Goal: Task Accomplishment & Management: Manage account settings

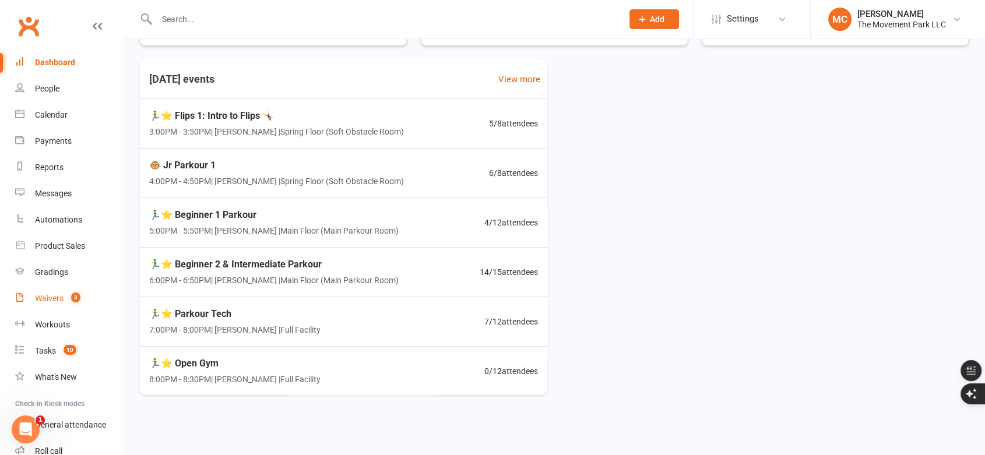
drag, startPoint x: 47, startPoint y: 300, endPoint x: 54, endPoint y: 297, distance: 7.3
click at [48, 300] on div "Waivers" at bounding box center [49, 298] width 29 height 9
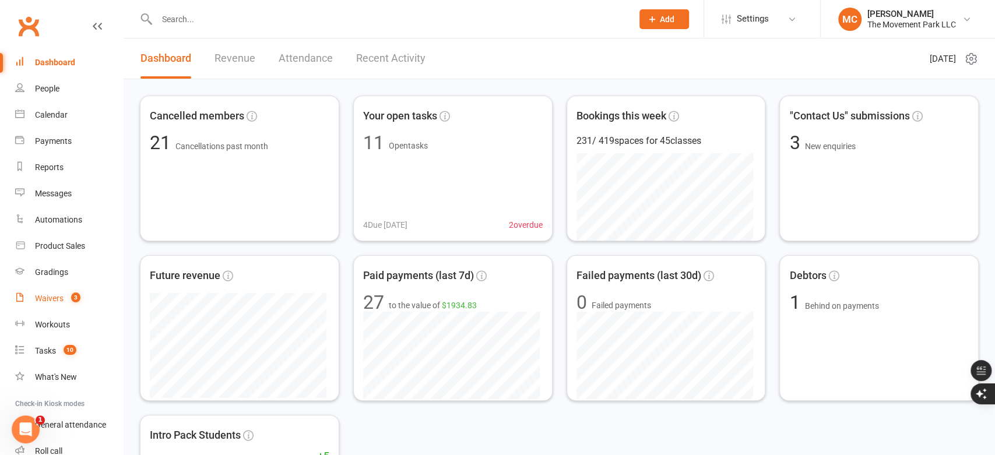
select select "100"
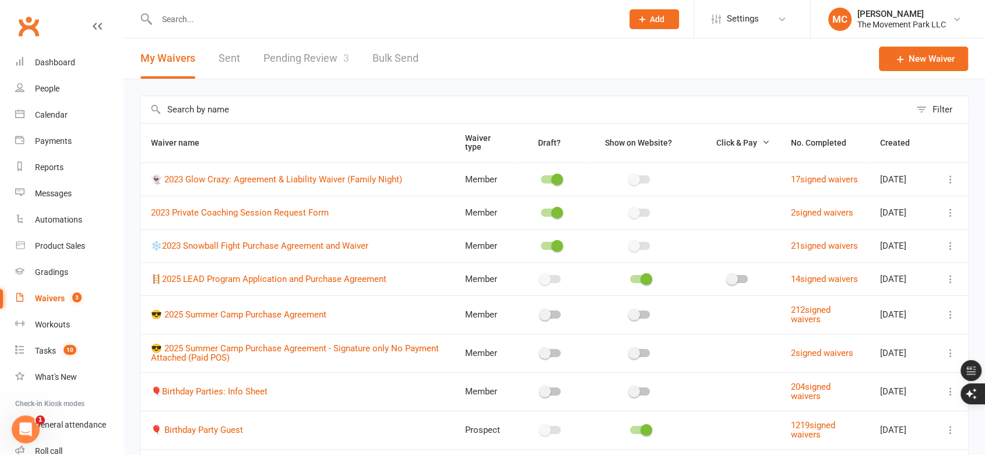
click at [299, 59] on link "Pending Review 3" at bounding box center [306, 58] width 86 height 40
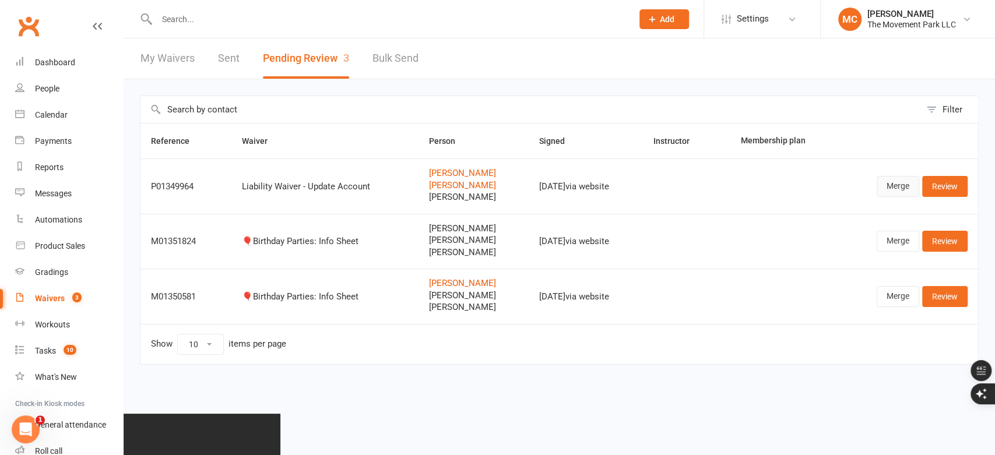
click at [900, 190] on link "Merge" at bounding box center [897, 186] width 43 height 21
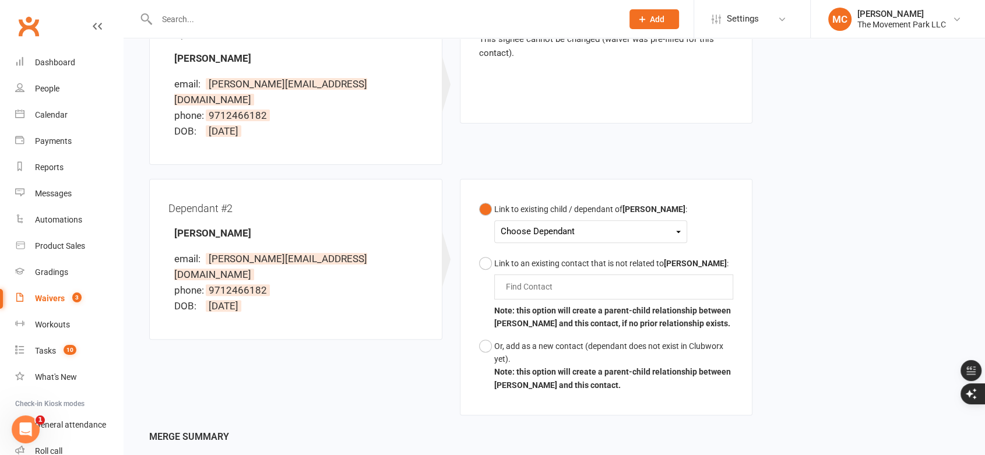
scroll to position [388, 0]
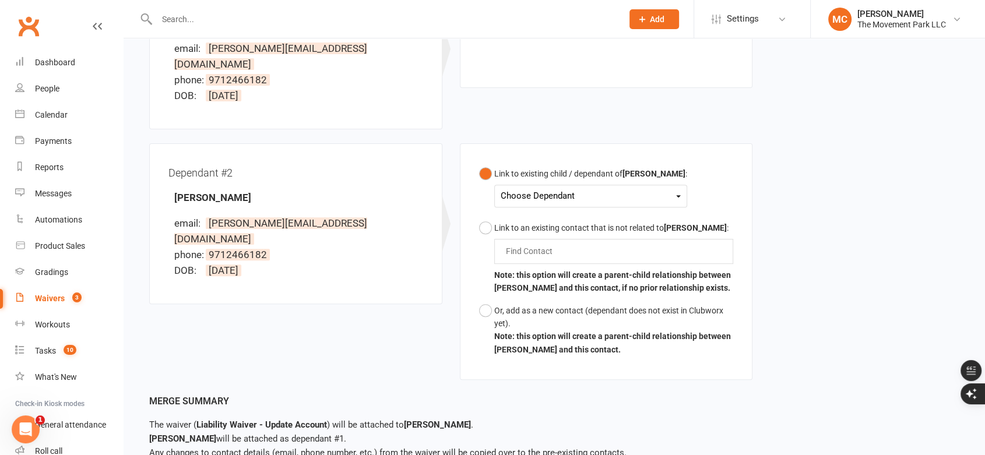
click at [551, 188] on div "Choose Dependant" at bounding box center [591, 196] width 180 height 16
drag, startPoint x: 227, startPoint y: 167, endPoint x: 146, endPoint y: 167, distance: 81.6
click at [146, 167] on div "Dependant #2 [PERSON_NAME] email: [PERSON_NAME][EMAIL_ADDRESS][DOMAIN_NAME] pho…" at bounding box center [295, 230] width 311 height 175
copy strong "[PERSON_NAME]"
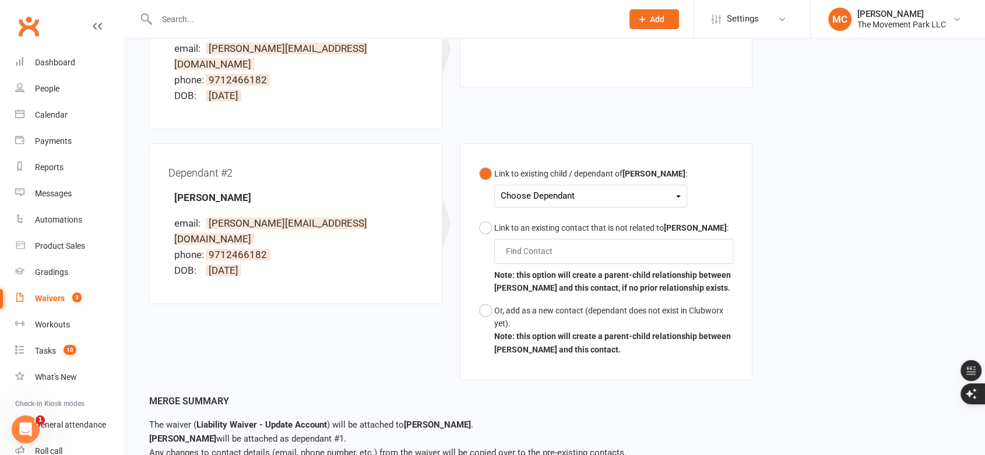
click at [203, 21] on input "text" at bounding box center [383, 19] width 461 height 16
paste input "[PERSON_NAME]"
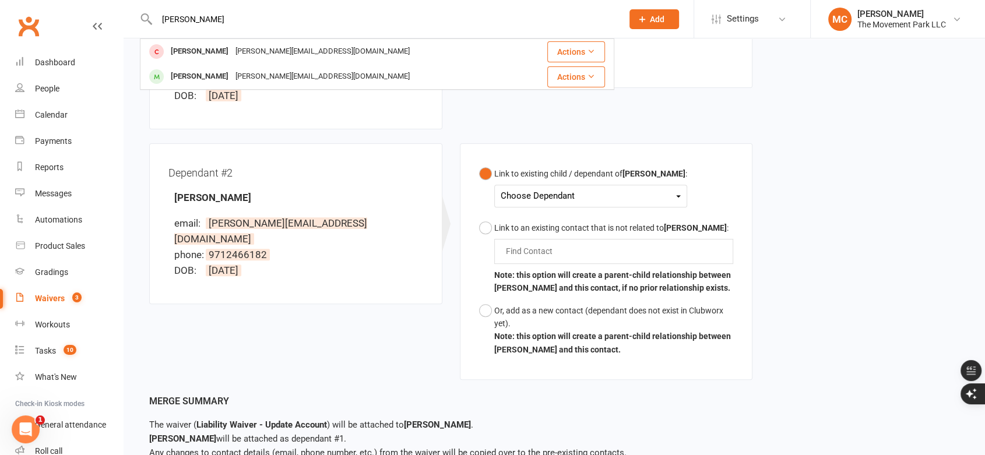
type input "[PERSON_NAME]"
drag, startPoint x: 335, startPoint y: 289, endPoint x: 455, endPoint y: 271, distance: 121.4
click at [354, 290] on div "Dependant #2 [PERSON_NAME] email: [PERSON_NAME][EMAIL_ADDRESS][DOMAIN_NAME] pho…" at bounding box center [450, 268] width 621 height 251
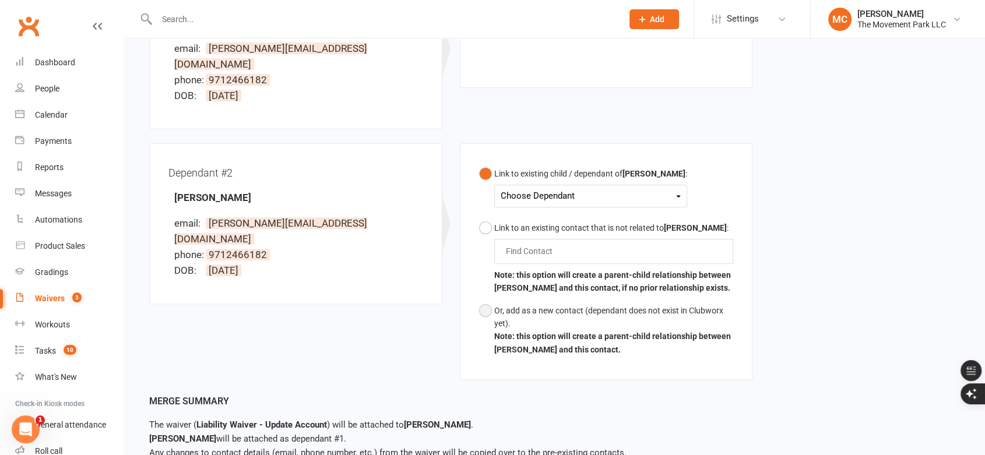
click at [485, 300] on button "Or, add as a new contact (dependant does not exist in Clubworx yet). Note: this…" at bounding box center [606, 331] width 255 height 62
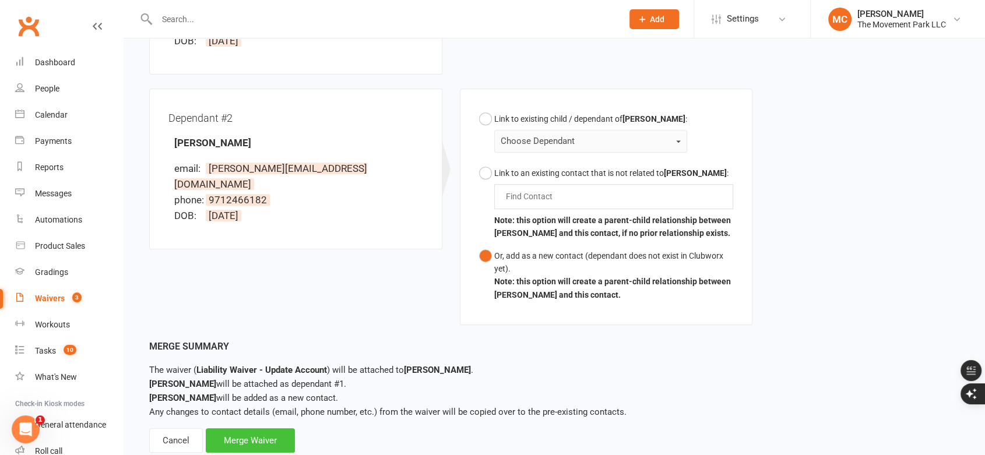
click at [242, 428] on div "Merge Waiver" at bounding box center [250, 440] width 89 height 24
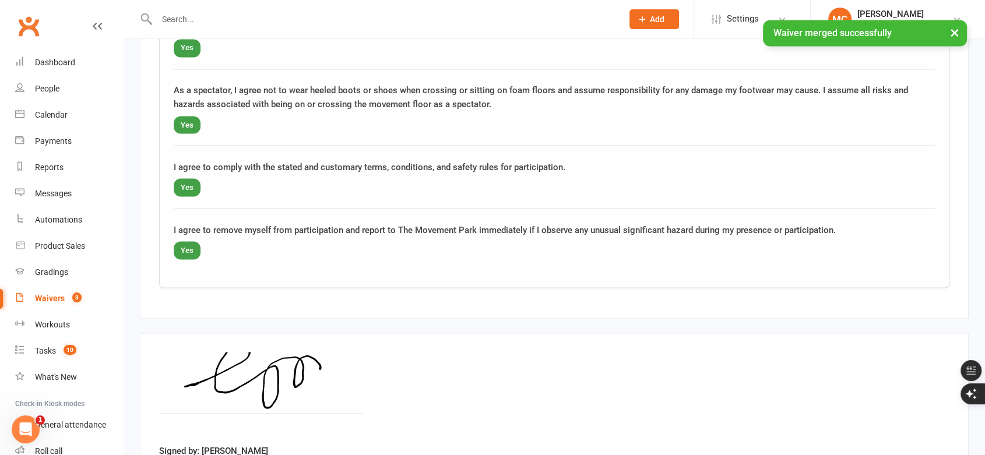
scroll to position [2200, 0]
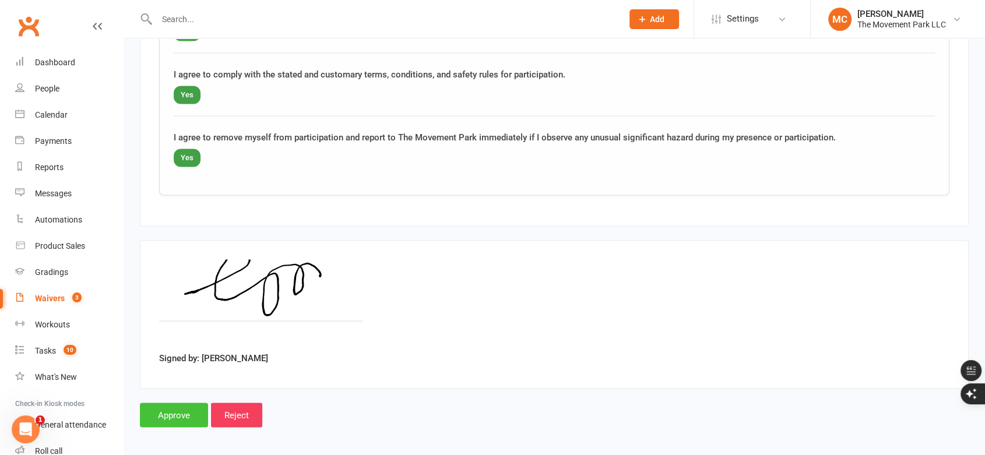
click at [182, 411] on input "Approve" at bounding box center [174, 415] width 68 height 24
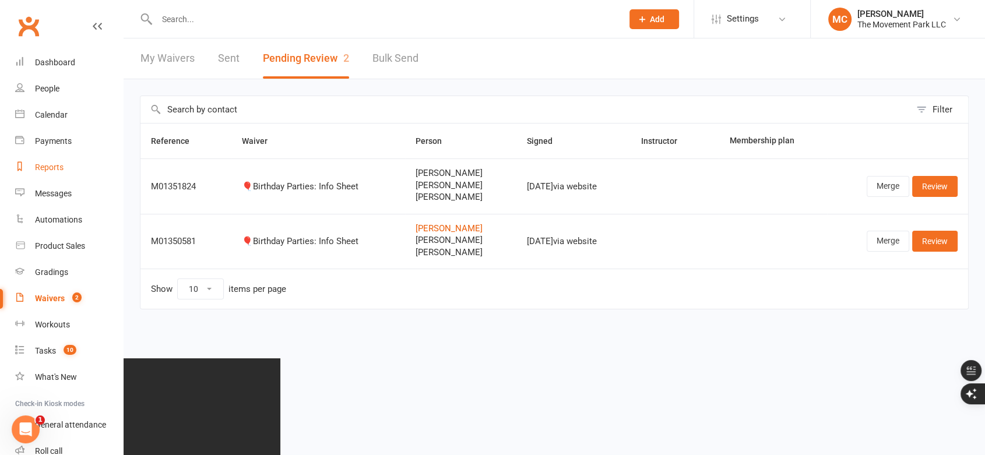
click at [50, 165] on div "Reports" at bounding box center [49, 167] width 29 height 9
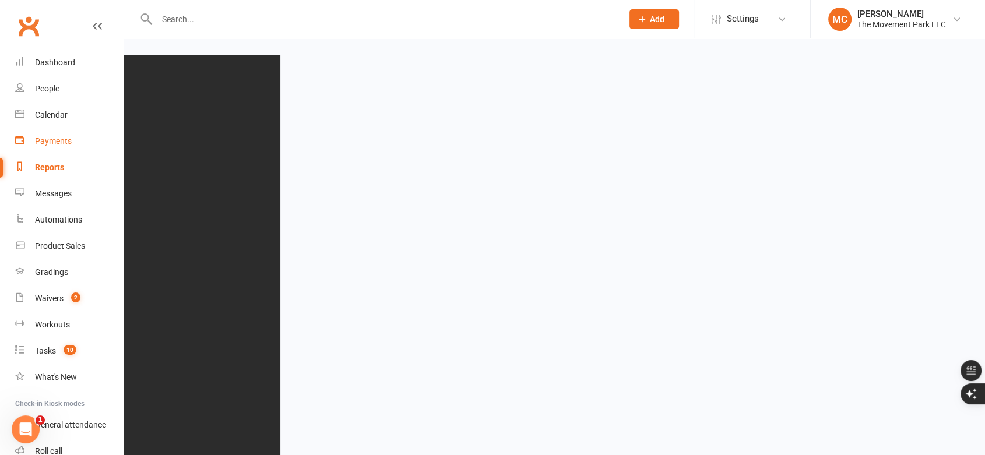
select select "50"
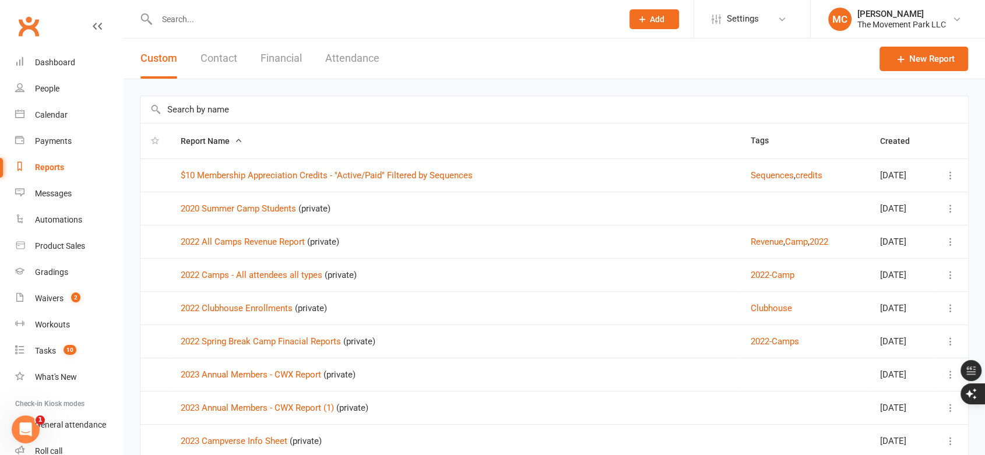
click at [355, 58] on button "Attendance" at bounding box center [352, 58] width 54 height 40
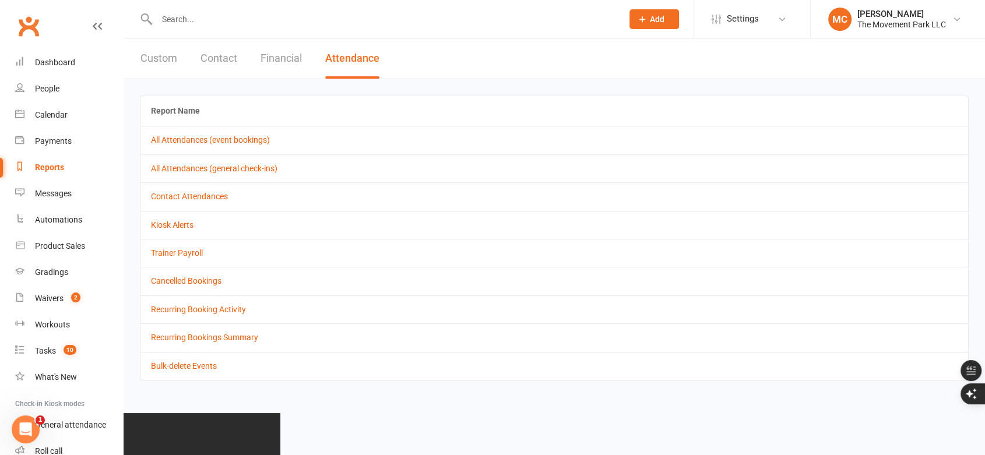
click at [200, 146] on td "All Attendances (event bookings)" at bounding box center [553, 140] width 827 height 28
click at [205, 133] on td "All Attendances (event bookings)" at bounding box center [553, 140] width 827 height 28
click at [210, 141] on link "All Attendances (event bookings)" at bounding box center [210, 139] width 119 height 9
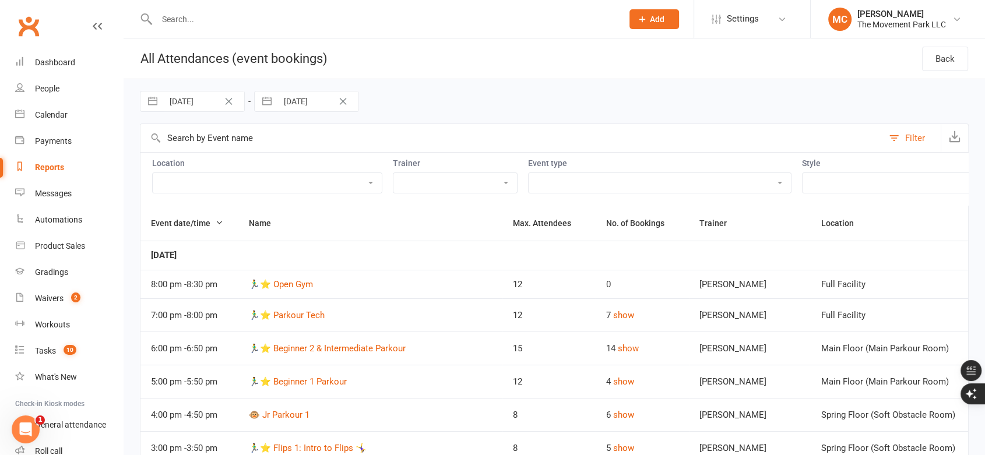
click at [903, 136] on button "Filter" at bounding box center [912, 138] width 58 height 28
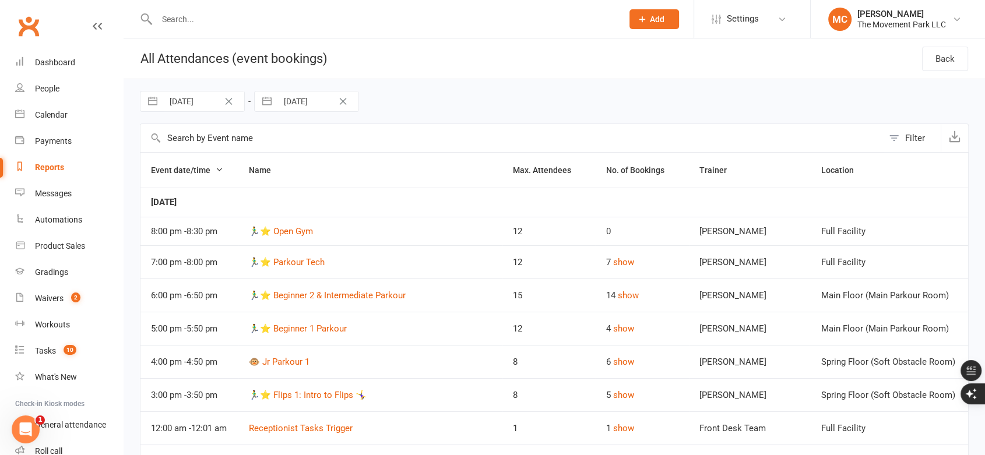
click at [903, 136] on button "Filter" at bounding box center [912, 138] width 58 height 28
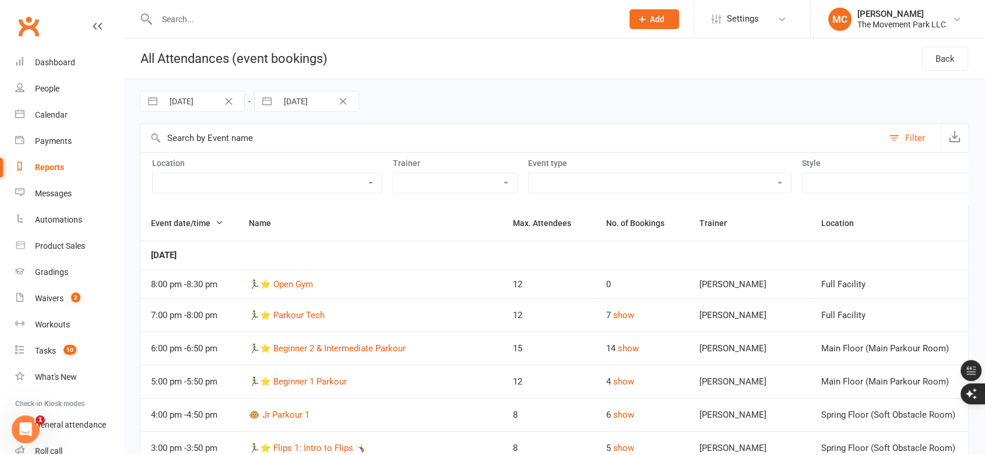
click at [545, 191] on select "Adult ⭐ Fitness Class Ages [DEMOGRAPHIC_DATA] - Adult ⭐ - Beginner Parkour Cla.…" at bounding box center [660, 183] width 262 height 20
select select "17491"
click at [529, 173] on select "Adult ⭐ Fitness Class Ages [DEMOGRAPHIC_DATA] - Adult ⭐ - Beginner Parkour Cla.…" at bounding box center [660, 183] width 262 height 20
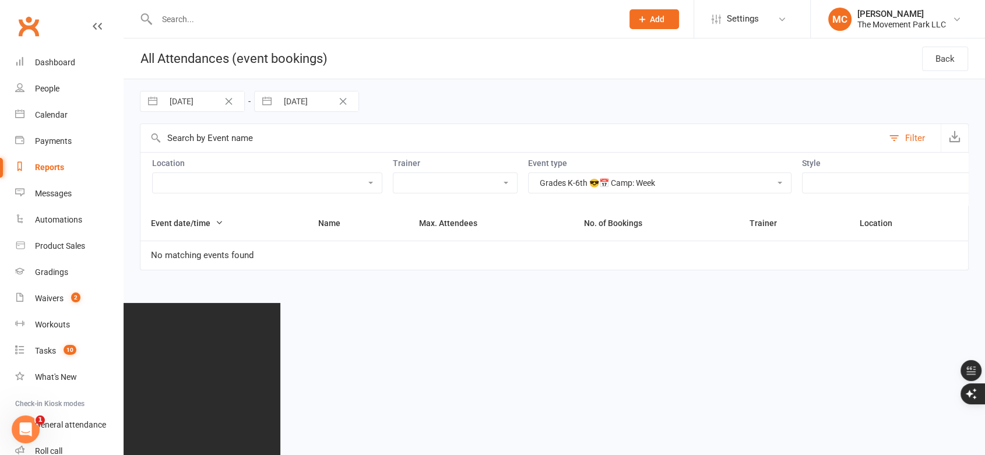
click at [154, 101] on button "button" at bounding box center [152, 101] width 21 height 20
select select "7"
select select "2025"
select select "8"
select select "2025"
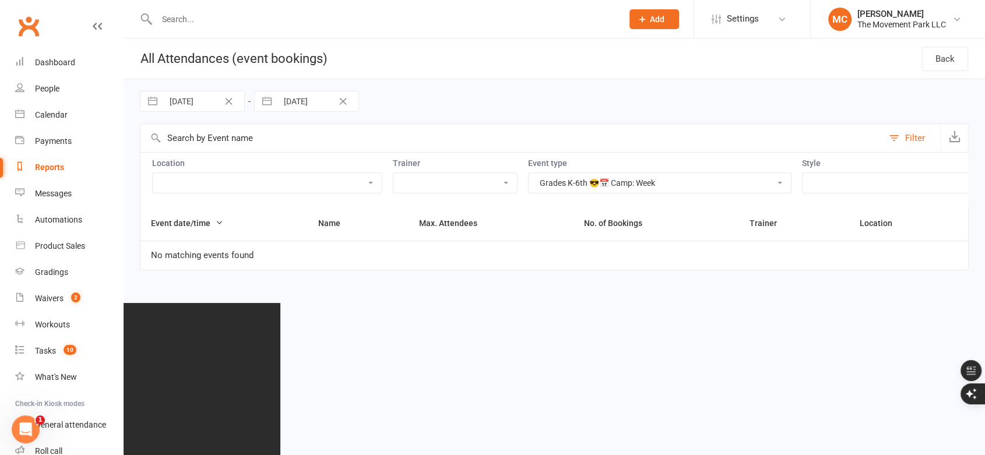
select select "9"
select select "2025"
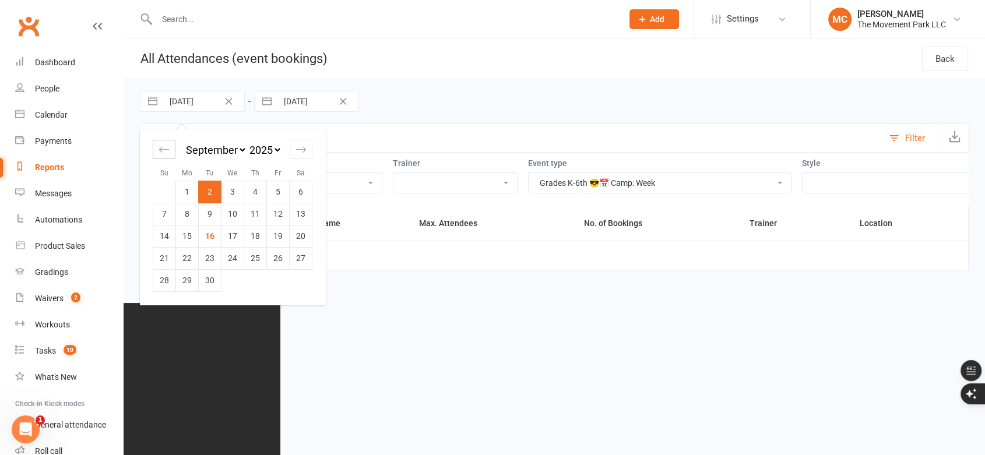
click at [165, 145] on icon "Move backward to switch to the previous month." at bounding box center [164, 149] width 11 height 11
select select "6"
select select "2025"
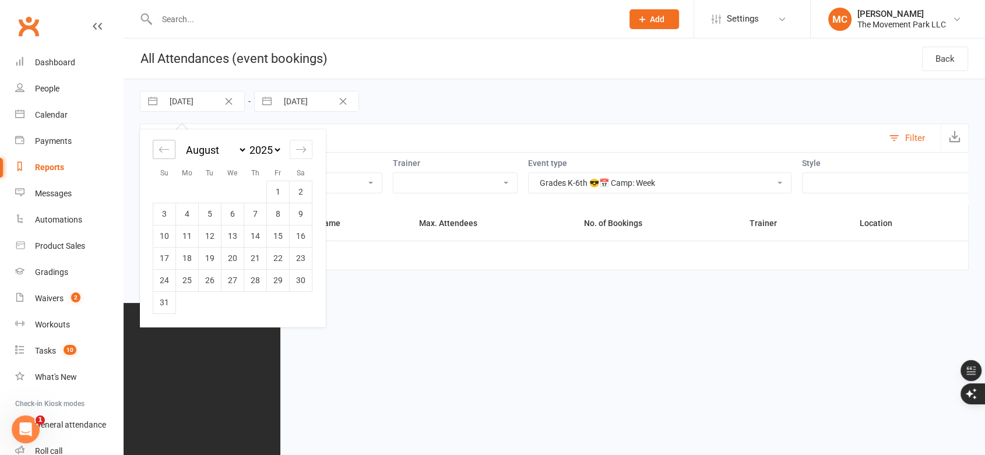
click at [165, 145] on icon "Move backward to switch to the previous month." at bounding box center [164, 149] width 11 height 11
select select "5"
select select "2025"
click at [166, 148] on icon "Move backward to switch to the previous month." at bounding box center [164, 149] width 11 height 11
select select "4"
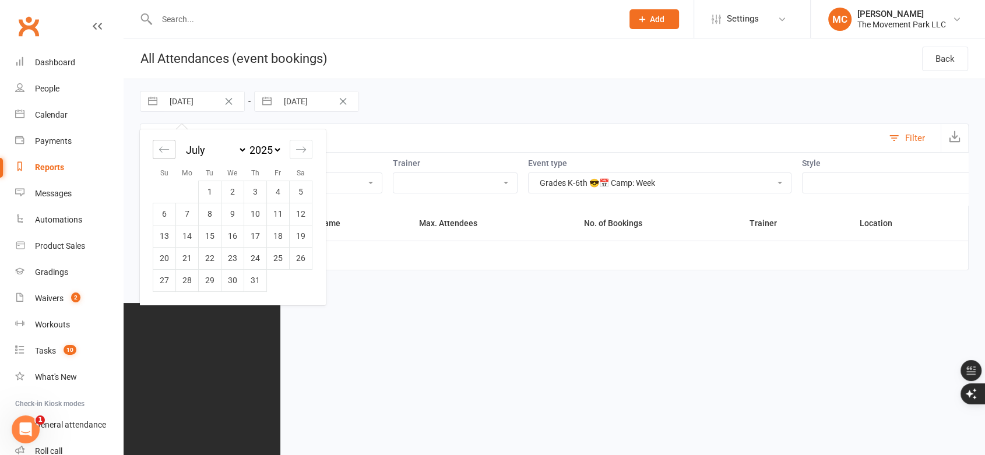
select select "2025"
click at [163, 190] on td "1" at bounding box center [164, 192] width 23 height 22
type input "[DATE]"
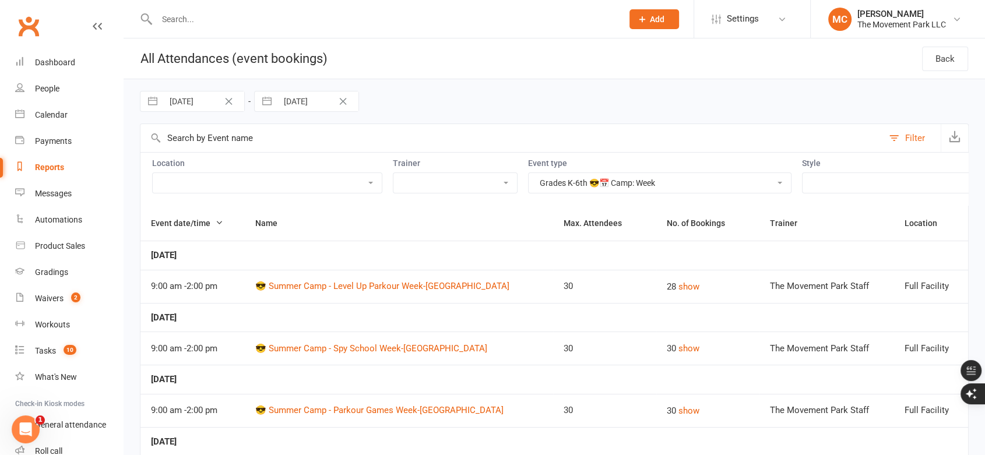
click at [268, 102] on button "button" at bounding box center [266, 101] width 21 height 20
select select "7"
select select "2025"
select select "8"
select select "2025"
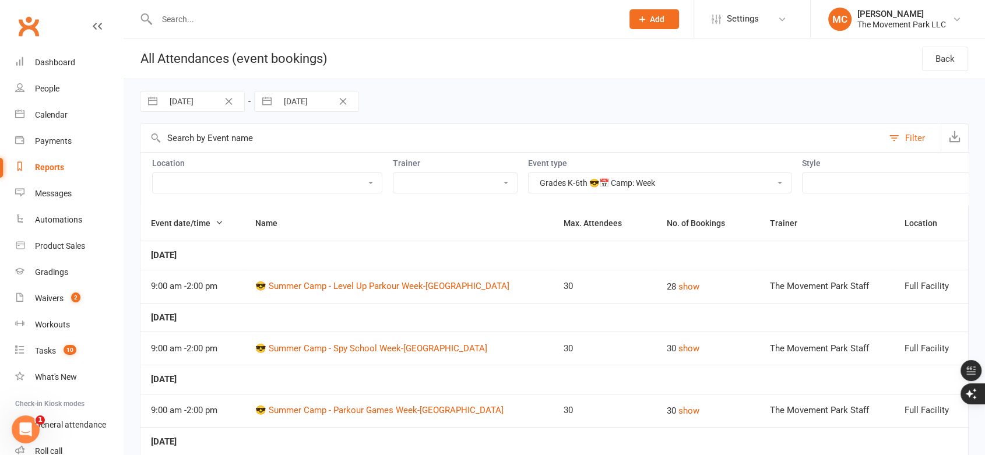
select select "9"
select select "2025"
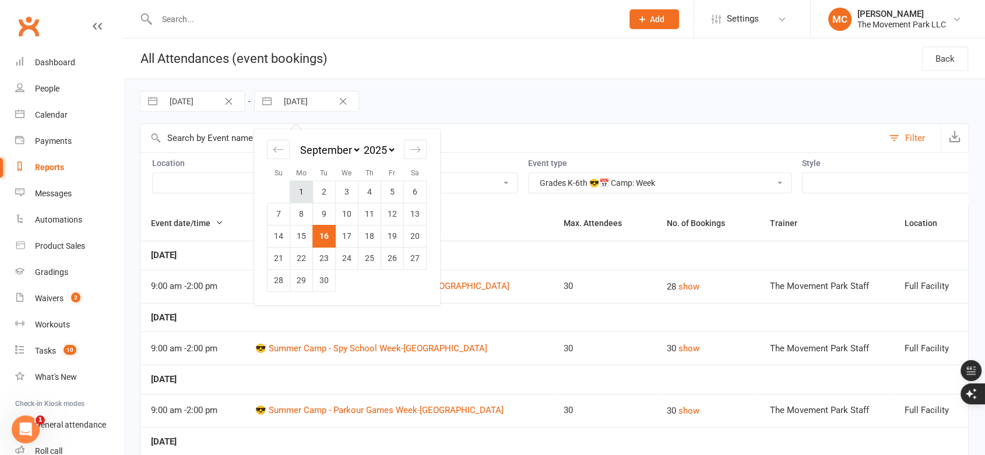
click at [300, 189] on td "1" at bounding box center [301, 192] width 23 height 22
type input "[DATE]"
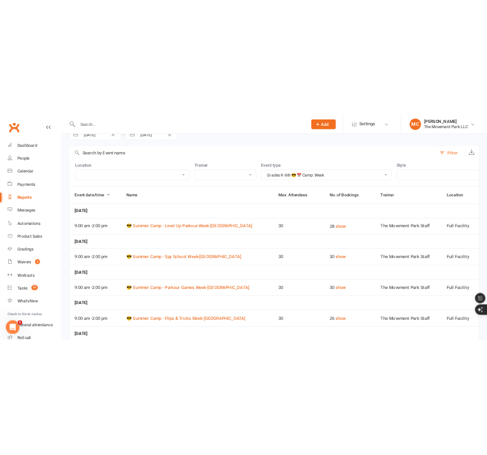
scroll to position [65, 0]
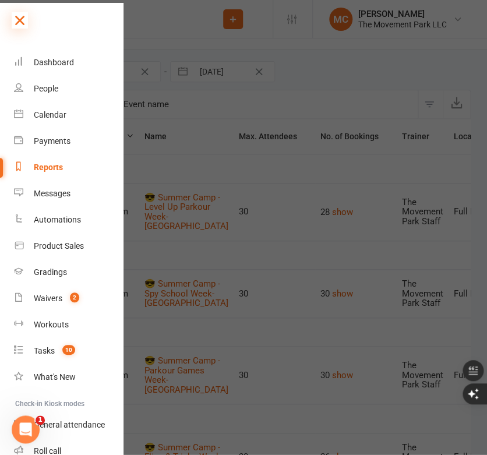
click at [23, 22] on icon at bounding box center [20, 20] width 16 height 16
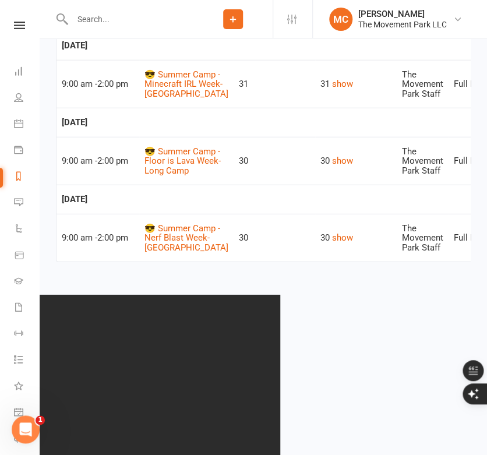
scroll to position [681, 0]
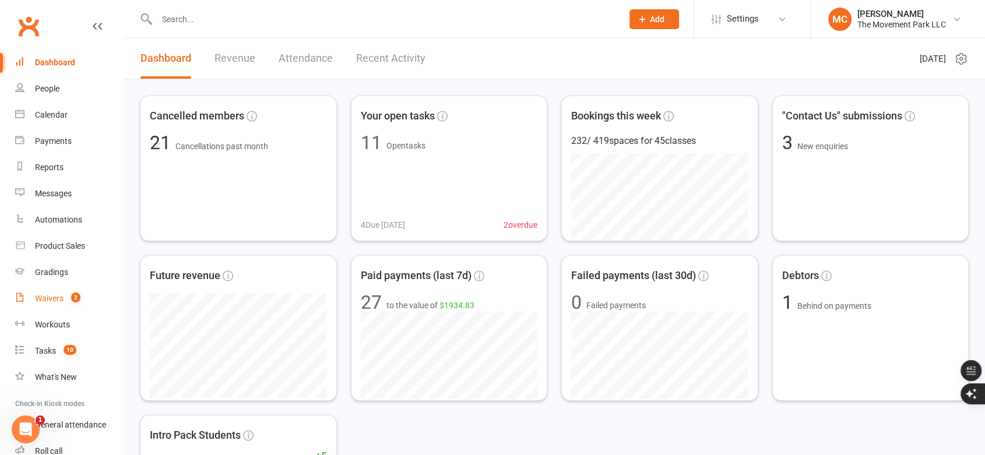
click at [47, 301] on div "Waivers" at bounding box center [49, 298] width 29 height 9
select select "100"
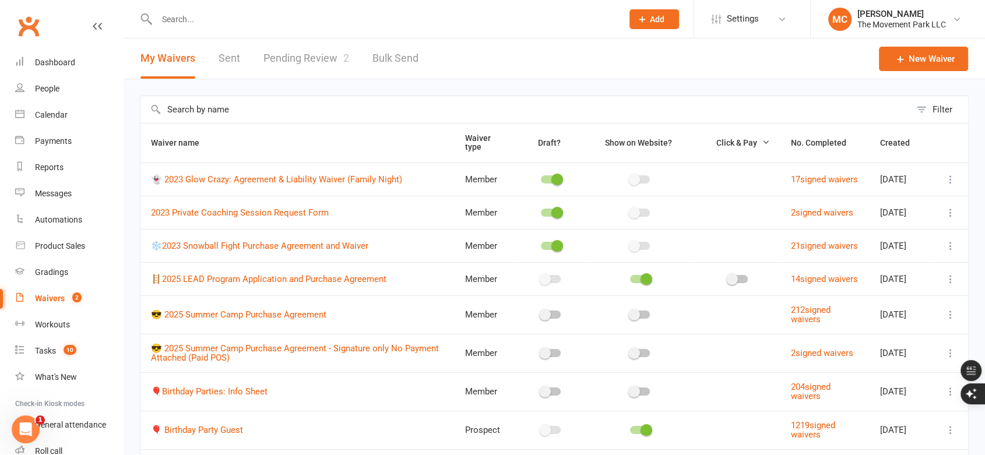
click at [293, 62] on link "Pending Review 2" at bounding box center [306, 58] width 86 height 40
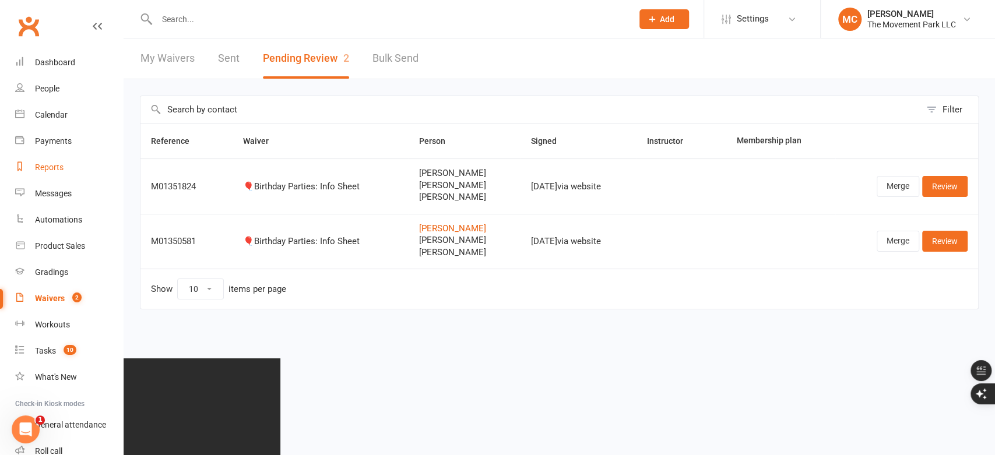
click at [56, 174] on link "Reports" at bounding box center [69, 167] width 108 height 26
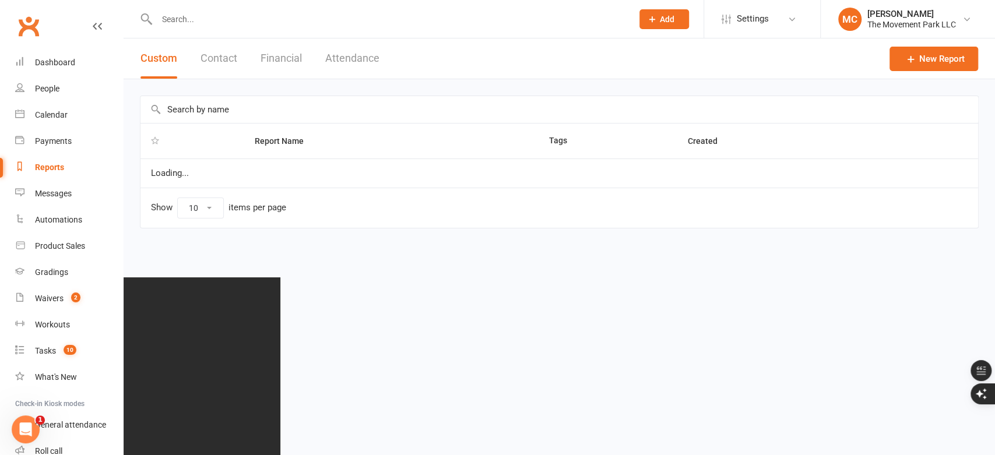
select select "50"
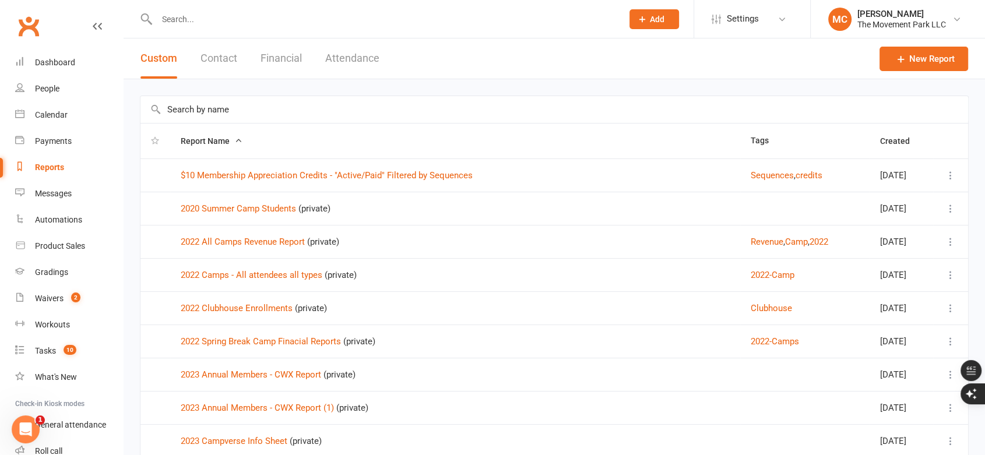
click at [290, 57] on button "Financial" at bounding box center [280, 58] width 41 height 40
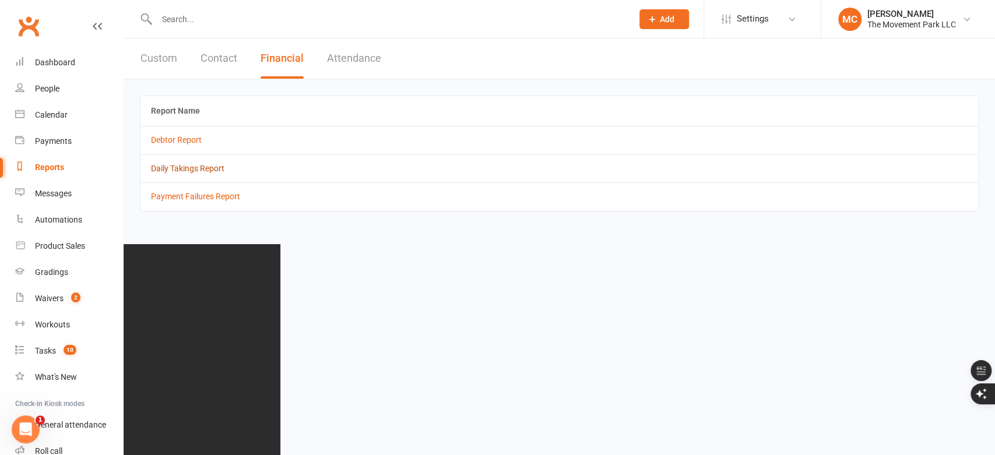
click at [207, 171] on link "Daily Takings Report" at bounding box center [187, 168] width 73 height 9
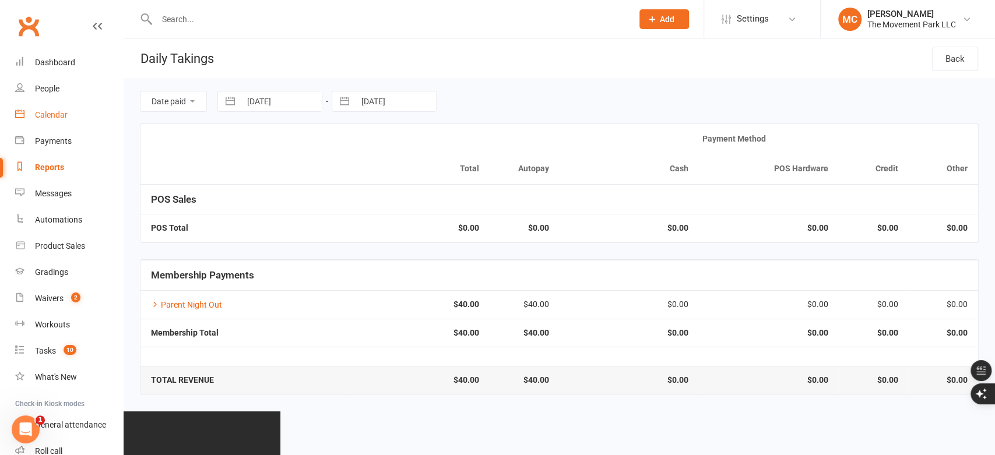
click at [52, 108] on link "Calendar" at bounding box center [69, 115] width 108 height 26
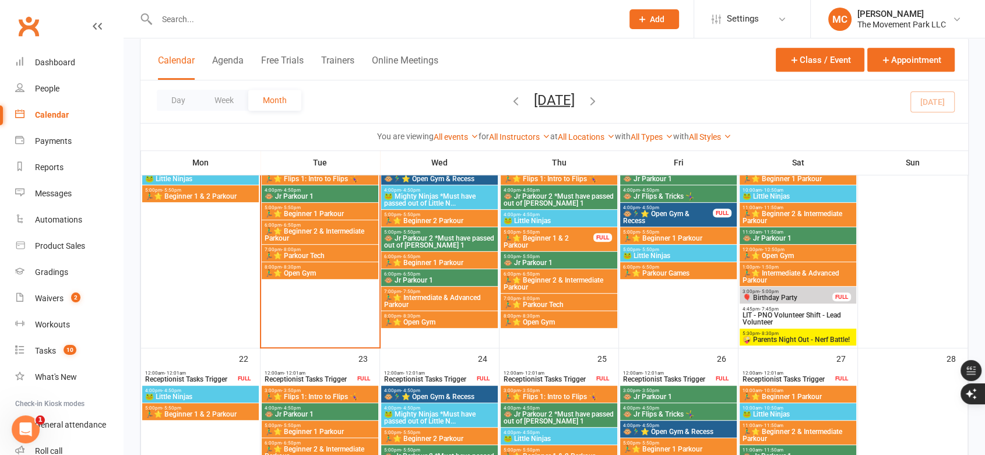
scroll to position [583, 0]
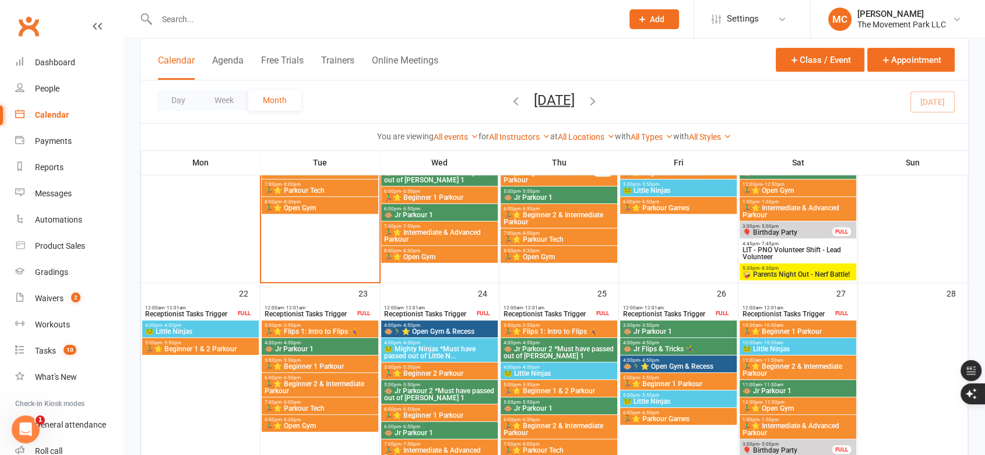
click at [806, 274] on span "🤪 Parents Night Out - Nerf Battle!" at bounding box center [798, 274] width 112 height 7
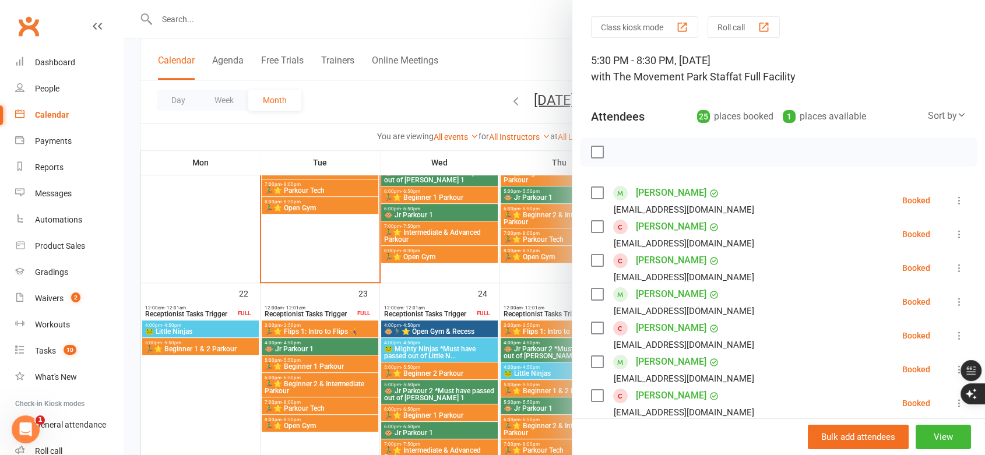
scroll to position [194, 0]
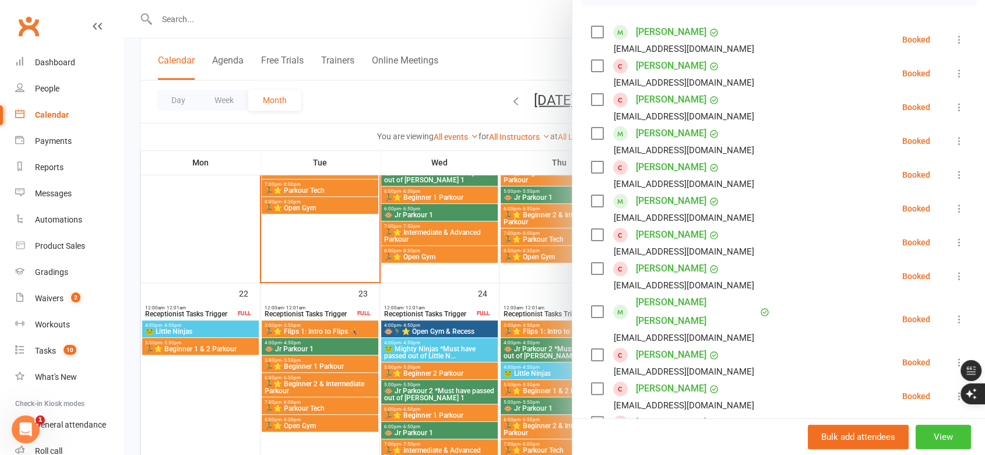
click at [932, 441] on button "View" at bounding box center [942, 437] width 55 height 24
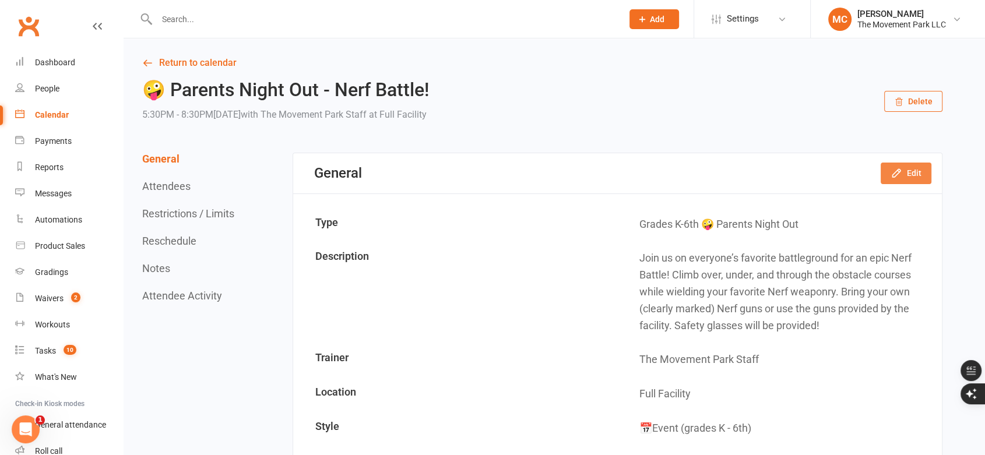
click at [905, 182] on button "Edit" at bounding box center [905, 173] width 51 height 21
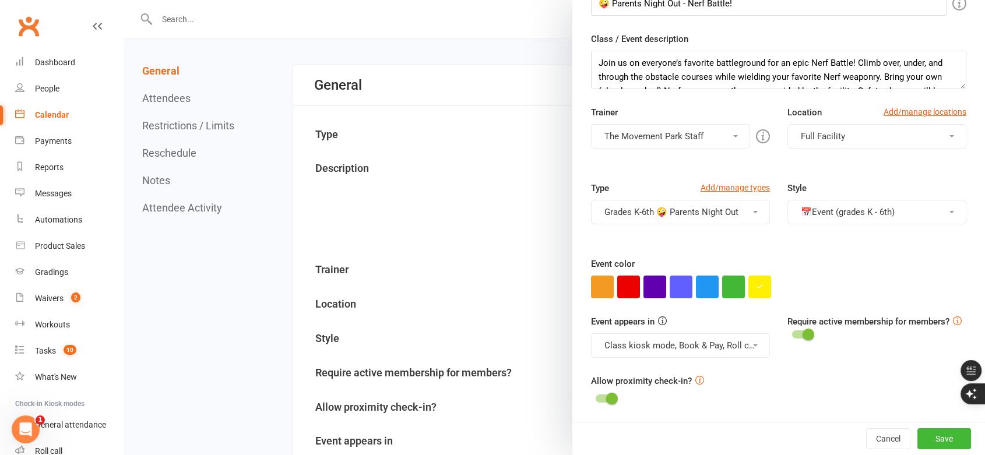
scroll to position [259, 0]
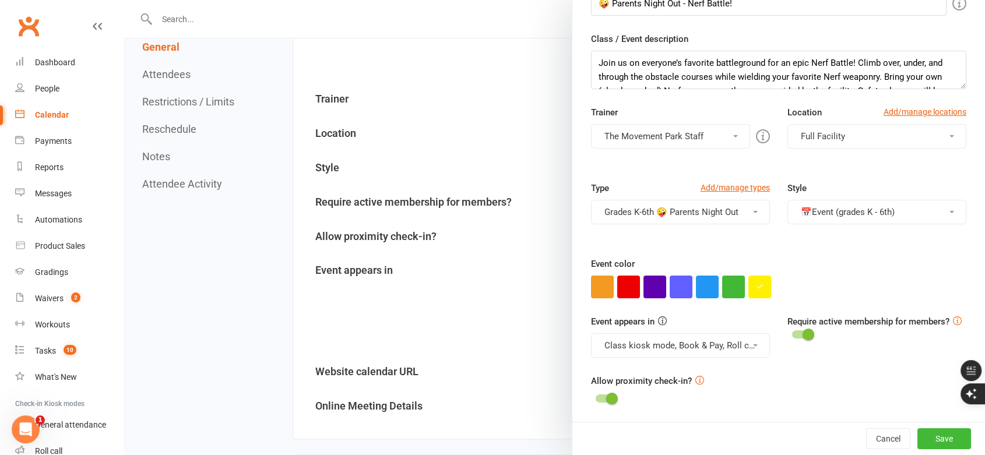
click at [442, 309] on div at bounding box center [554, 227] width 861 height 455
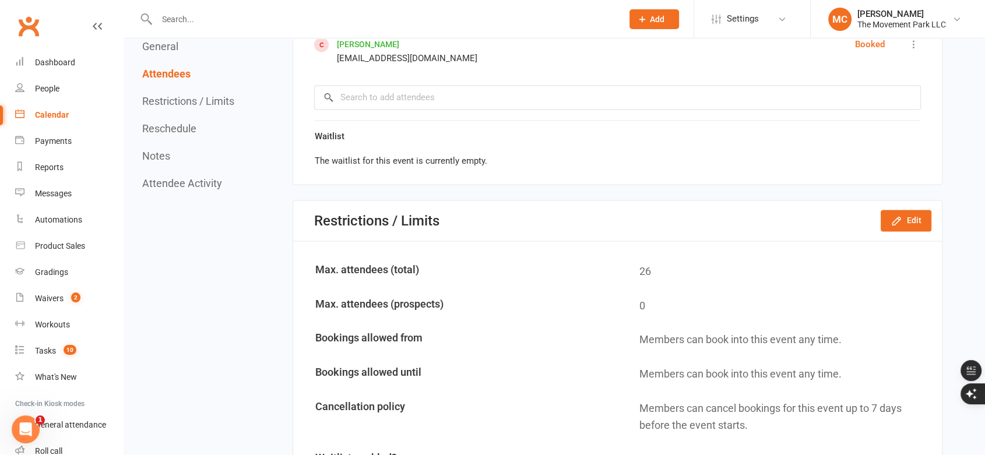
scroll to position [1683, 0]
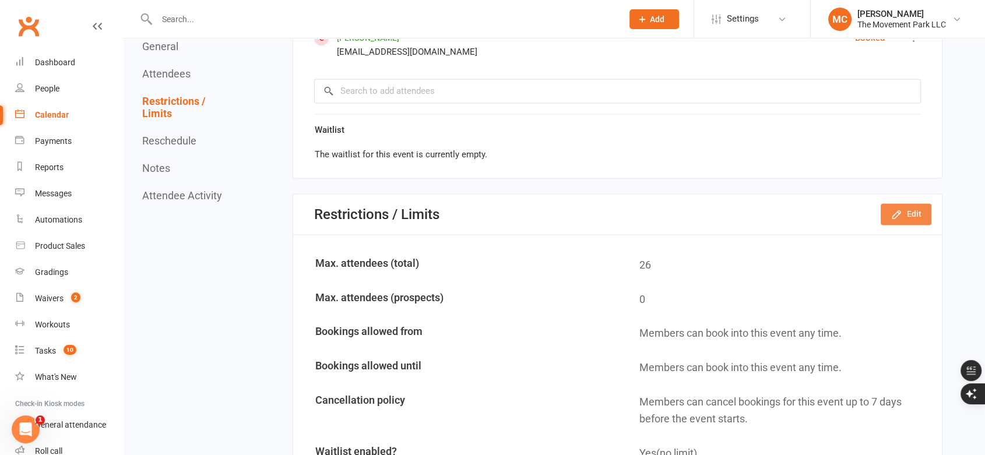
click at [914, 211] on button "Edit" at bounding box center [905, 213] width 51 height 21
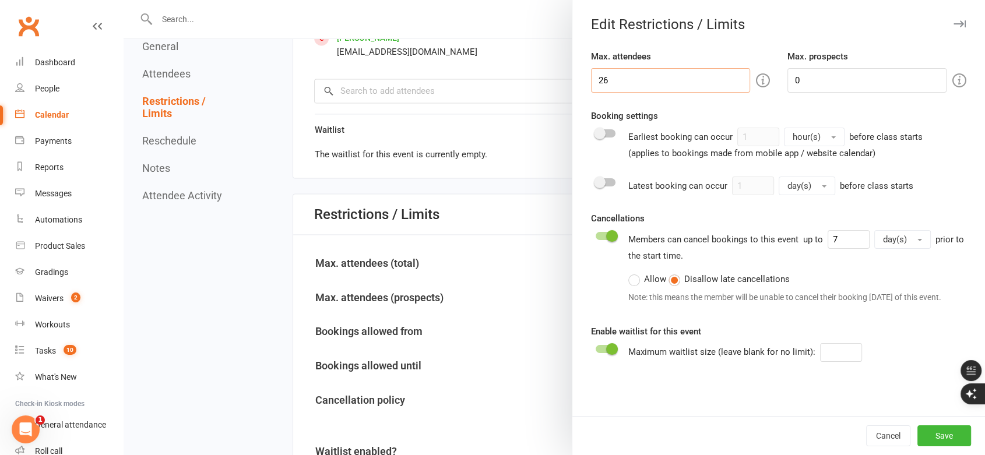
drag, startPoint x: 621, startPoint y: 79, endPoint x: 564, endPoint y: 82, distance: 56.6
click at [564, 0] on div "Edit Restrictions / Limits Max. attendees 26 Max. prospects 0 Booking settings …" at bounding box center [554, 0] width 861 height 0
type input "30"
click at [934, 442] on button "Save" at bounding box center [944, 435] width 54 height 21
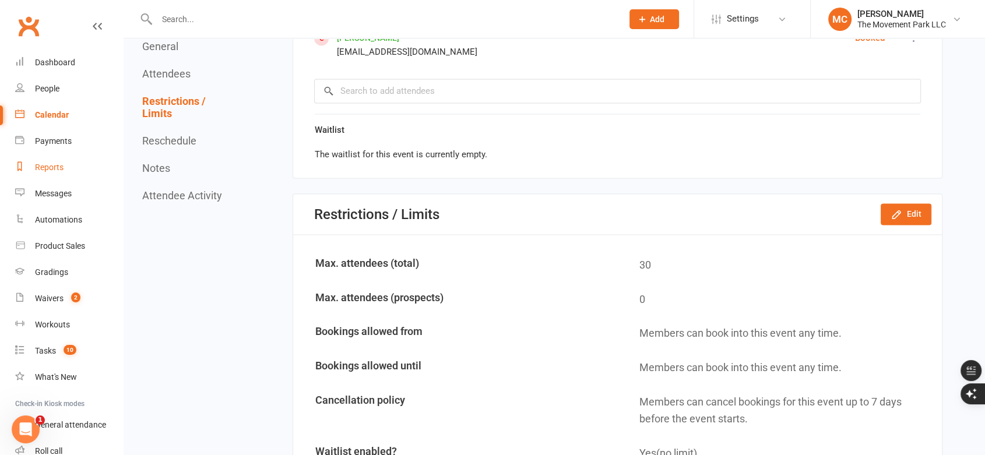
click at [50, 171] on div "Reports" at bounding box center [49, 167] width 29 height 9
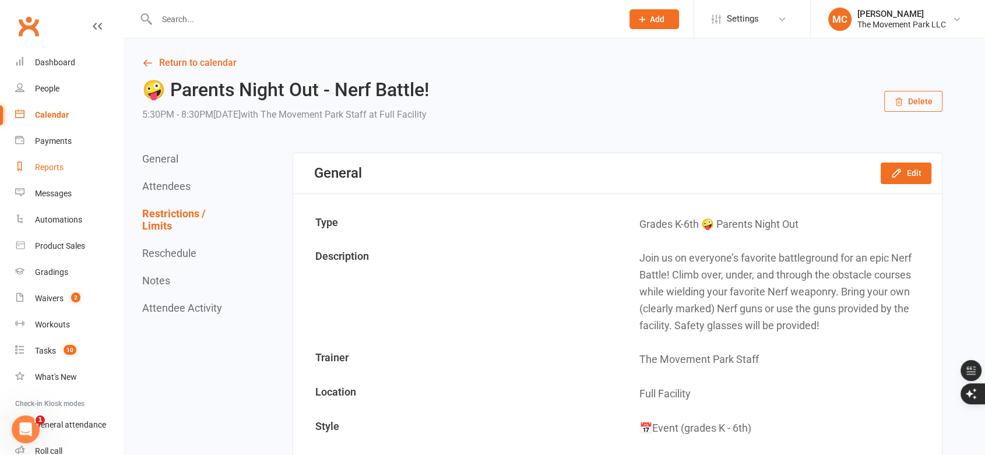
select select "50"
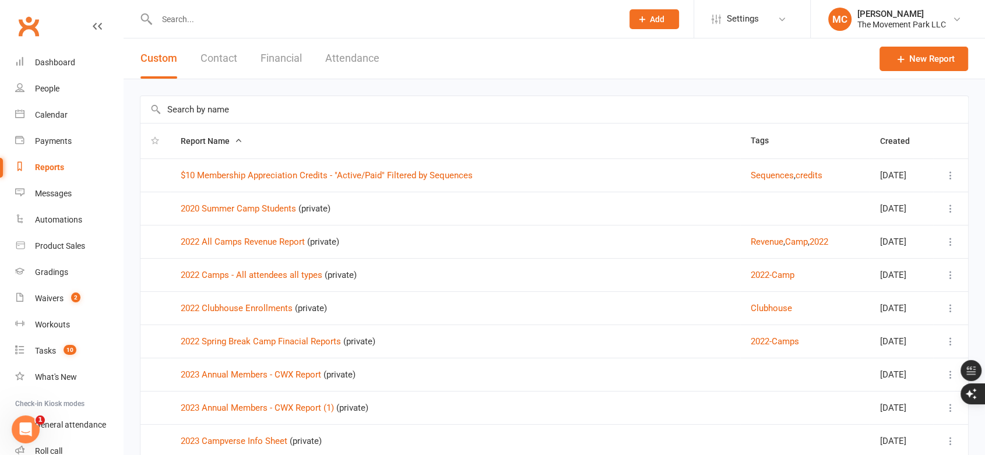
click at [276, 55] on button "Financial" at bounding box center [280, 58] width 41 height 40
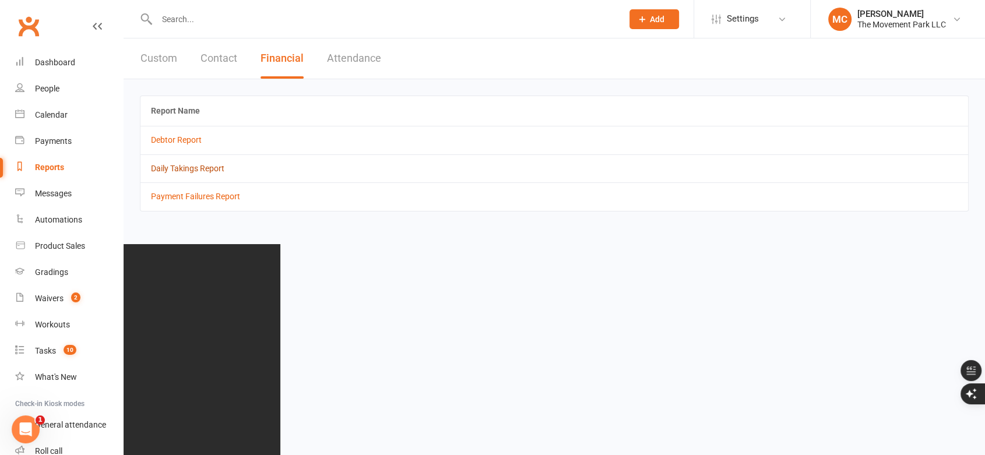
click at [201, 172] on link "Daily Takings Report" at bounding box center [187, 168] width 73 height 9
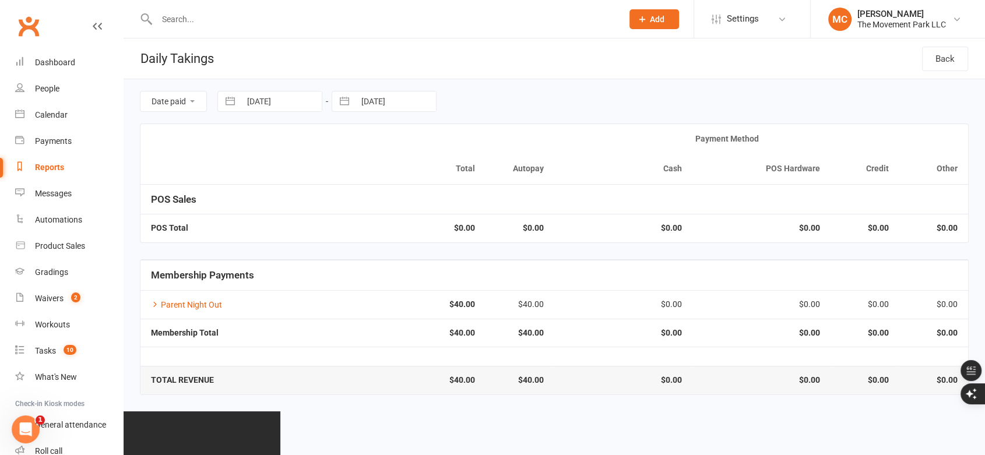
click at [233, 102] on button "button" at bounding box center [230, 101] width 21 height 20
select select "7"
select select "2025"
select select "8"
select select "2025"
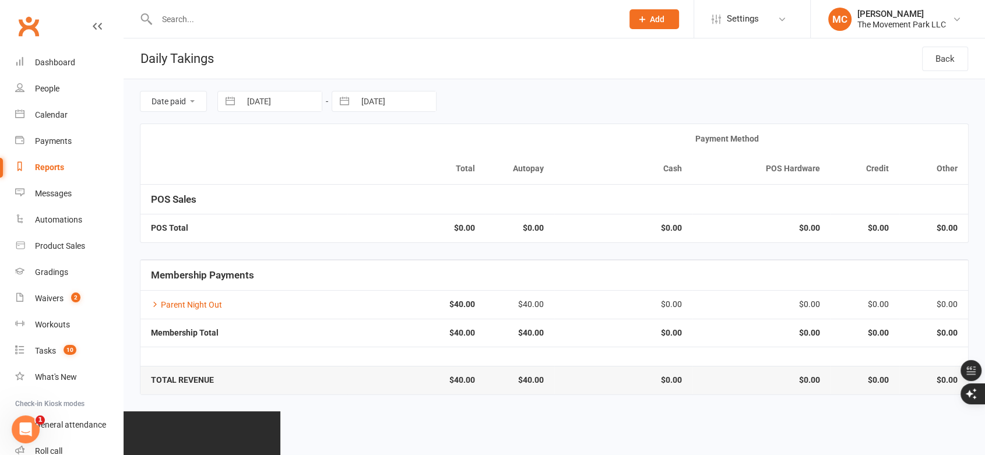
select select "9"
select select "2025"
click at [245, 152] on icon "Move backward to switch to the previous month." at bounding box center [241, 149] width 11 height 11
select select "6"
select select "2025"
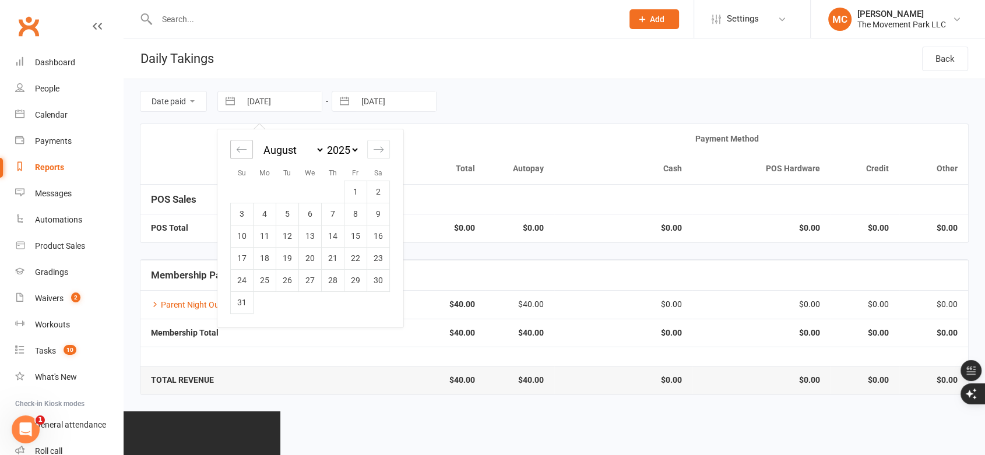
click at [245, 152] on icon "Move backward to switch to the previous month." at bounding box center [241, 149] width 11 height 11
select select "5"
select select "2025"
click at [245, 152] on icon "Move backward to switch to the previous month." at bounding box center [241, 149] width 11 height 11
select select "4"
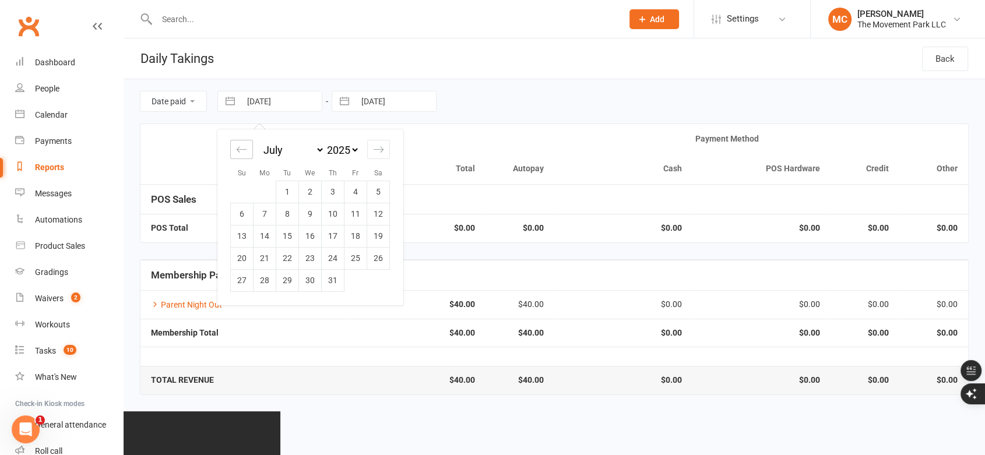
select select "2025"
click at [269, 265] on td "23" at bounding box center [264, 258] width 23 height 22
type input "23 Jun 2025"
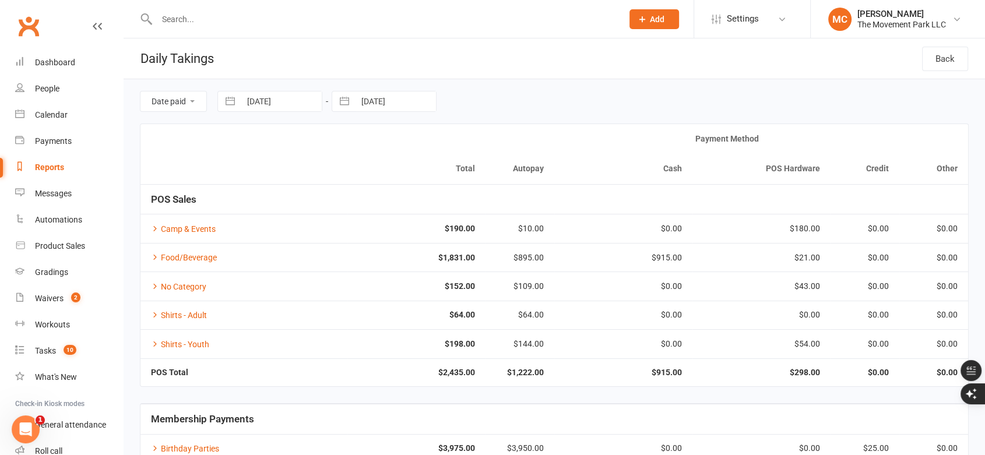
click at [343, 104] on button "button" at bounding box center [344, 101] width 21 height 20
select select "7"
select select "2025"
select select "8"
select select "2025"
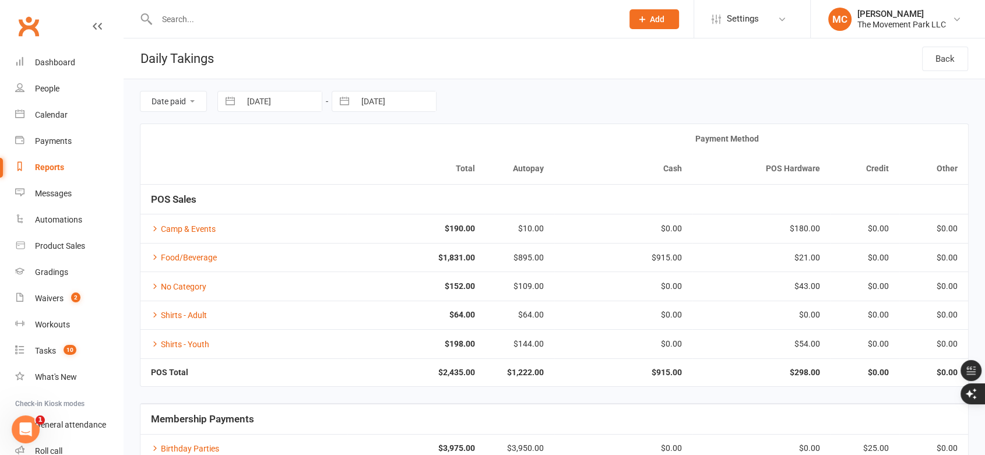
select select "9"
select select "2025"
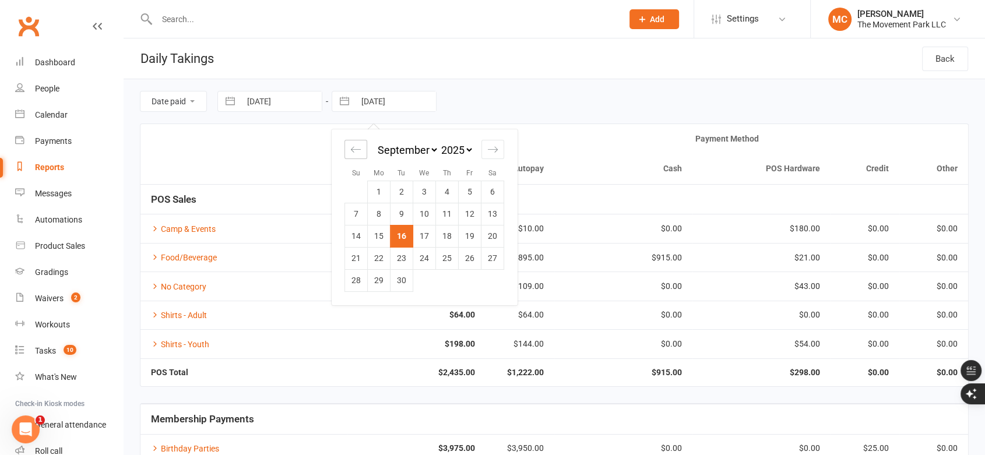
click at [356, 150] on icon "Move backward to switch to the previous month." at bounding box center [355, 149] width 11 height 11
select select "6"
select select "2025"
click at [356, 150] on icon "Move backward to switch to the previous month." at bounding box center [355, 149] width 11 height 11
select select "5"
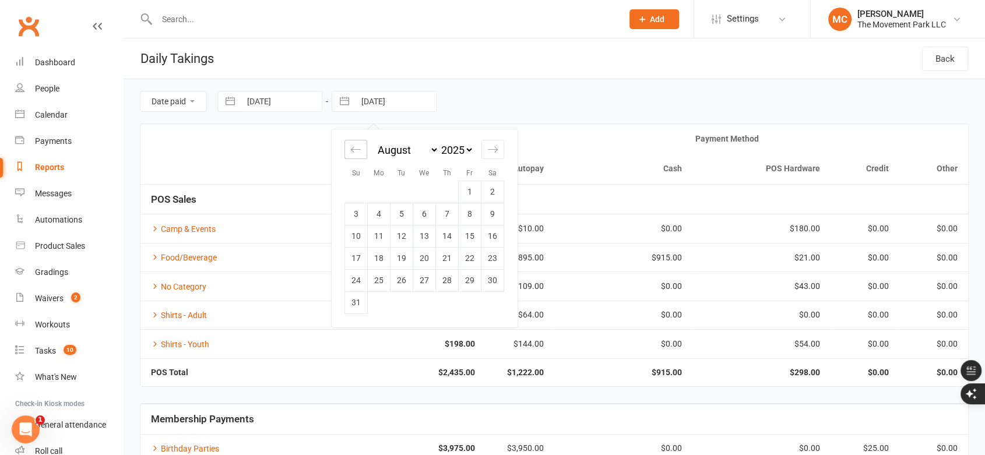
select select "2025"
click at [356, 150] on icon "Move backward to switch to the previous month." at bounding box center [355, 149] width 11 height 11
select select "4"
select select "2025"
click at [471, 263] on td "27" at bounding box center [470, 258] width 23 height 22
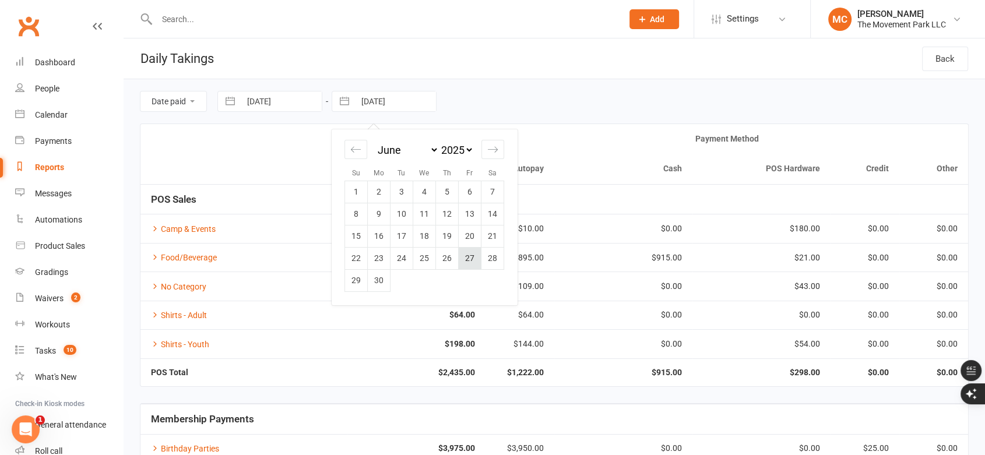
type input "27 Jun 2025"
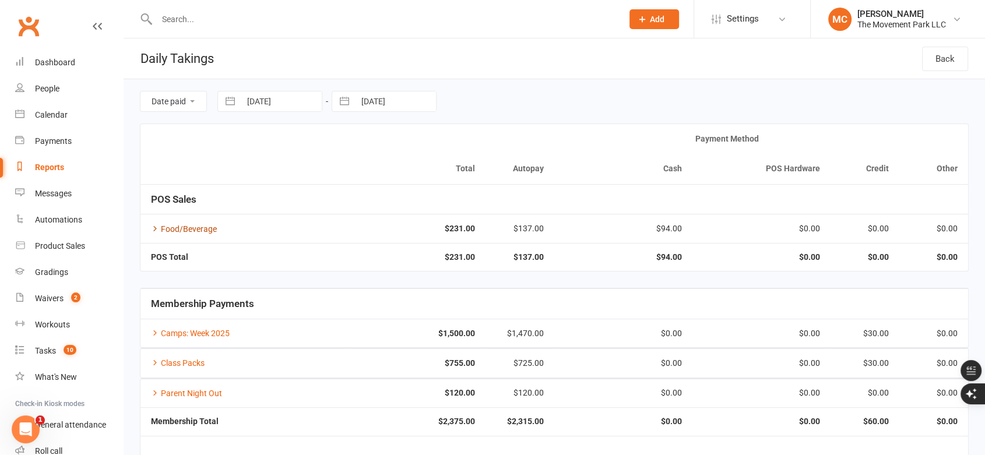
click at [154, 229] on icon at bounding box center [155, 228] width 8 height 8
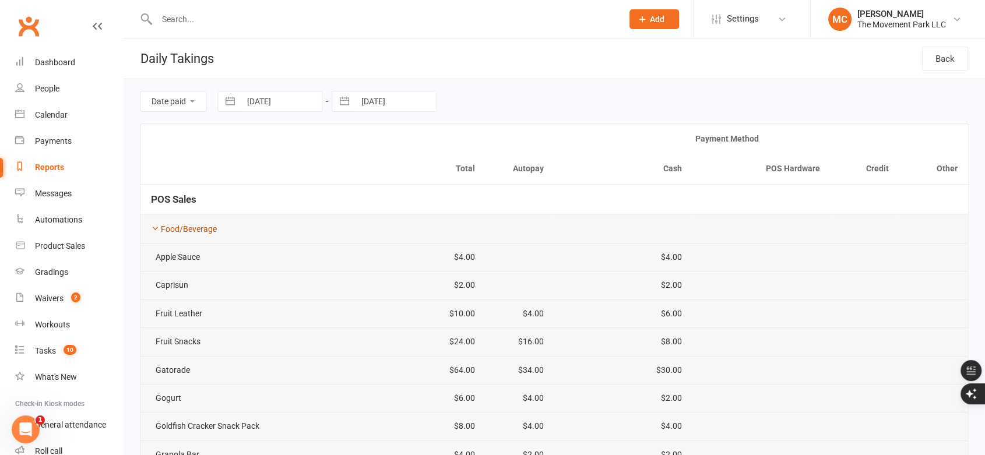
click at [154, 226] on icon at bounding box center [155, 228] width 8 height 8
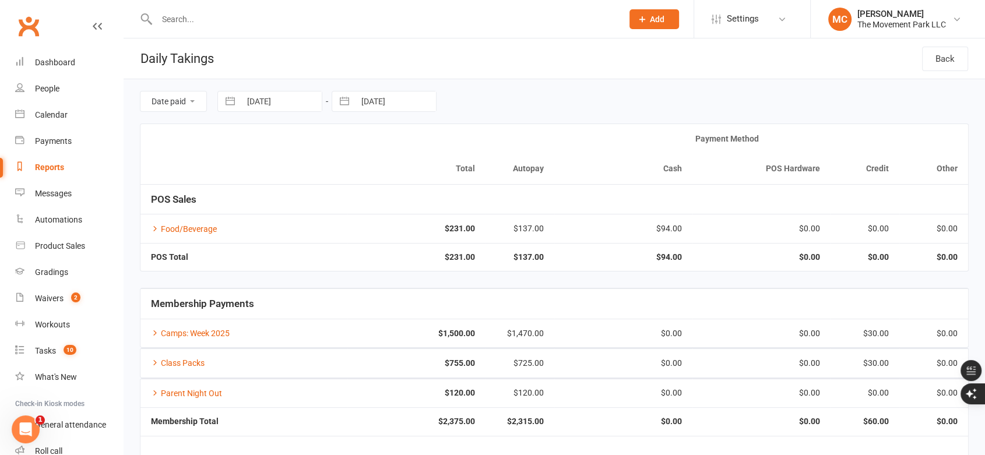
click at [231, 103] on button "button" at bounding box center [230, 101] width 21 height 20
select select "4"
select select "2025"
select select "5"
select select "2025"
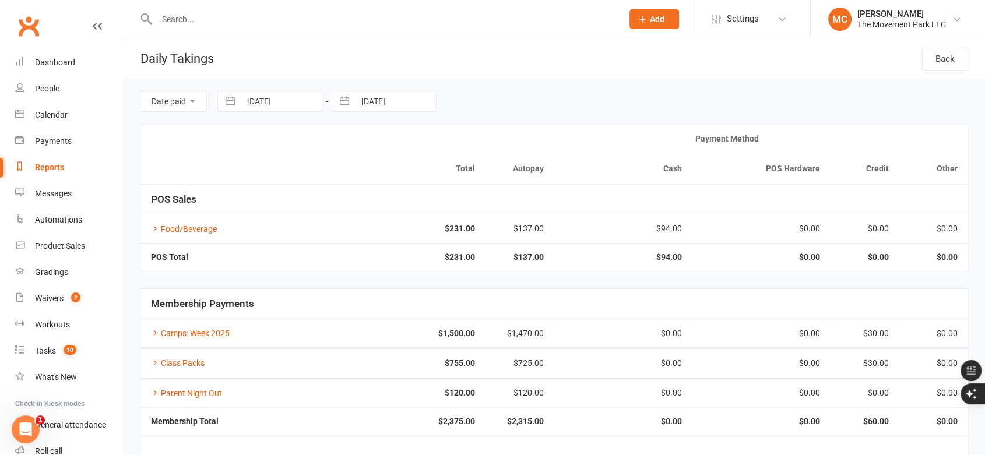
select select "6"
select select "2025"
click at [267, 280] on td "30" at bounding box center [264, 280] width 23 height 22
type input "30 Jun 2025"
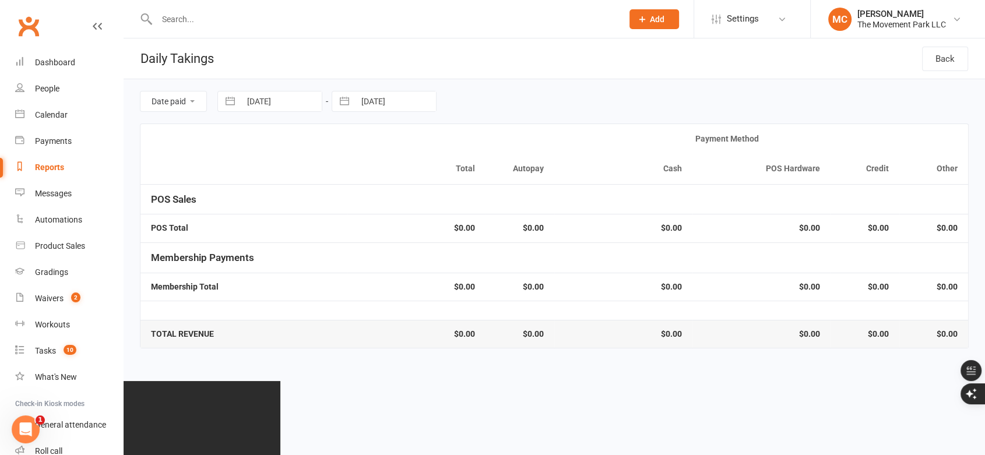
click at [340, 102] on button "button" at bounding box center [344, 101] width 21 height 20
select select "4"
select select "2025"
select select "5"
select select "2025"
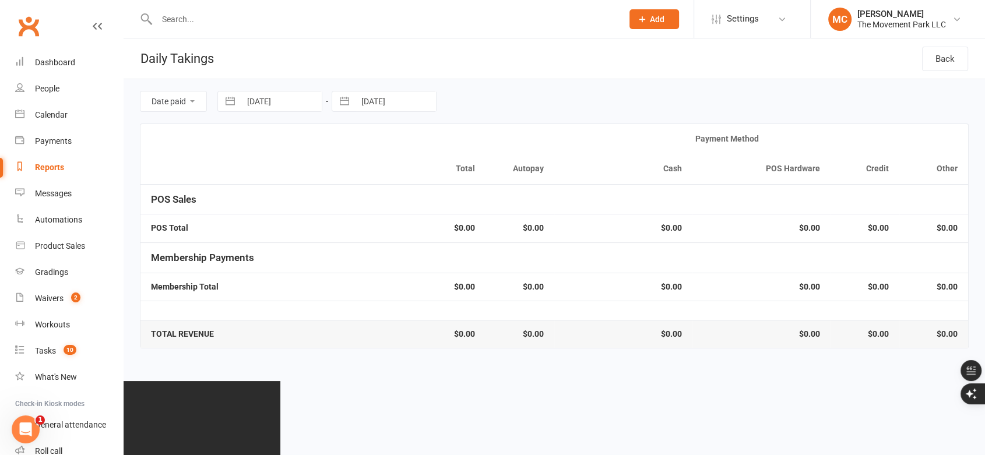
select select "6"
select select "2025"
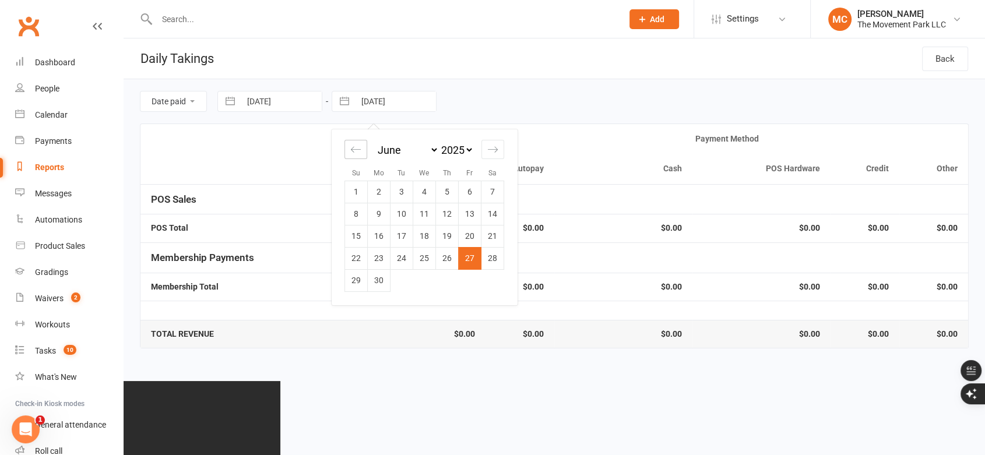
click at [361, 152] on div "Move backward to switch to the previous month." at bounding box center [355, 149] width 23 height 19
select select "3"
select select "2025"
click at [378, 263] on td "19" at bounding box center [379, 258] width 23 height 22
type input "19 May 2025"
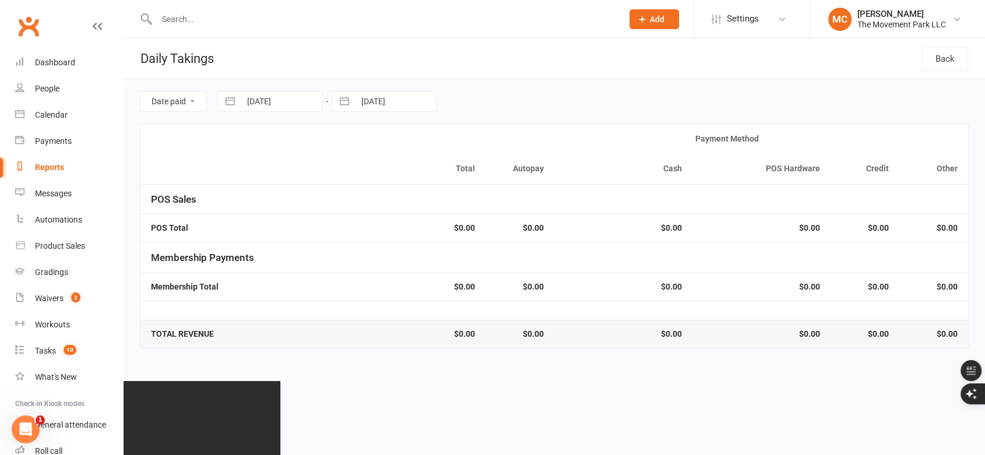
click at [234, 102] on button "button" at bounding box center [230, 101] width 21 height 20
select select "4"
select select "2025"
select select "5"
select select "2025"
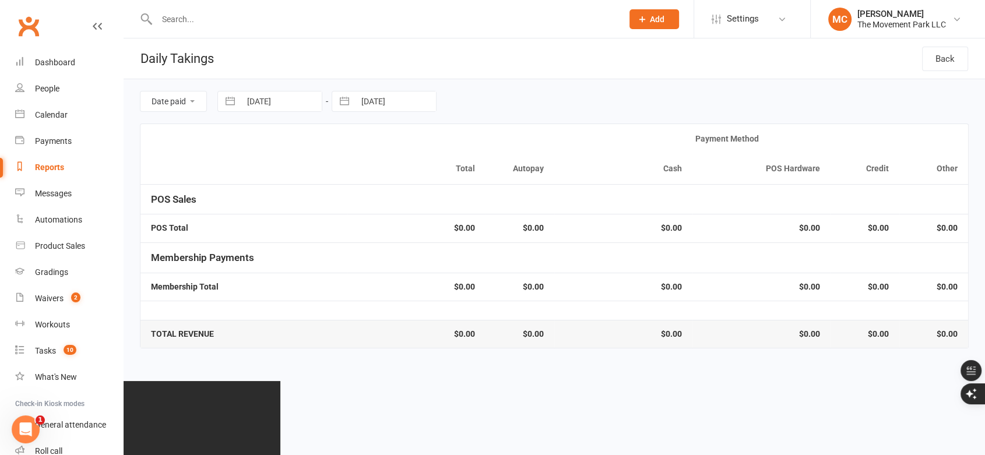
select select "6"
select select "2025"
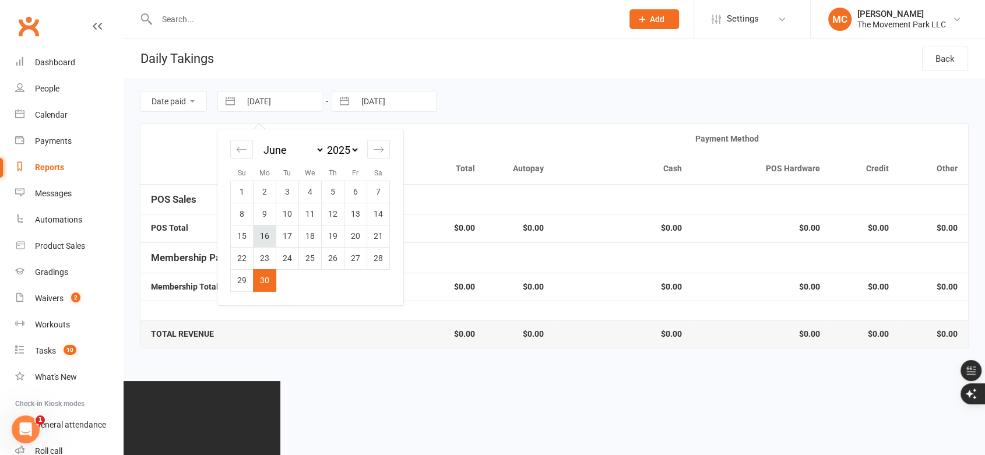
click at [267, 238] on td "16" at bounding box center [264, 236] width 23 height 22
type input "16 Jun 2025"
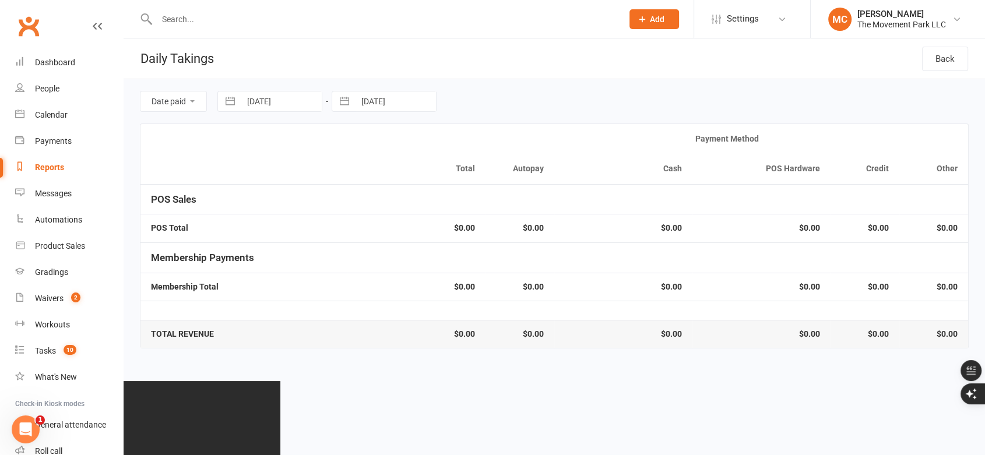
click at [348, 102] on button "button" at bounding box center [344, 101] width 21 height 20
select select "3"
select select "2025"
select select "4"
select select "2025"
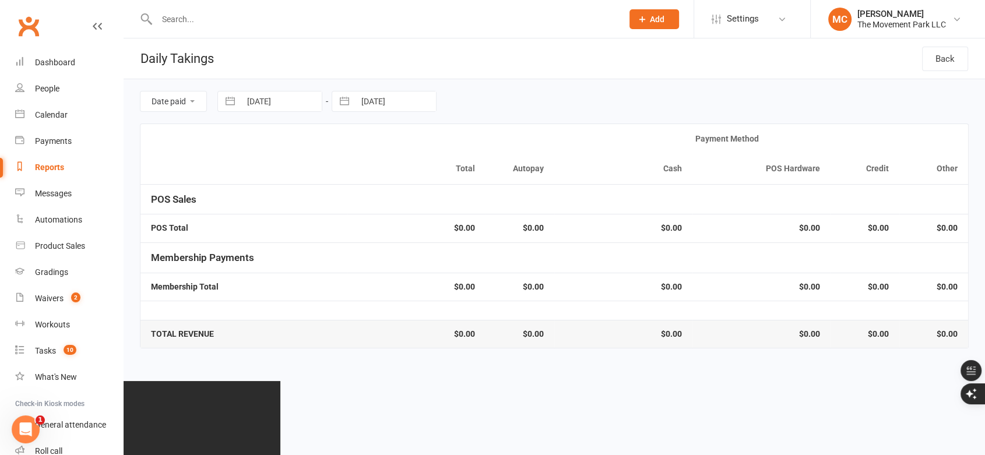
select select "5"
select select "2025"
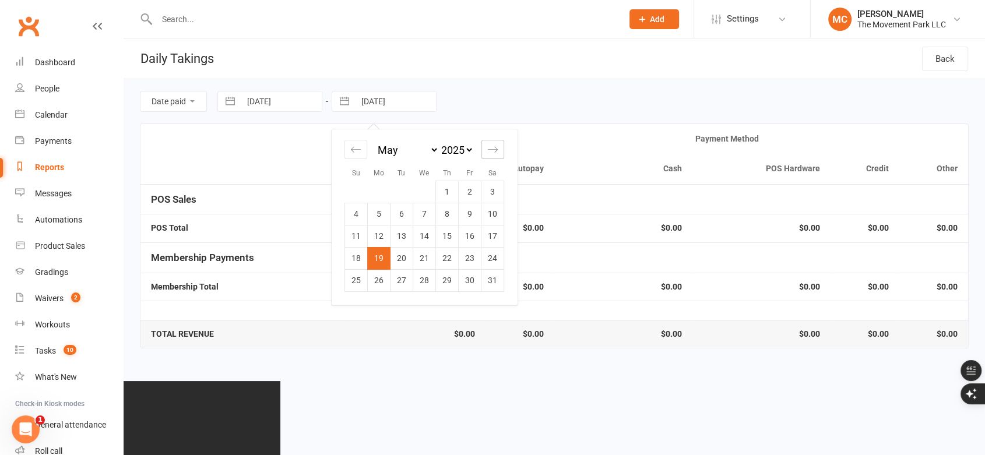
drag, startPoint x: 494, startPoint y: 152, endPoint x: 484, endPoint y: 162, distance: 14.0
click at [494, 153] on icon "Move forward to switch to the next month." at bounding box center [492, 149] width 11 height 11
select select "6"
select select "2025"
click at [468, 238] on td "20" at bounding box center [470, 236] width 23 height 22
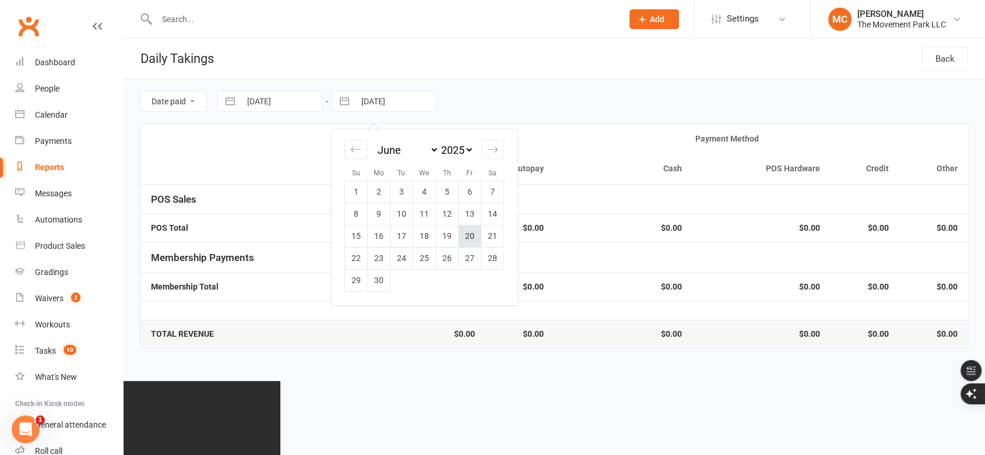
type input "20 Jun 2025"
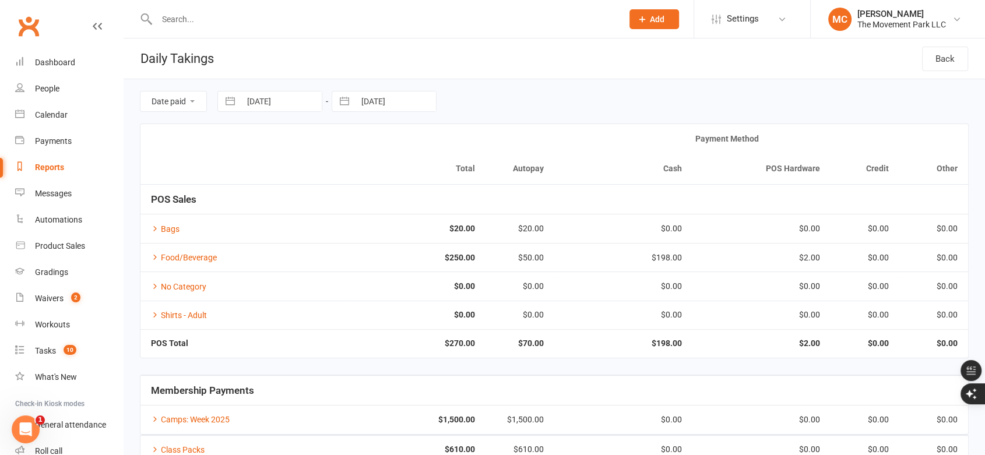
click at [228, 100] on button "button" at bounding box center [230, 101] width 21 height 20
select select "4"
select select "2025"
select select "5"
select select "2025"
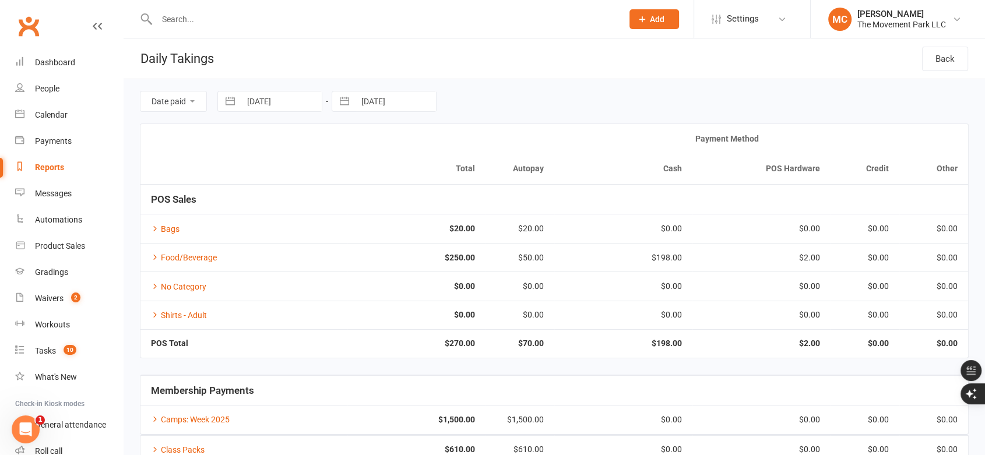
select select "6"
select select "2025"
click at [265, 255] on td "23" at bounding box center [264, 258] width 23 height 22
type input "23 Jun 2025"
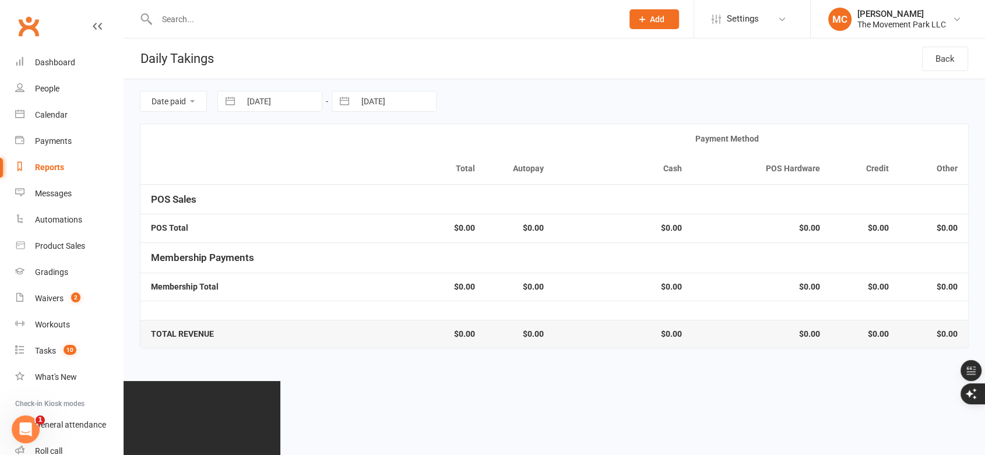
click at [347, 101] on button "button" at bounding box center [344, 101] width 21 height 20
select select "4"
select select "2025"
select select "5"
select select "2025"
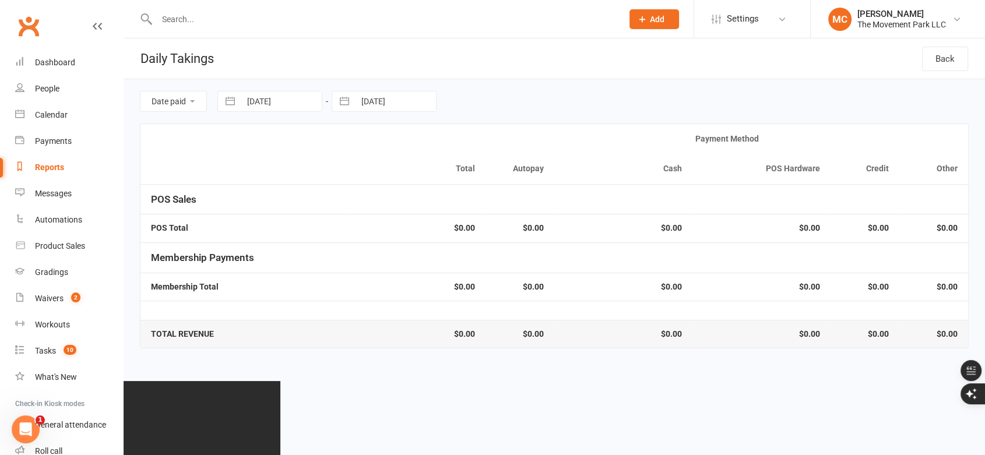
select select "6"
select select "2025"
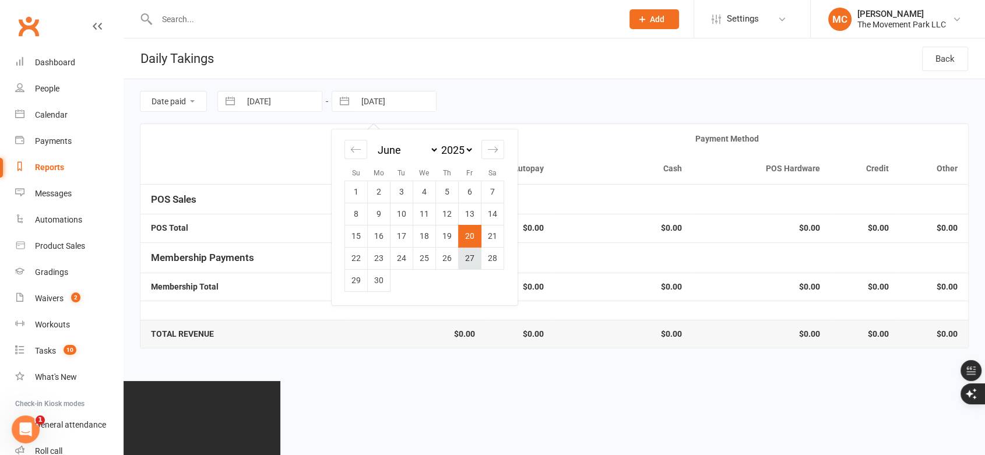
click at [471, 265] on td "27" at bounding box center [470, 258] width 23 height 22
type input "27 Jun 2025"
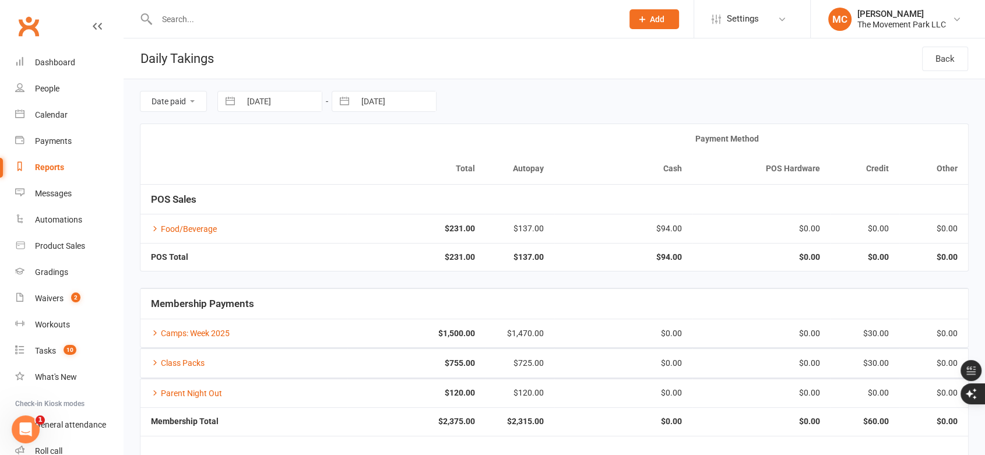
click at [228, 103] on button "button" at bounding box center [230, 101] width 21 height 20
select select "4"
select select "2025"
select select "5"
select select "2025"
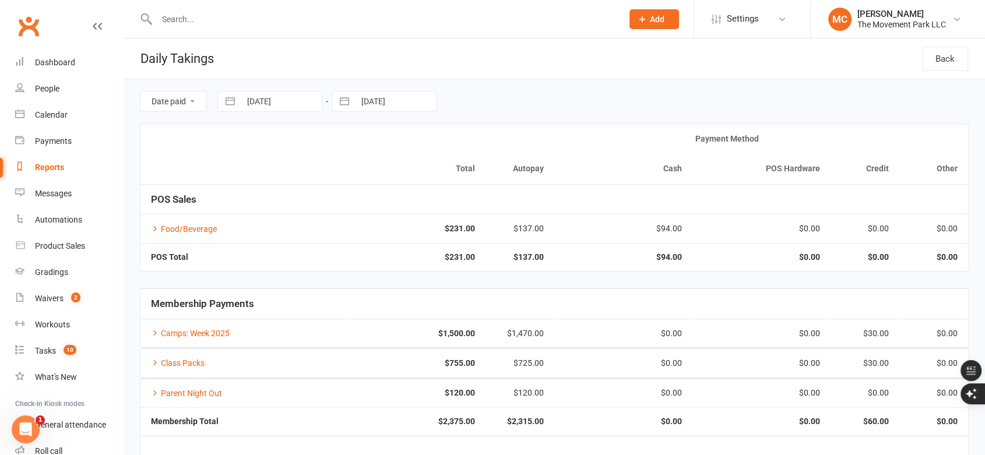
select select "6"
select select "2025"
click at [378, 157] on div "Move forward to switch to the next month." at bounding box center [378, 149] width 23 height 19
select select "7"
select select "2025"
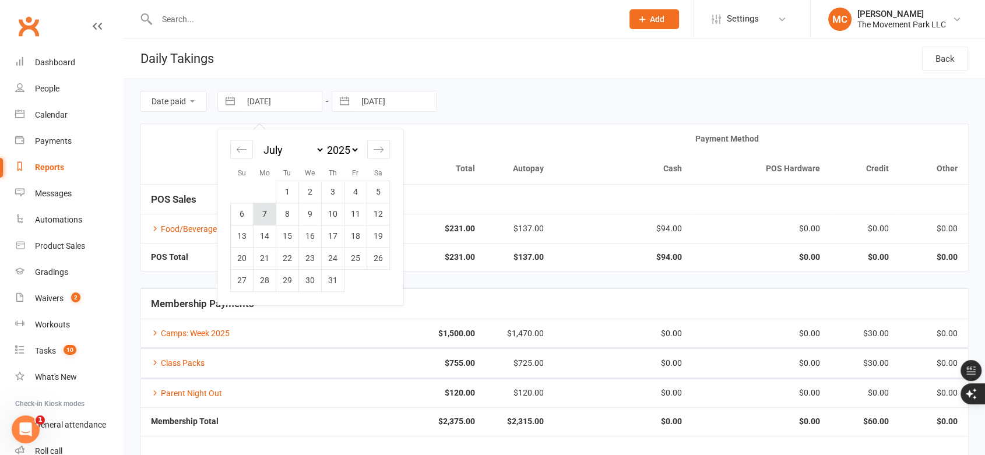
click at [259, 213] on td "7" at bounding box center [264, 214] width 23 height 22
type input "07 Jul 2025"
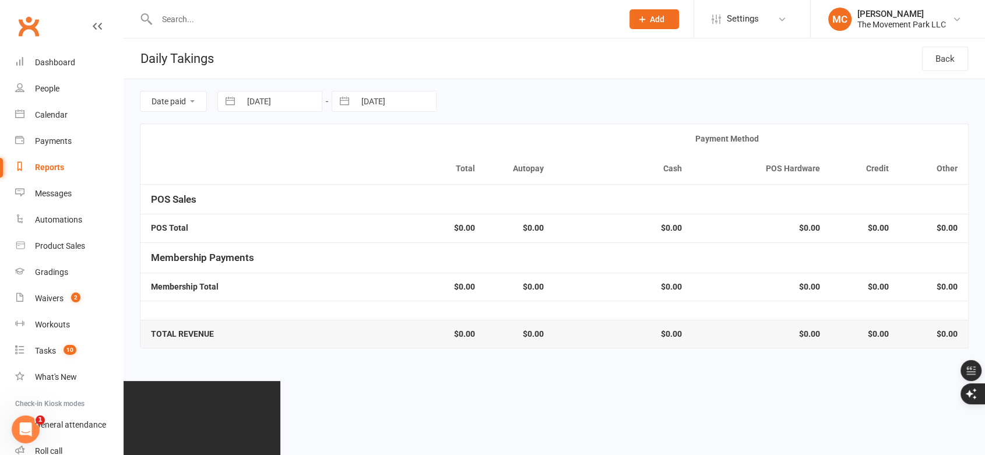
click at [343, 103] on button "button" at bounding box center [344, 101] width 21 height 20
select select "4"
select select "2025"
select select "5"
select select "2025"
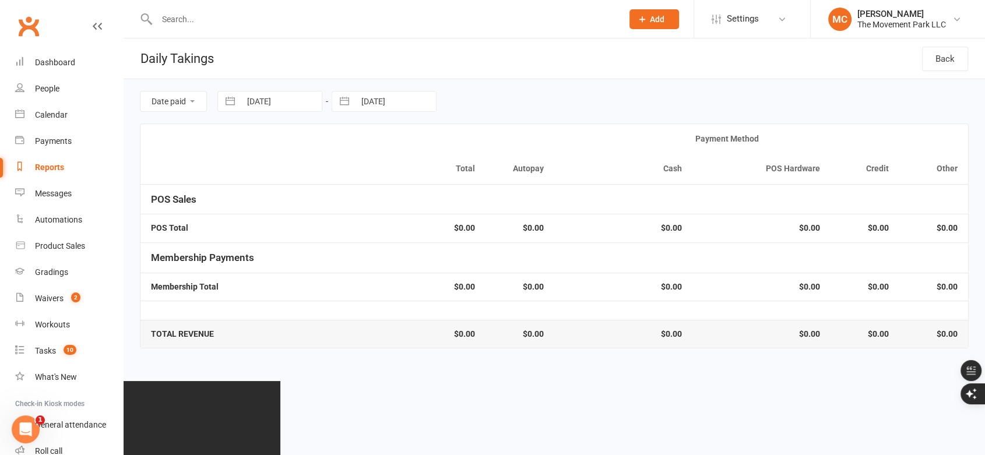
select select "6"
select select "2025"
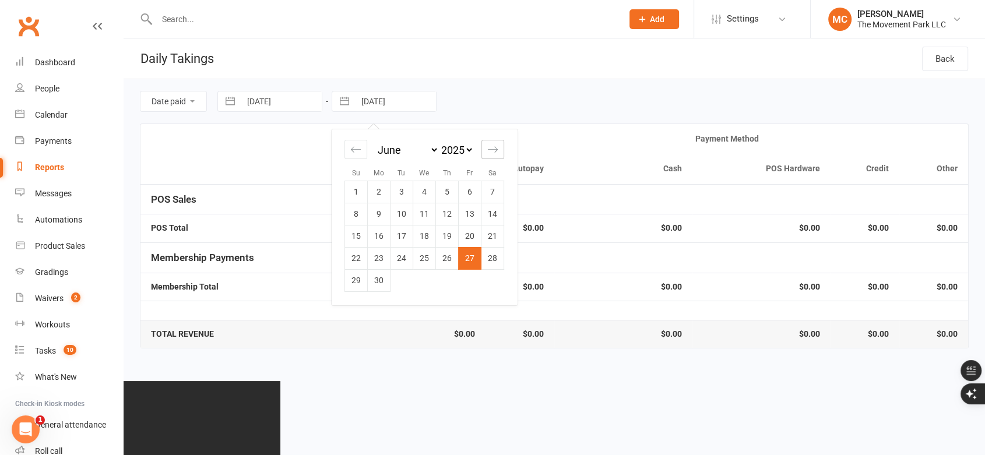
click at [489, 152] on icon "Move forward to switch to the next month." at bounding box center [492, 149] width 11 height 11
select select "7"
select select "2025"
click at [469, 213] on td "11" at bounding box center [470, 214] width 23 height 22
type input "11 Jul 2025"
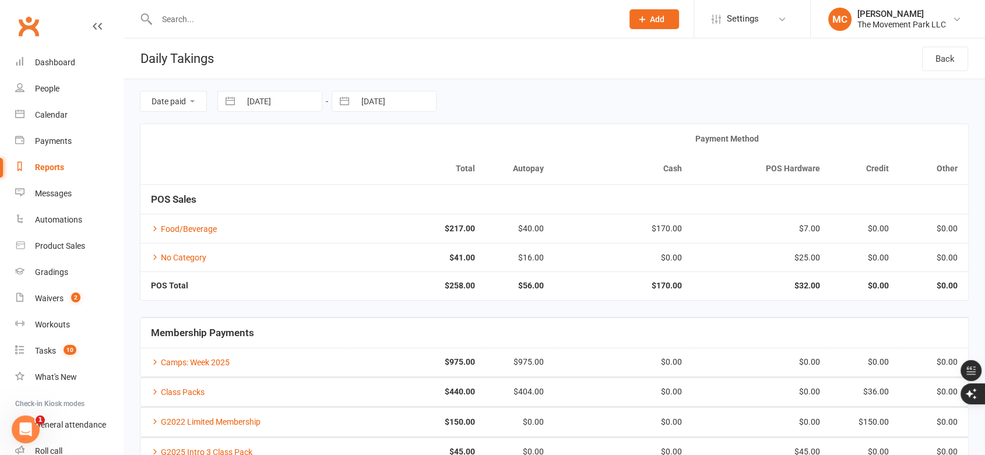
click at [235, 101] on button "button" at bounding box center [230, 101] width 21 height 20
select select "5"
select select "2025"
select select "6"
select select "2025"
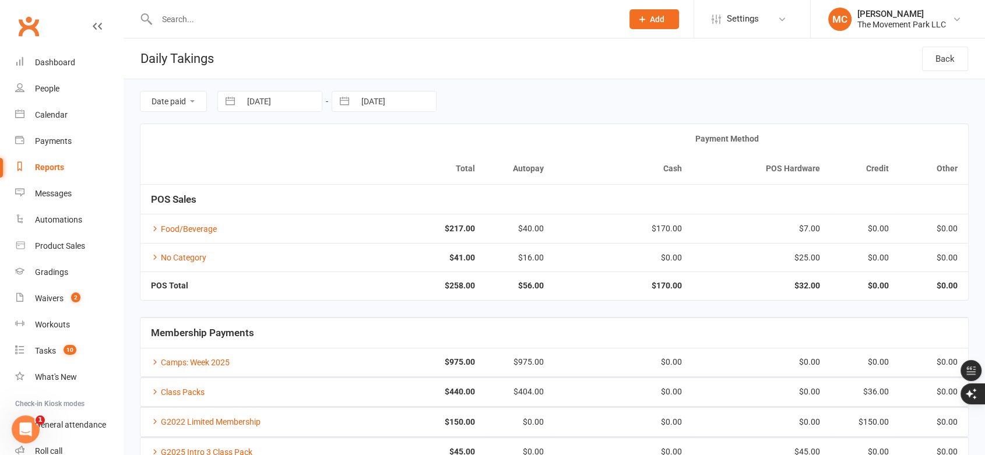
select select "7"
select select "2025"
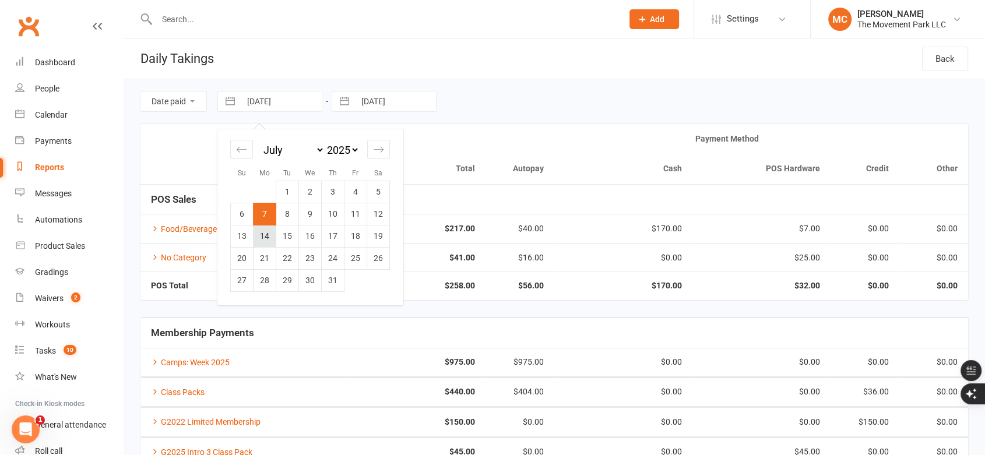
click at [264, 238] on td "14" at bounding box center [264, 236] width 23 height 22
type input "14 Jul 2025"
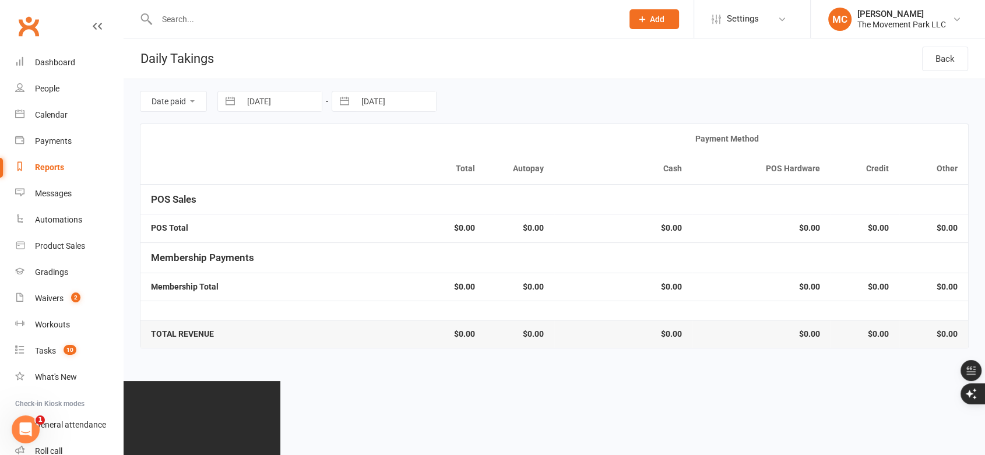
click at [340, 102] on button "button" at bounding box center [344, 101] width 21 height 20
select select "5"
select select "2025"
select select "6"
select select "2025"
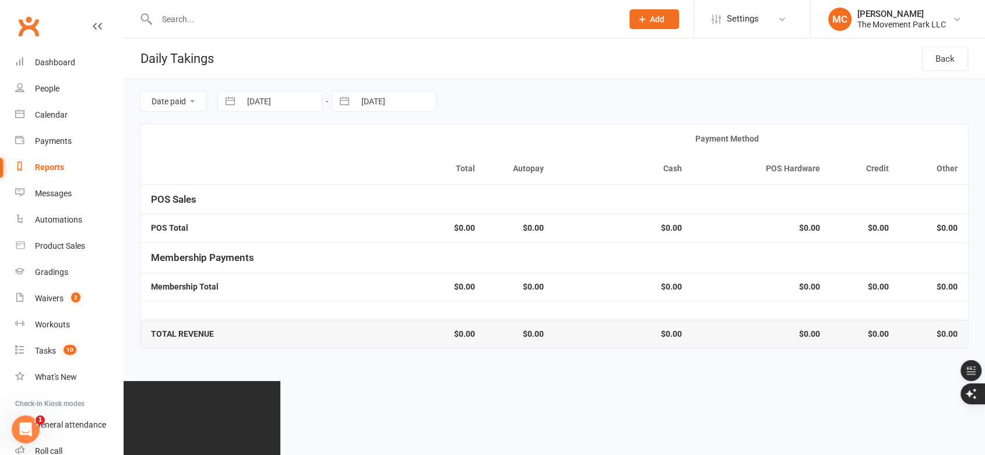
select select "7"
select select "2025"
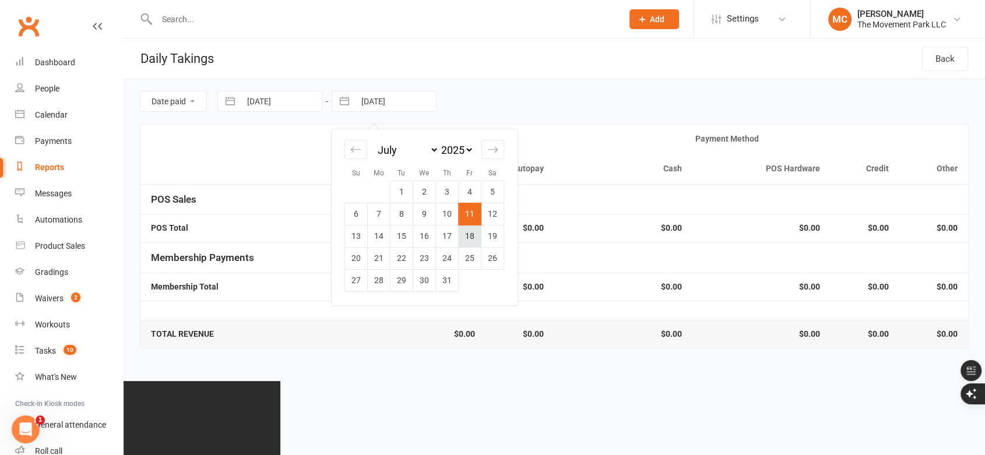
click at [471, 233] on td "18" at bounding box center [470, 236] width 23 height 22
type input "18 Jul 2025"
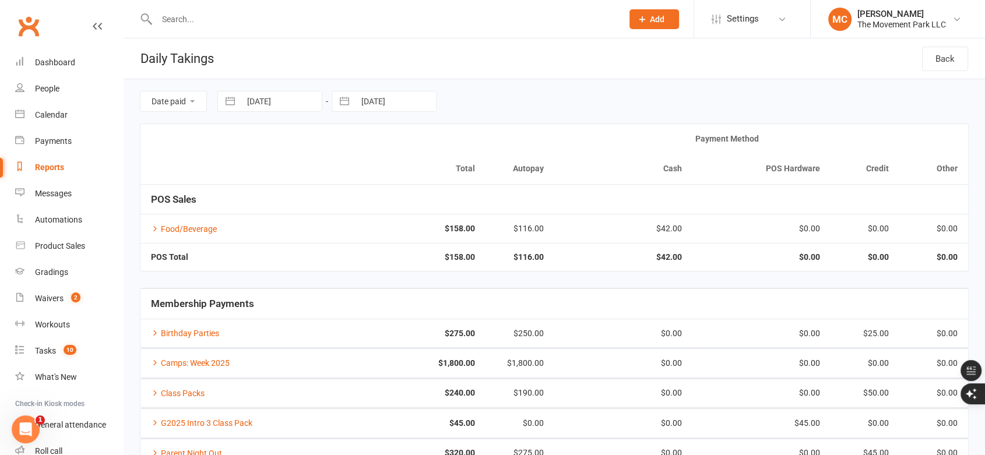
click at [230, 101] on button "button" at bounding box center [230, 101] width 21 height 20
select select "5"
select select "2025"
select select "6"
select select "2025"
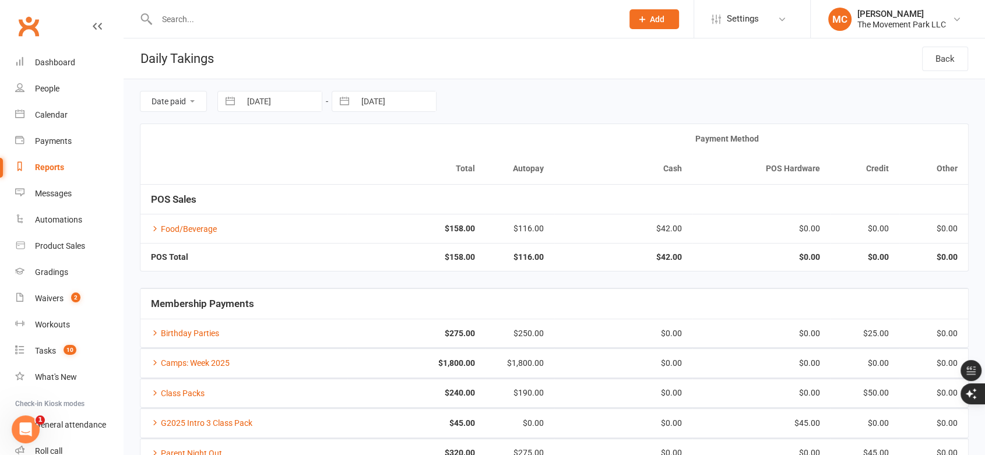
select select "7"
select select "2025"
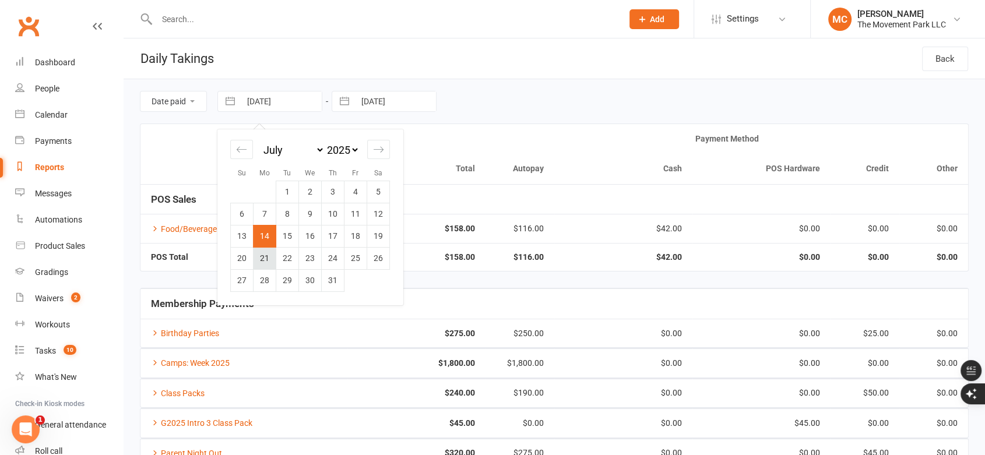
click at [263, 257] on td "21" at bounding box center [264, 258] width 23 height 22
type input "21 Jul 2025"
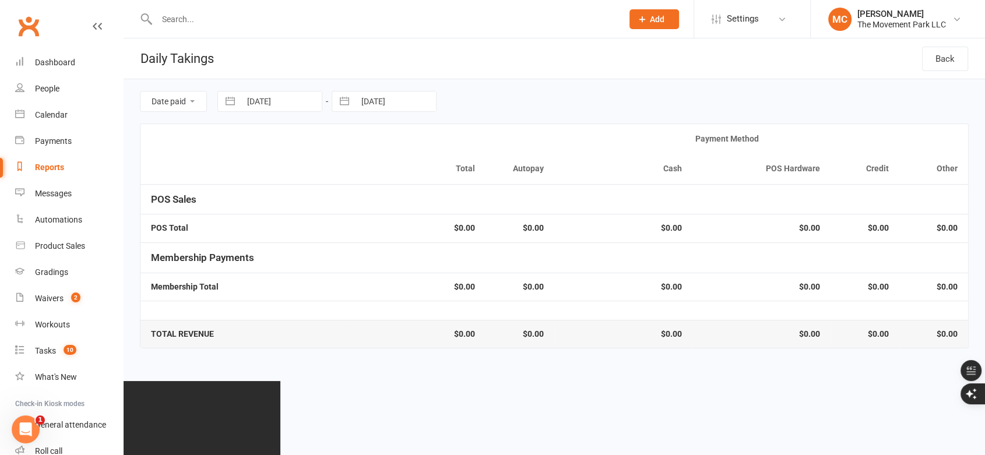
click at [343, 101] on button "button" at bounding box center [344, 101] width 21 height 20
select select "5"
select select "2025"
select select "6"
select select "2025"
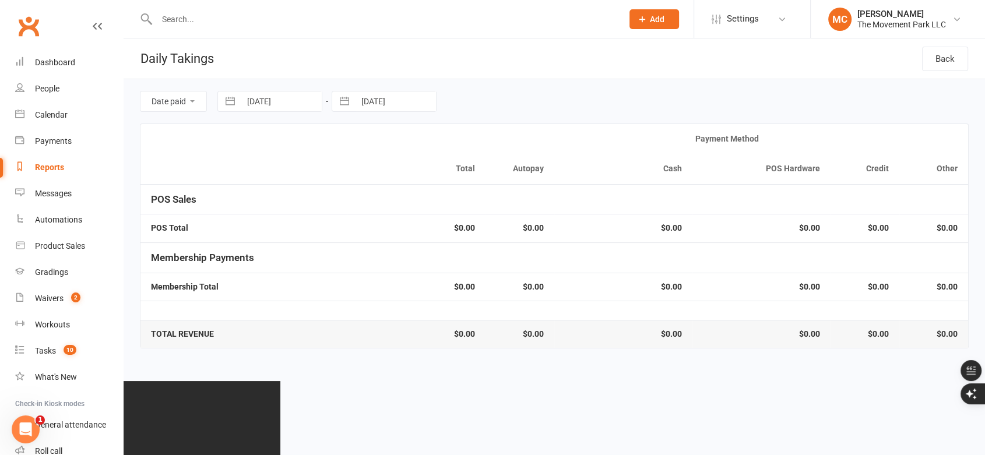
select select "7"
select select "2025"
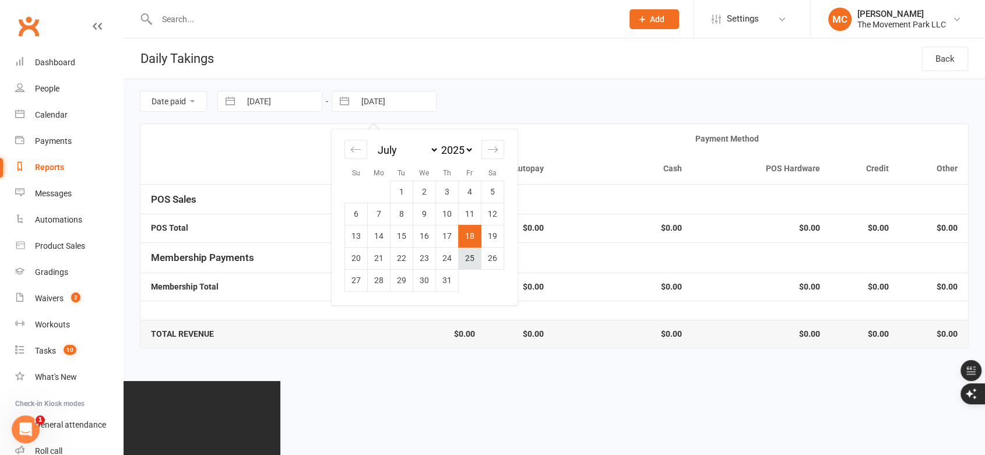
click at [471, 261] on td "25" at bounding box center [470, 258] width 23 height 22
type input "25 Jul 2025"
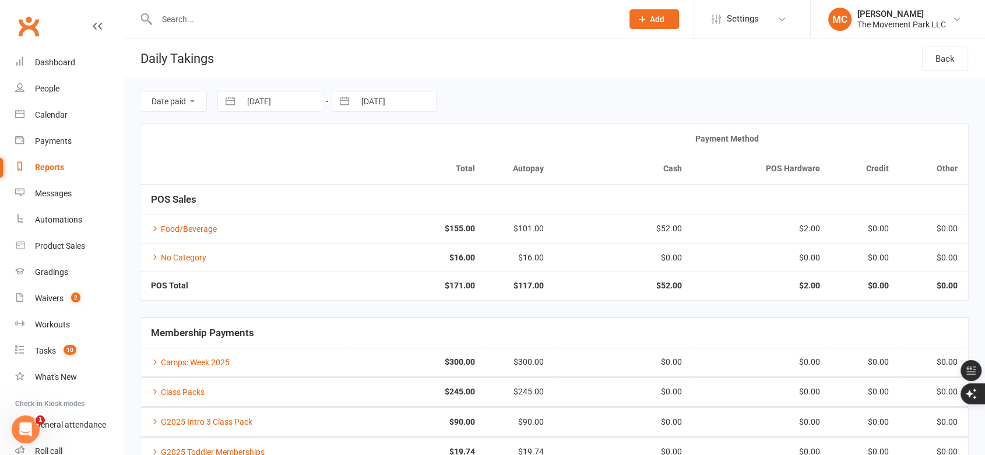
click at [230, 97] on button "button" at bounding box center [230, 101] width 21 height 20
select select "5"
select select "2025"
select select "6"
select select "2025"
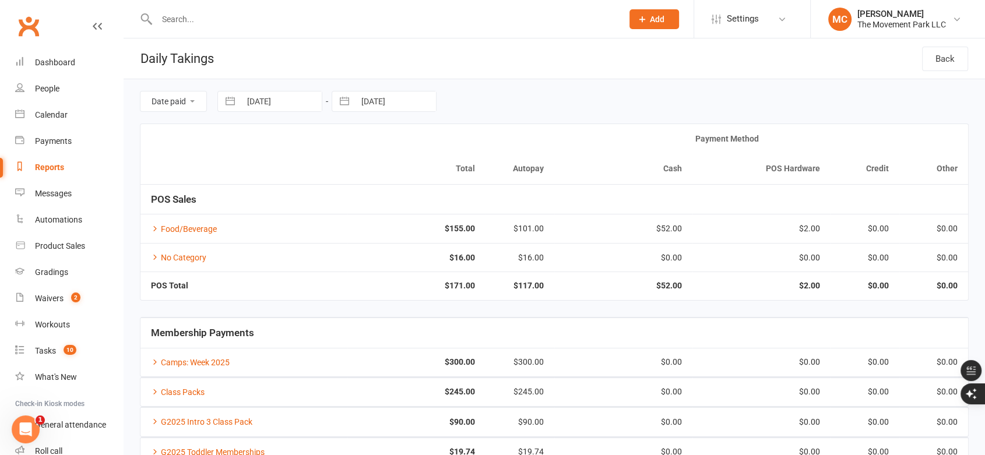
select select "7"
select select "2025"
click at [262, 279] on td "28" at bounding box center [264, 280] width 23 height 22
type input "28 Jul 2025"
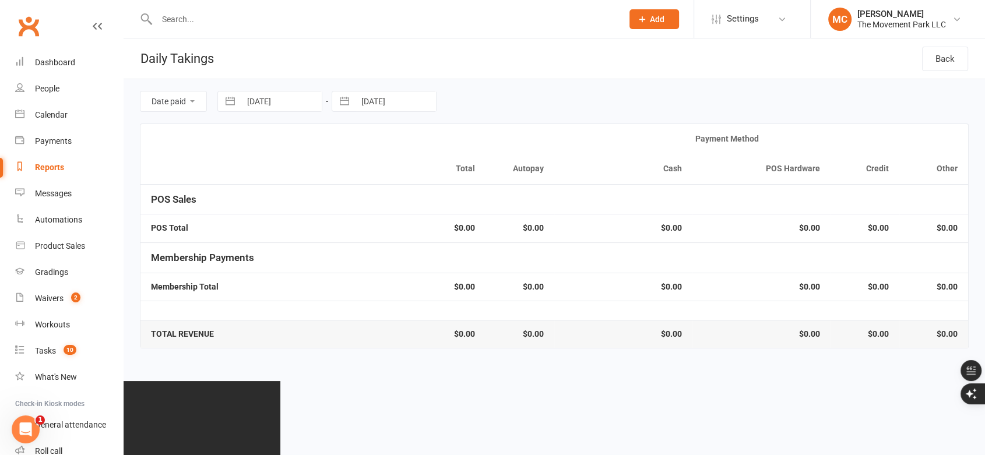
click at [342, 100] on button "button" at bounding box center [344, 101] width 21 height 20
select select "5"
select select "2025"
select select "6"
select select "2025"
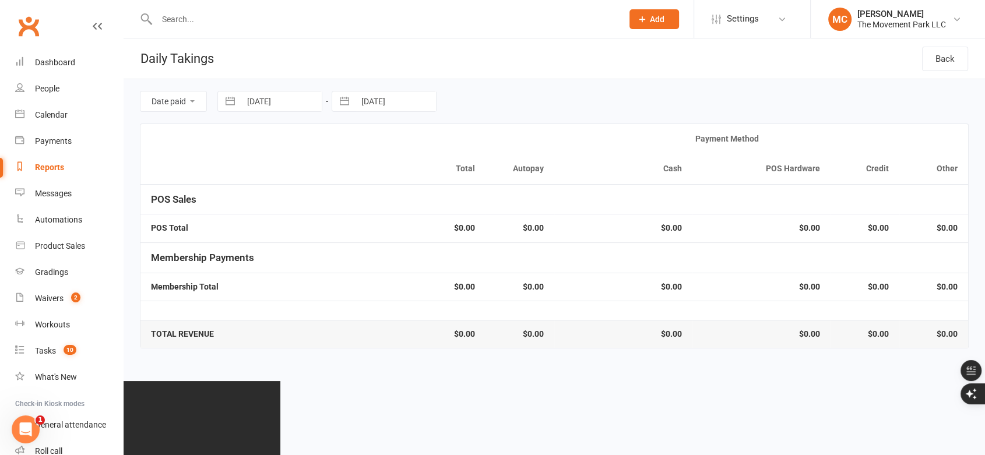
select select "7"
select select "2025"
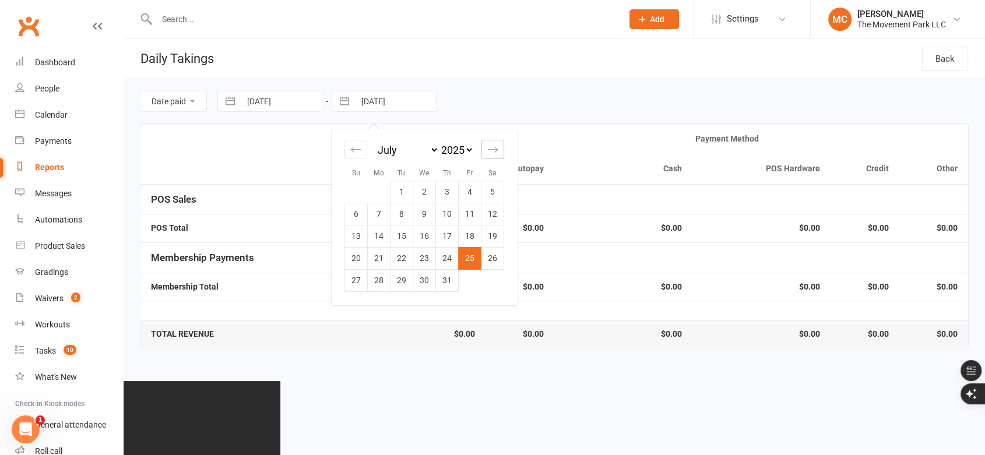
click at [494, 147] on icon "Move forward to switch to the next month." at bounding box center [492, 149] width 11 height 11
select select "8"
select select "2025"
click at [476, 196] on td "1" at bounding box center [470, 192] width 23 height 22
type input "01 Aug 2025"
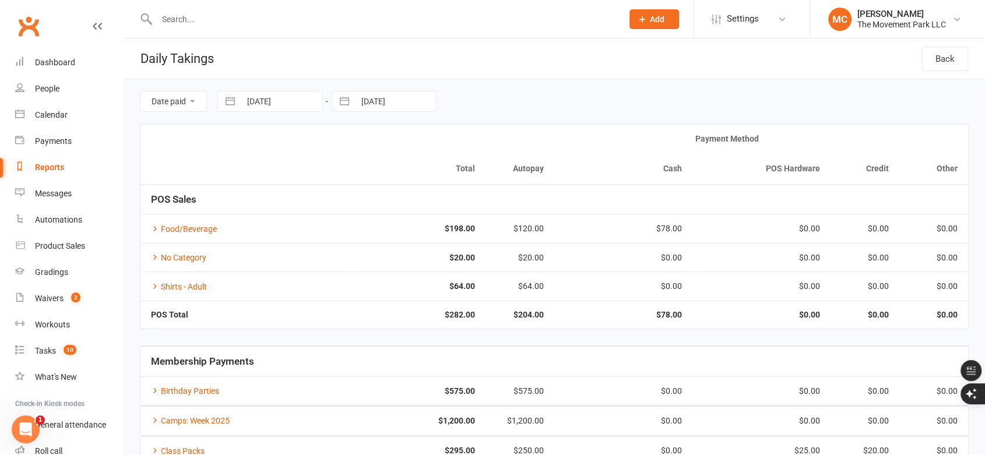
click at [230, 102] on button "button" at bounding box center [230, 101] width 21 height 20
select select "5"
select select "2025"
select select "6"
select select "2025"
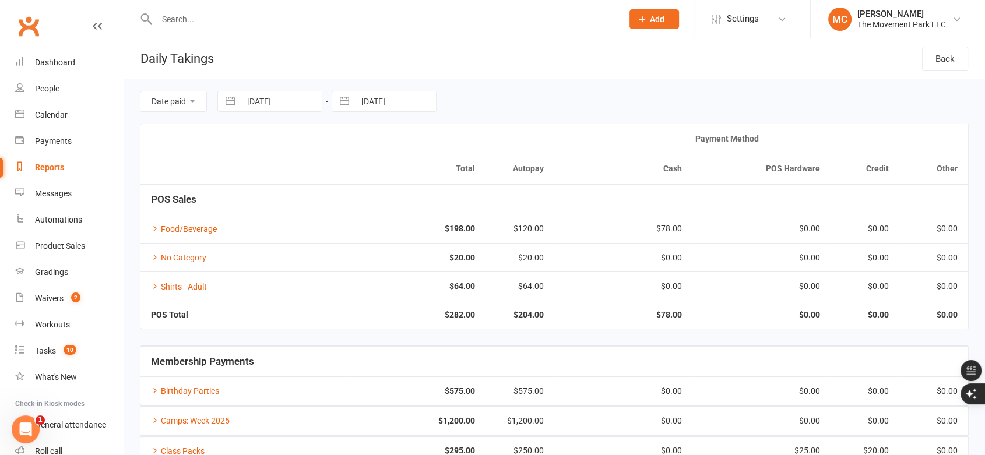
select select "7"
select select "2025"
click at [381, 149] on icon "Move forward to switch to the next month." at bounding box center [379, 149] width 10 height 6
select select "8"
select select "2025"
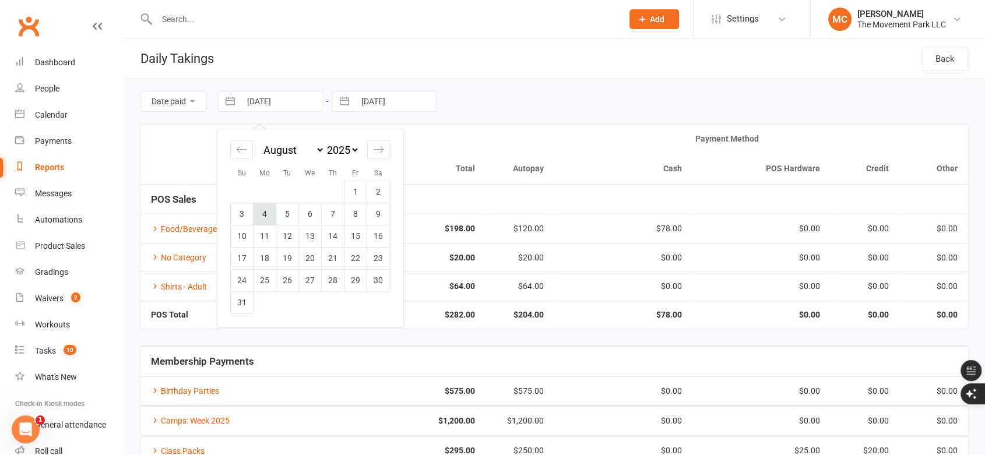
click at [266, 216] on td "4" at bounding box center [264, 214] width 23 height 22
type input "04 Aug 2025"
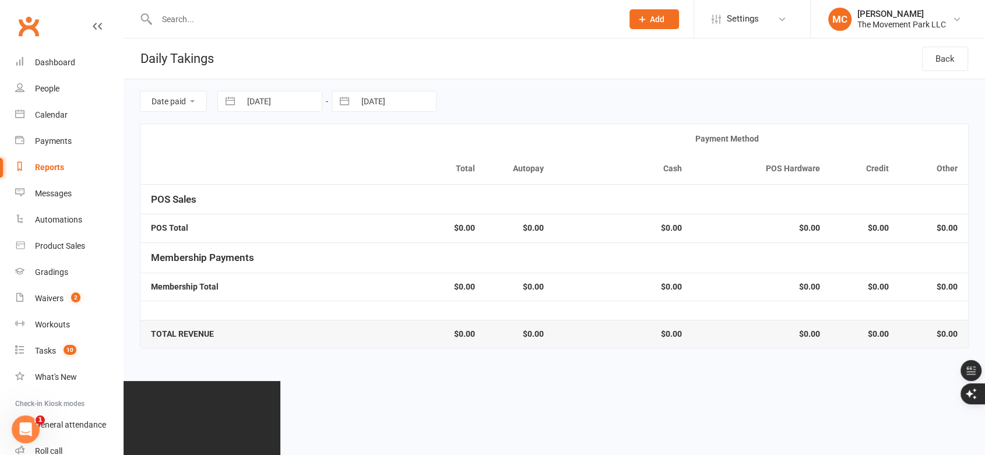
click at [340, 101] on button "button" at bounding box center [344, 101] width 21 height 20
select select "6"
select select "2025"
select select "7"
select select "2025"
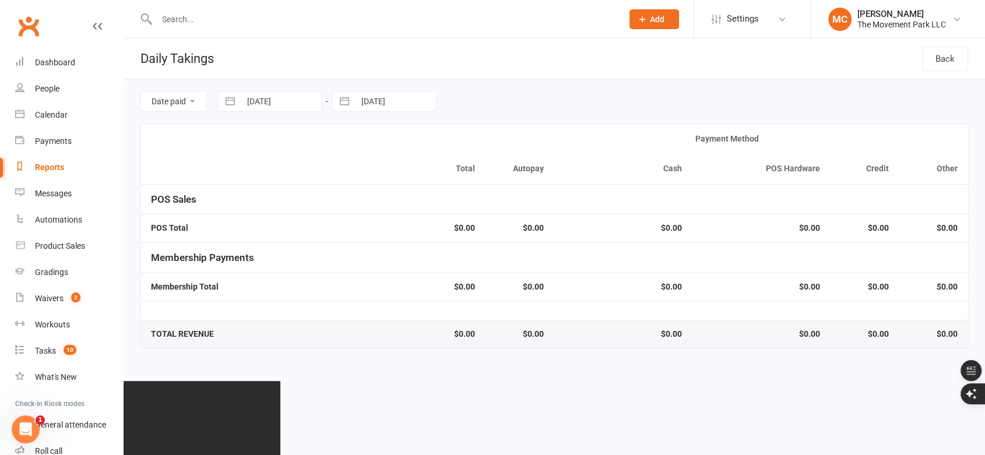
select select "8"
select select "2025"
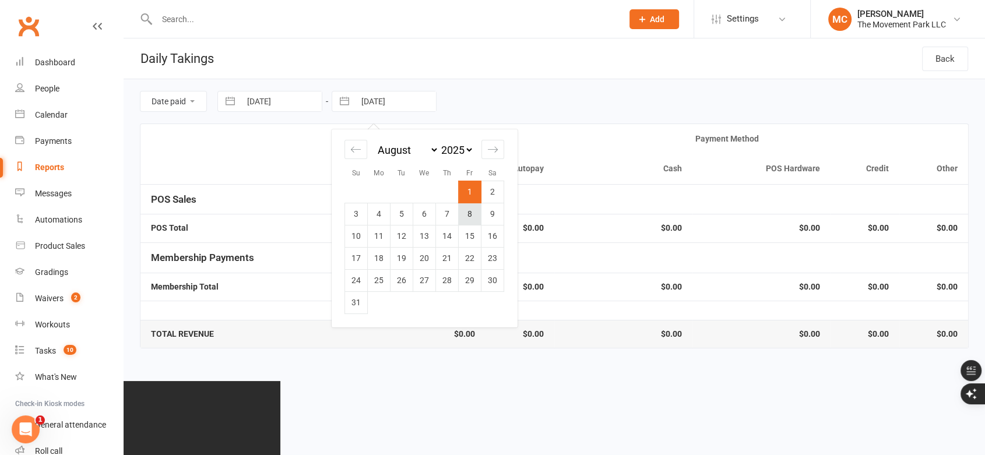
click at [469, 213] on td "8" at bounding box center [470, 214] width 23 height 22
type input "08 Aug 2025"
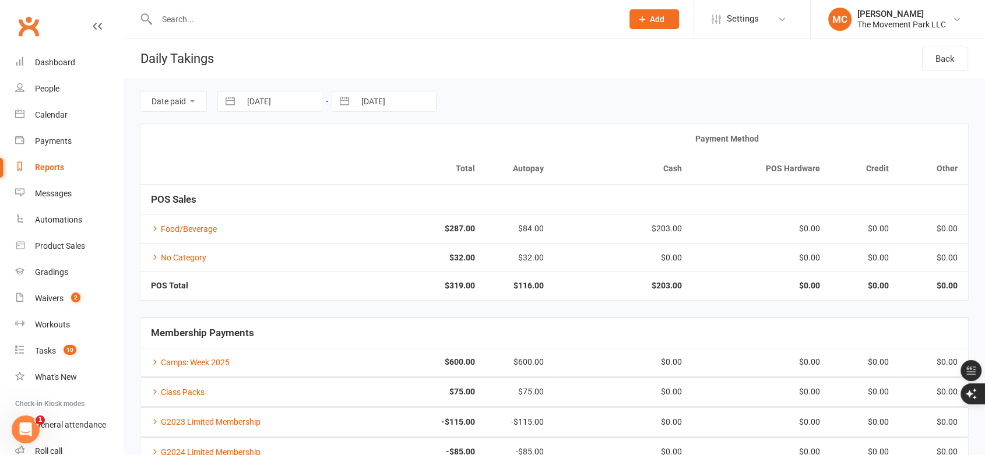
click at [231, 98] on button "button" at bounding box center [230, 101] width 21 height 20
select select "6"
select select "2025"
select select "7"
select select "2025"
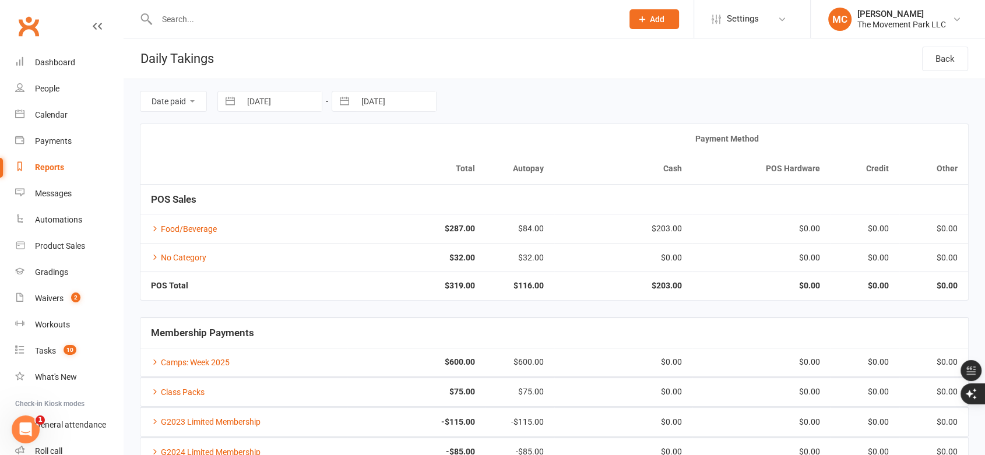
select select "8"
select select "2025"
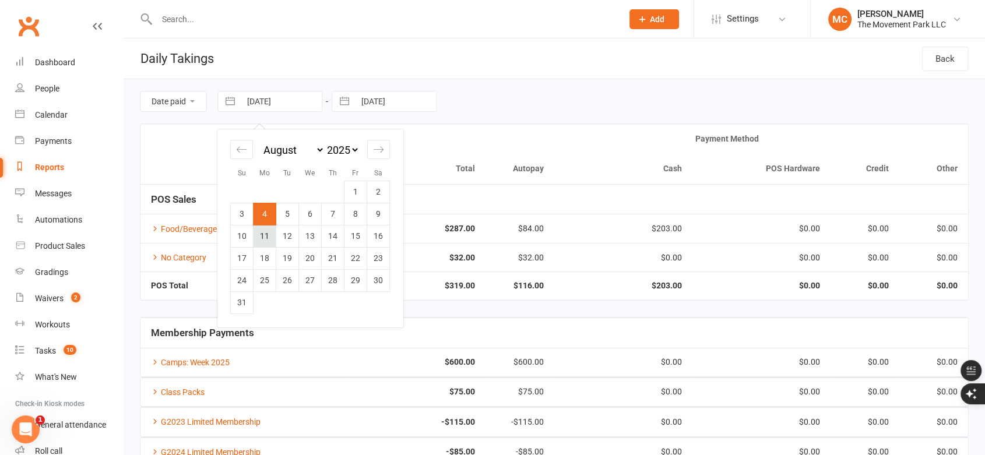
click at [264, 237] on td "11" at bounding box center [264, 236] width 23 height 22
type input "11 Aug 2025"
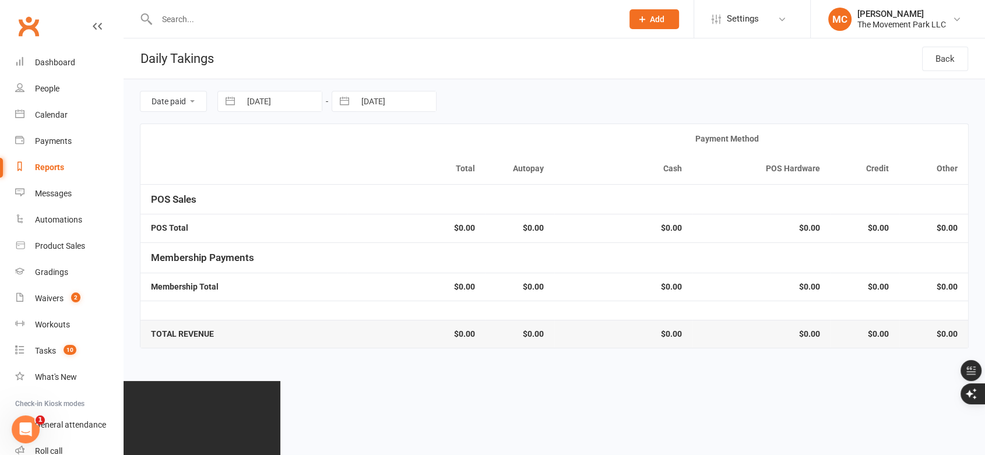
click at [341, 100] on button "button" at bounding box center [344, 101] width 21 height 20
select select "6"
select select "2025"
select select "7"
select select "2025"
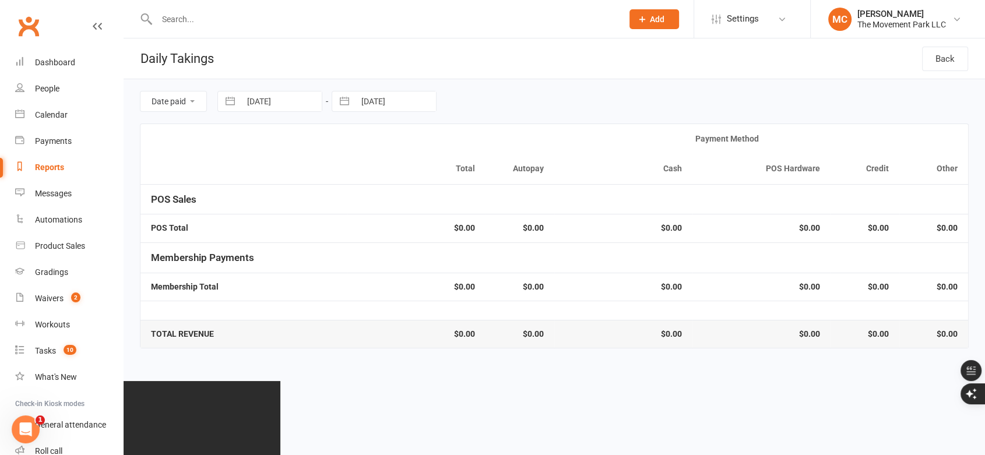
select select "8"
select select "2025"
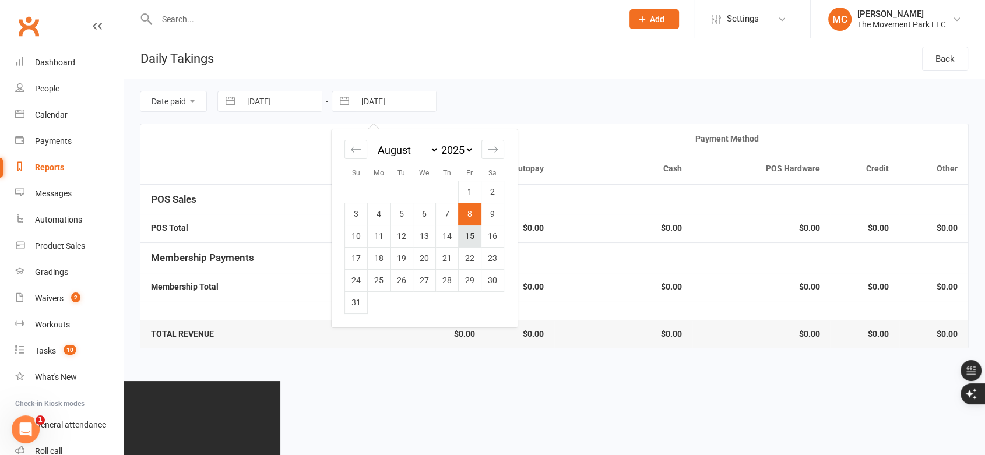
click at [466, 232] on td "15" at bounding box center [470, 236] width 23 height 22
type input "15 Aug 2025"
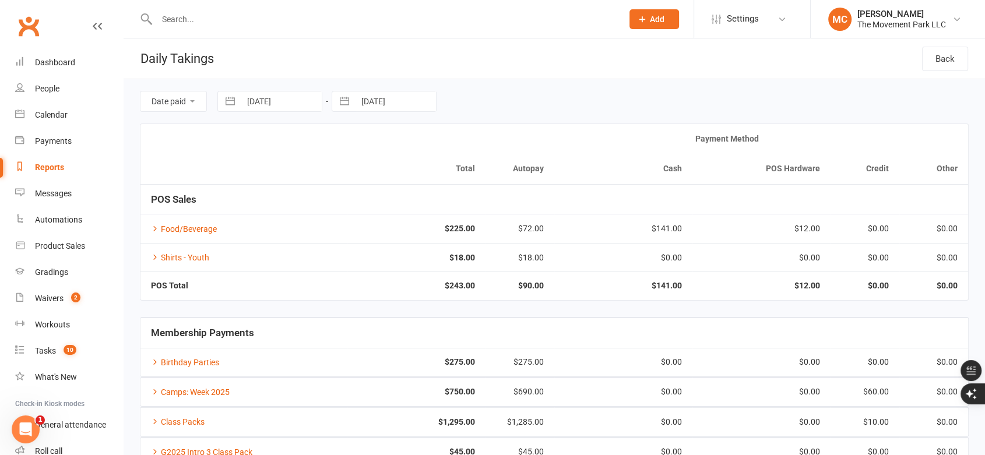
click at [232, 101] on button "button" at bounding box center [230, 101] width 21 height 20
select select "6"
select select "2025"
select select "7"
select select "2025"
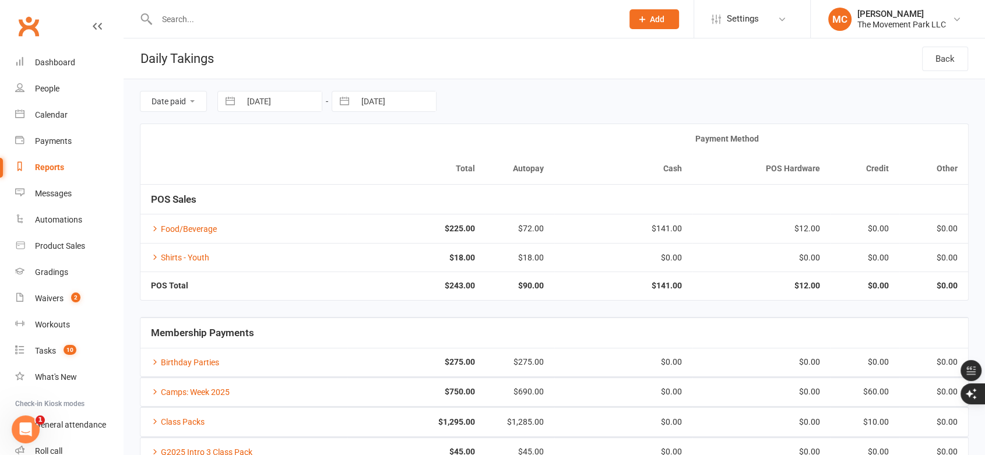
select select "8"
select select "2025"
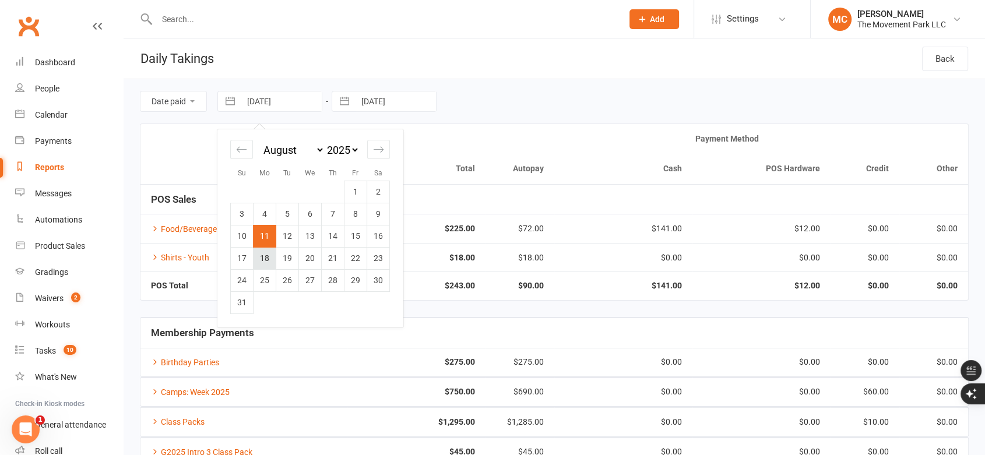
click at [264, 265] on td "18" at bounding box center [264, 258] width 23 height 22
type input "18 Aug 2025"
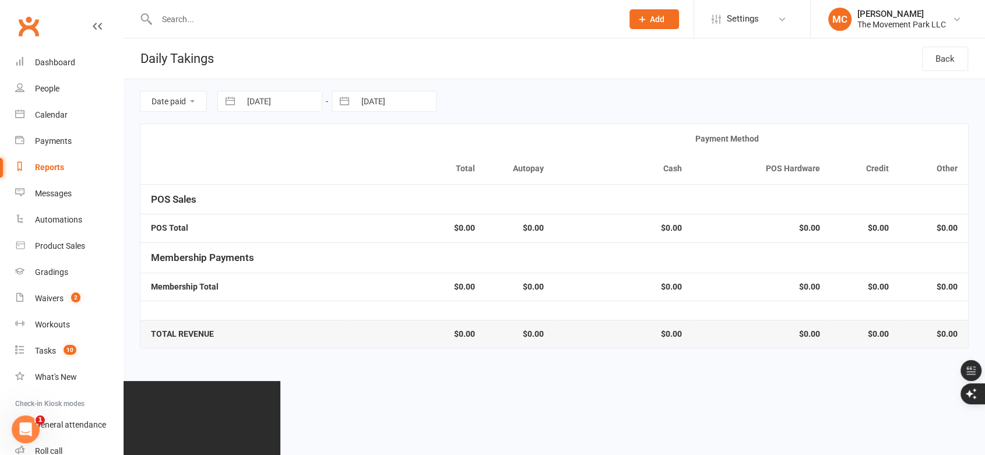
click at [342, 96] on button "button" at bounding box center [344, 101] width 21 height 20
select select "6"
select select "2025"
select select "7"
select select "2025"
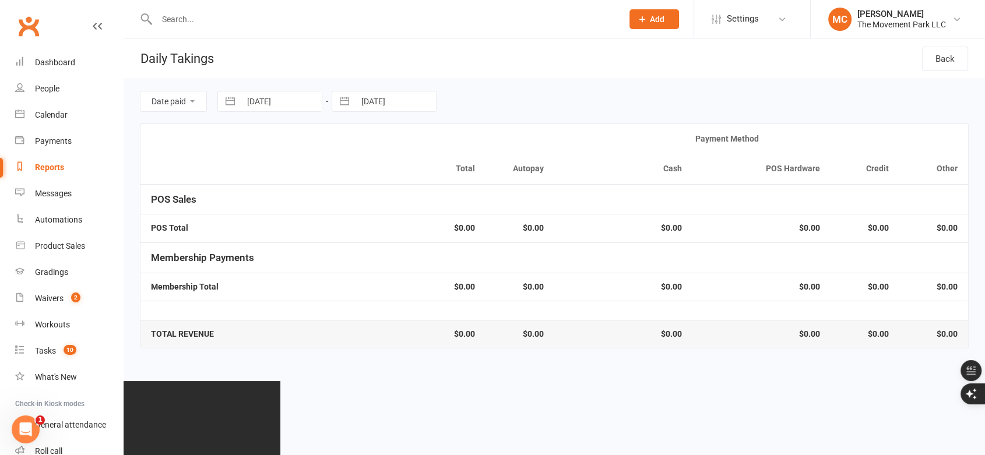
select select "8"
select select "2025"
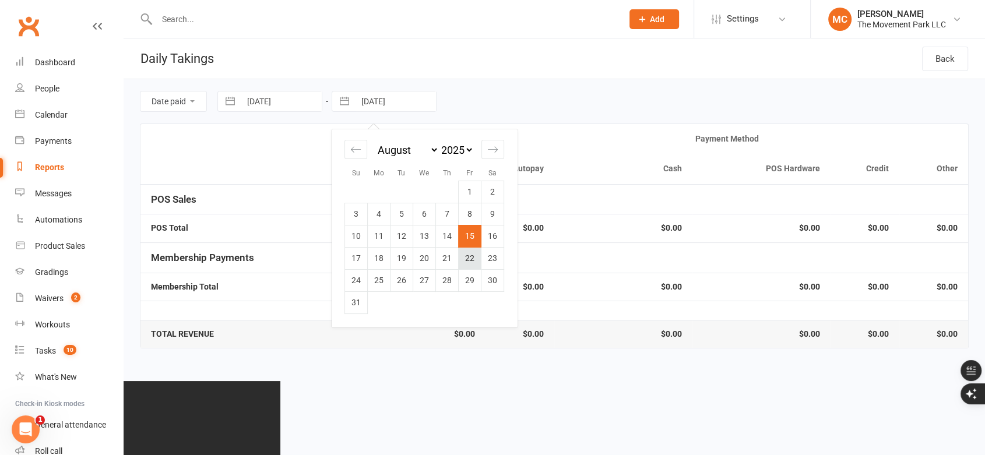
click at [467, 256] on td "22" at bounding box center [470, 258] width 23 height 22
type input "22 Aug 2025"
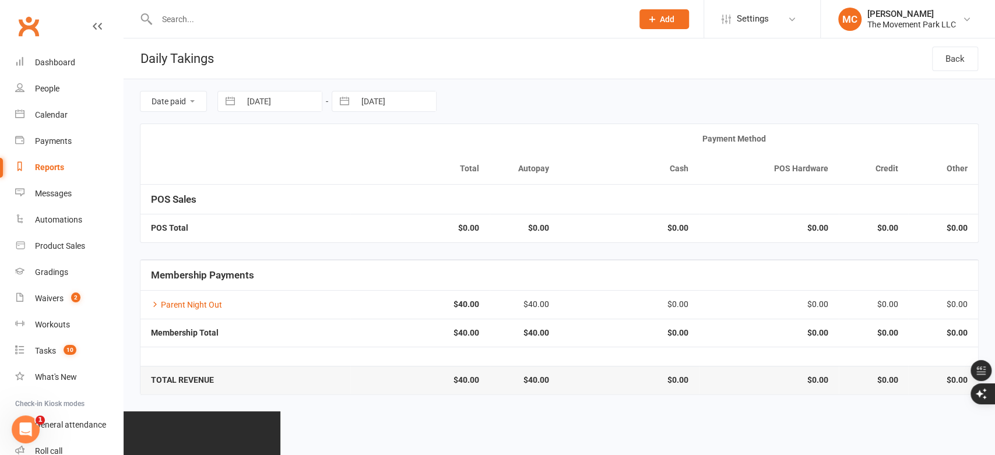
click at [182, 17] on input "text" at bounding box center [388, 19] width 471 height 16
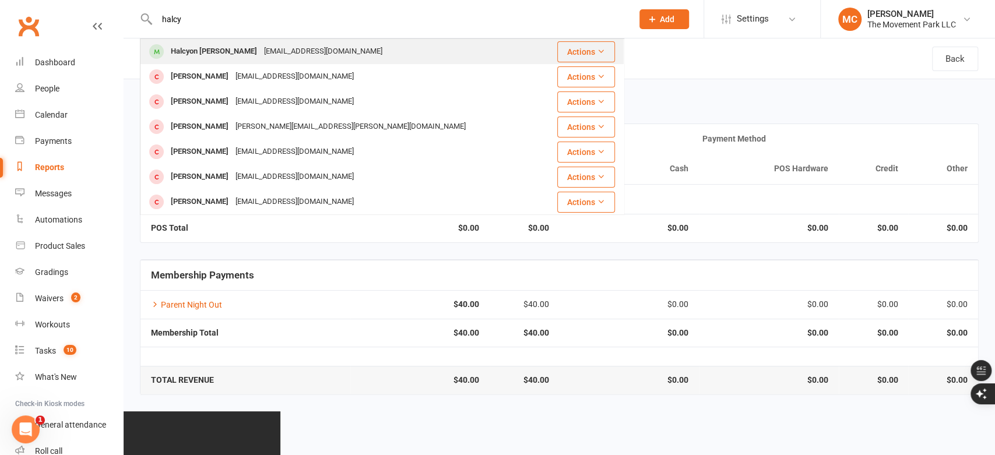
type input "halcy"
click at [200, 51] on div "Halcyon Atwood" at bounding box center [213, 51] width 93 height 17
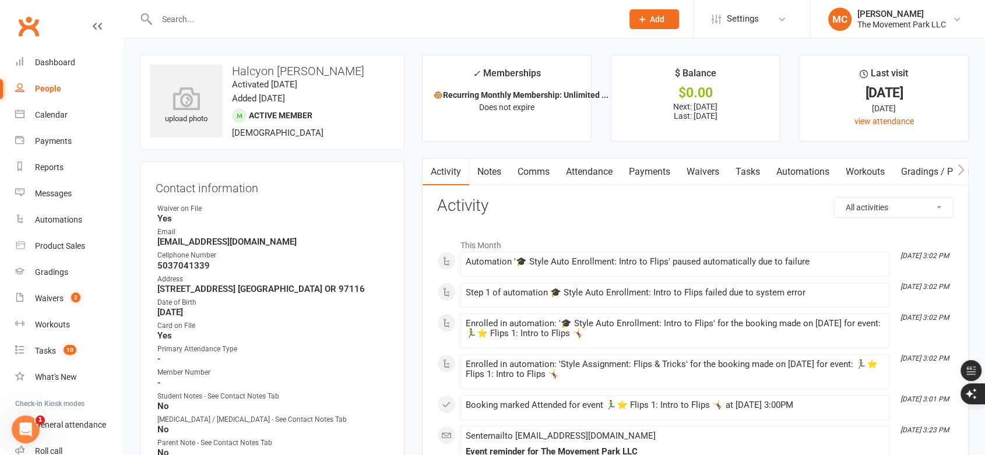
click at [595, 175] on link "Attendance" at bounding box center [589, 172] width 63 height 27
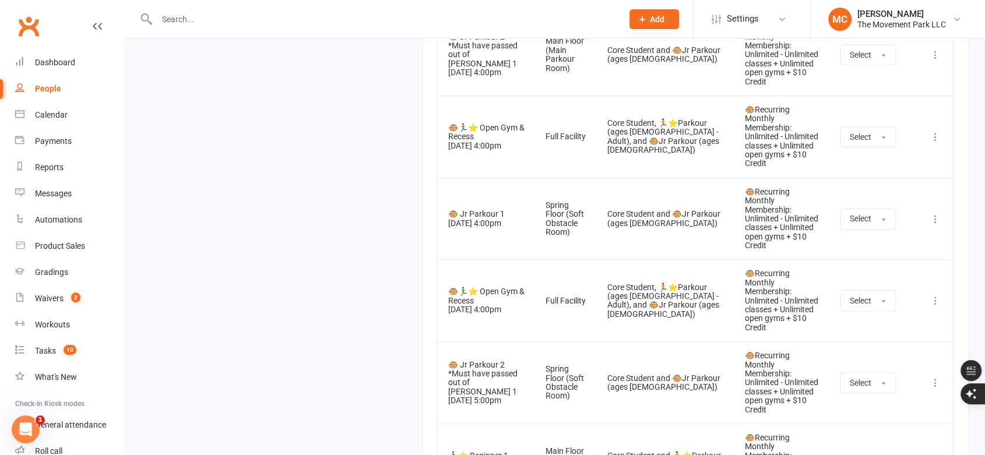
scroll to position [4942, 0]
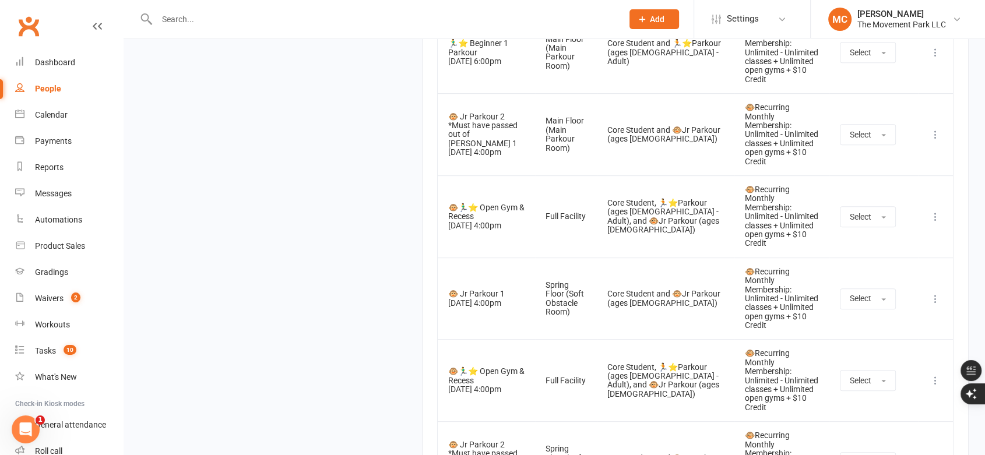
click at [214, 18] on input "text" at bounding box center [383, 19] width 461 height 16
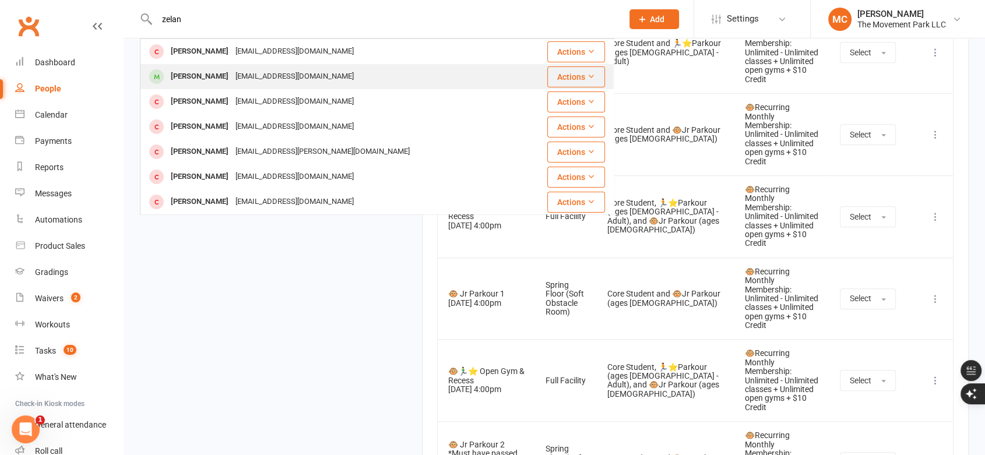
type input "zelan"
click at [232, 78] on div "mschulfer@yahoo.com" at bounding box center [294, 76] width 125 height 17
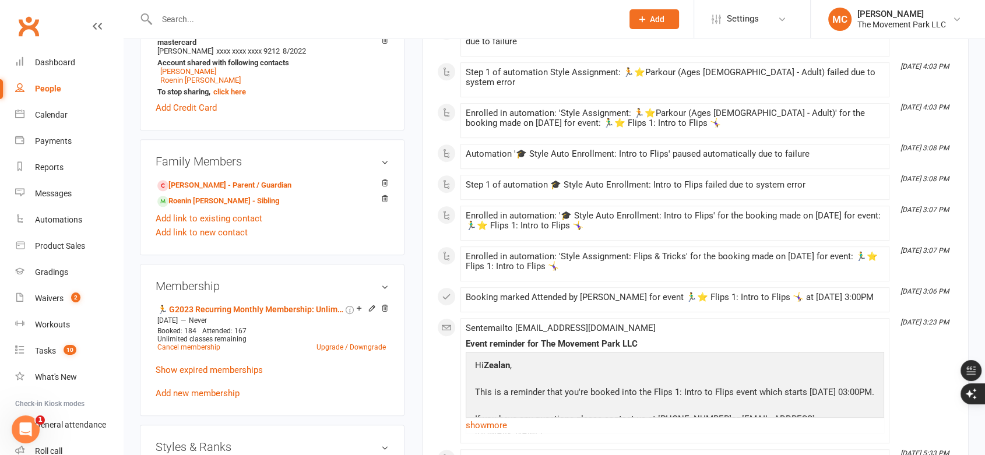
scroll to position [712, 0]
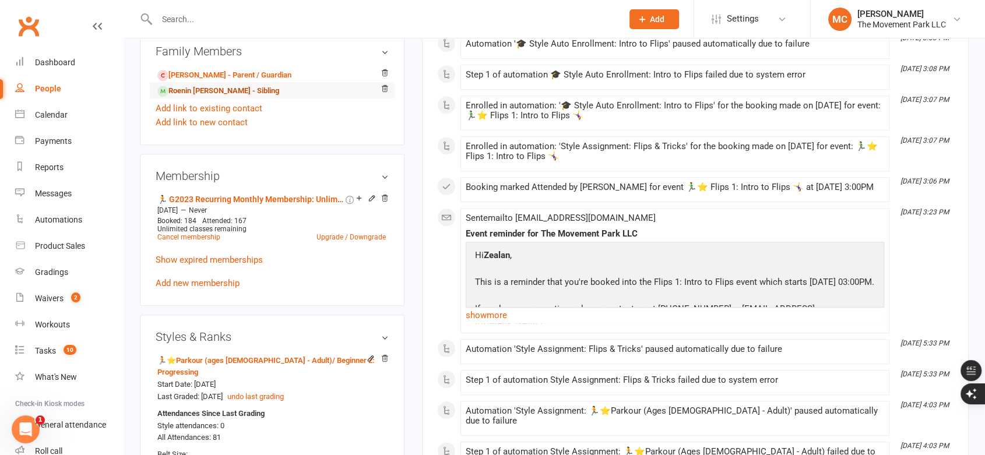
click at [195, 94] on link "Roenin Pundt - Sibling" at bounding box center [218, 91] width 122 height 12
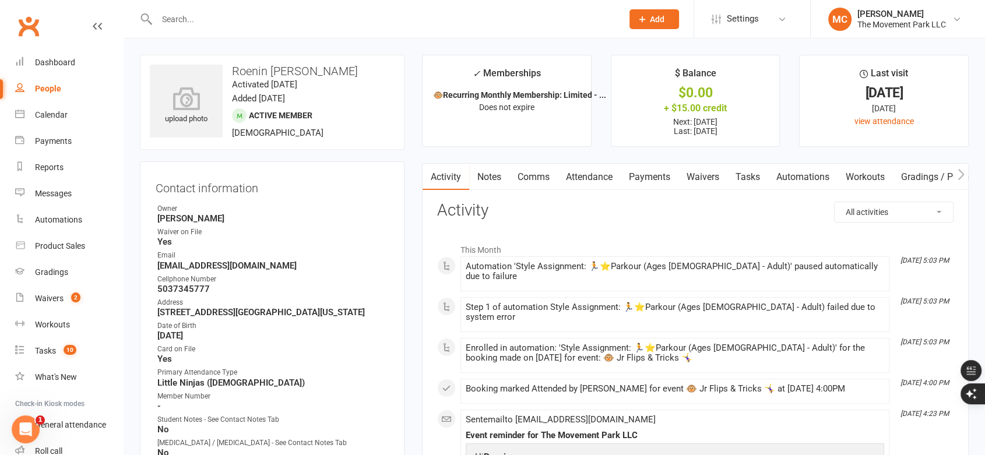
click at [221, 17] on input "text" at bounding box center [383, 19] width 461 height 16
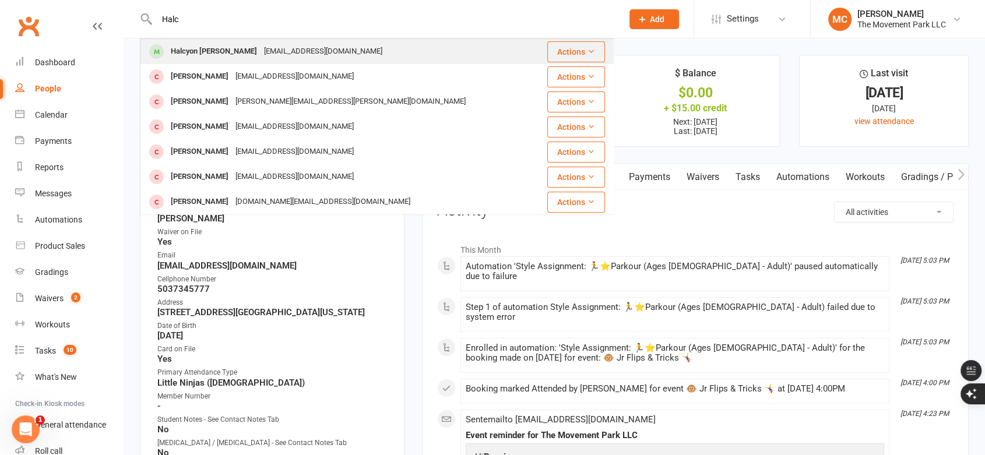
type input "Halc"
click at [208, 53] on div "Halcyon Atwood" at bounding box center [213, 51] width 93 height 17
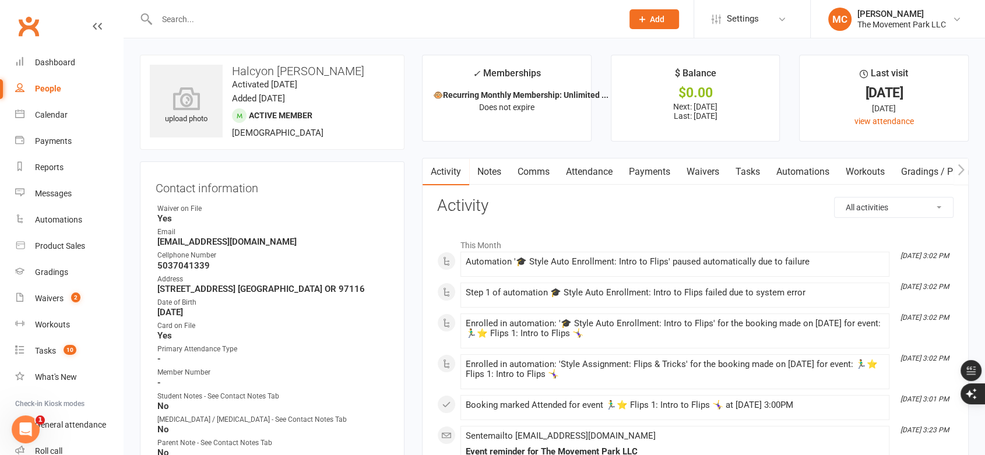
click at [602, 170] on link "Attendance" at bounding box center [589, 172] width 63 height 27
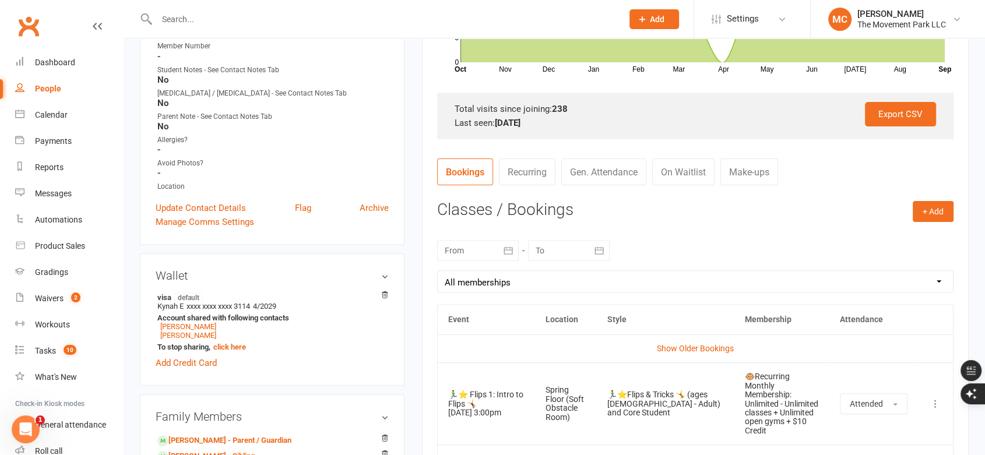
scroll to position [323, 0]
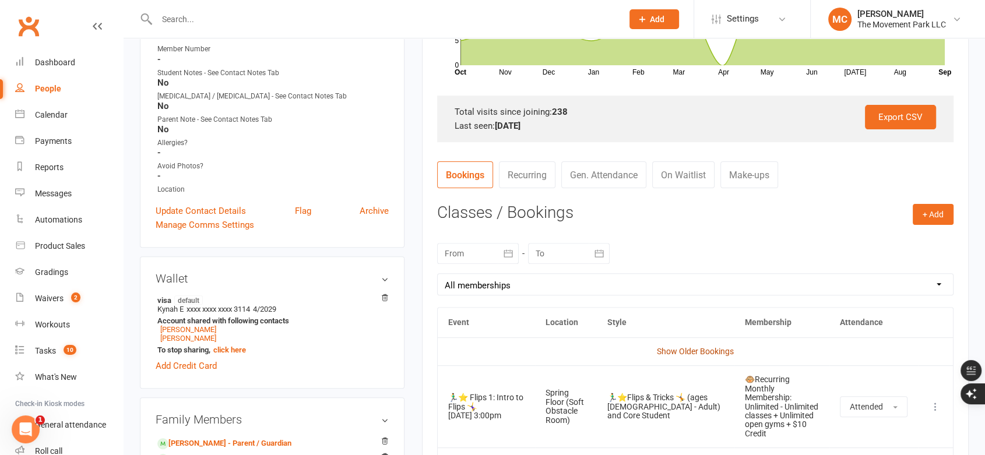
click at [689, 348] on link "Show Older Bookings" at bounding box center [695, 351] width 77 height 9
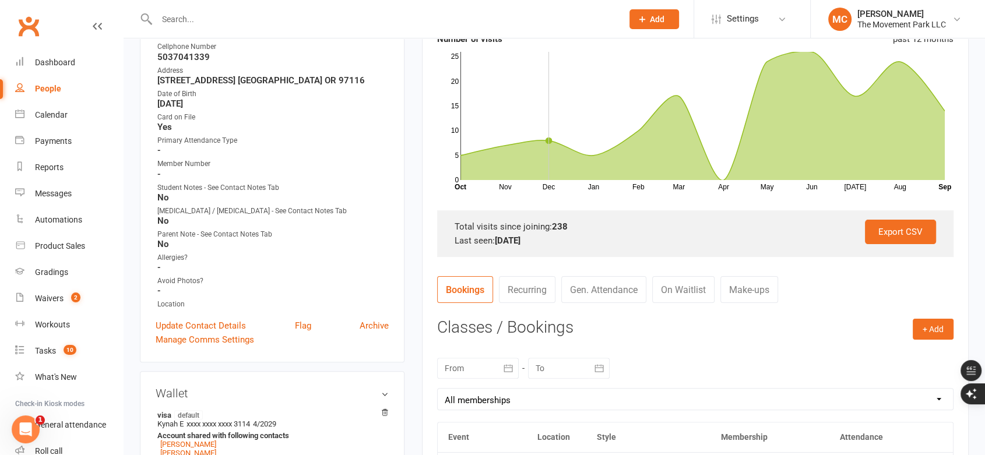
scroll to position [259, 0]
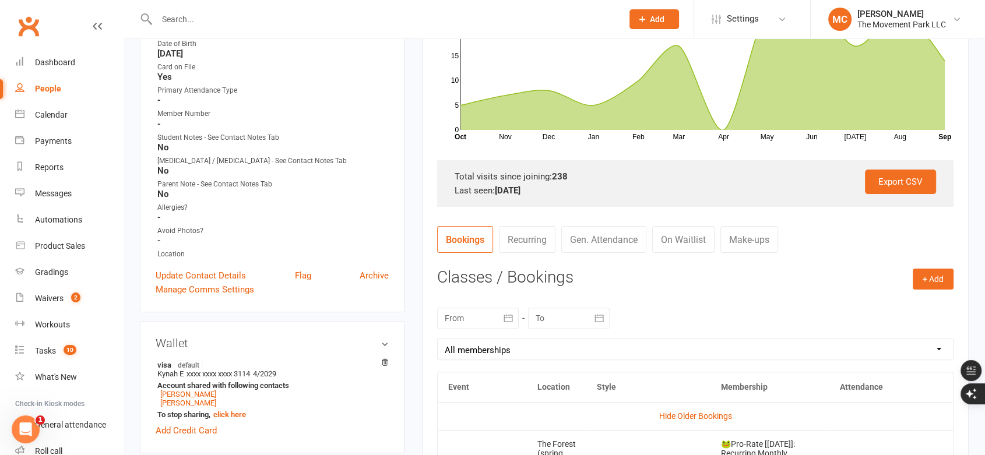
click at [502, 317] on icon "button" at bounding box center [508, 318] width 12 height 12
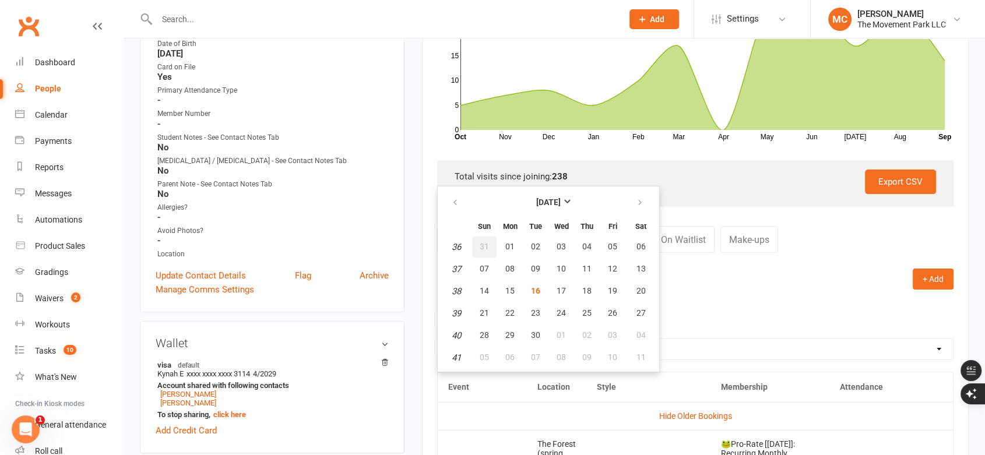
click at [481, 242] on span "31" at bounding box center [484, 246] width 9 height 9
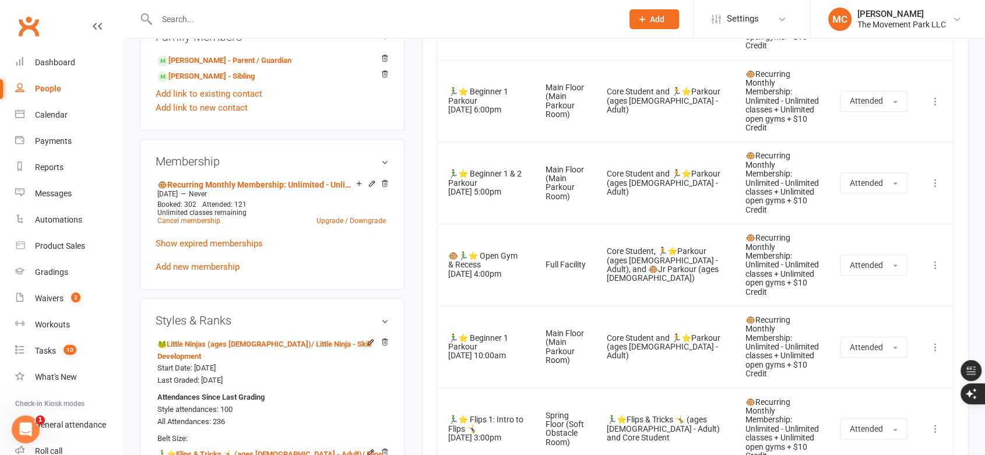
scroll to position [777, 0]
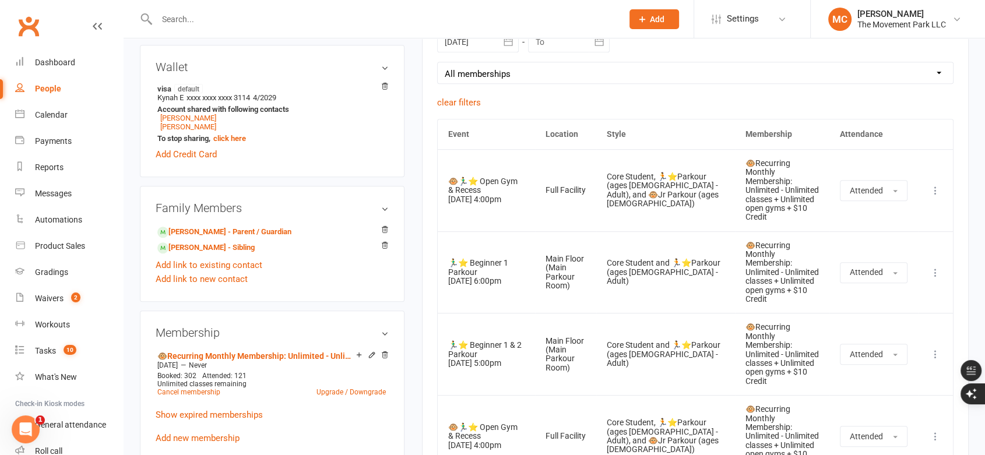
scroll to position [517, 0]
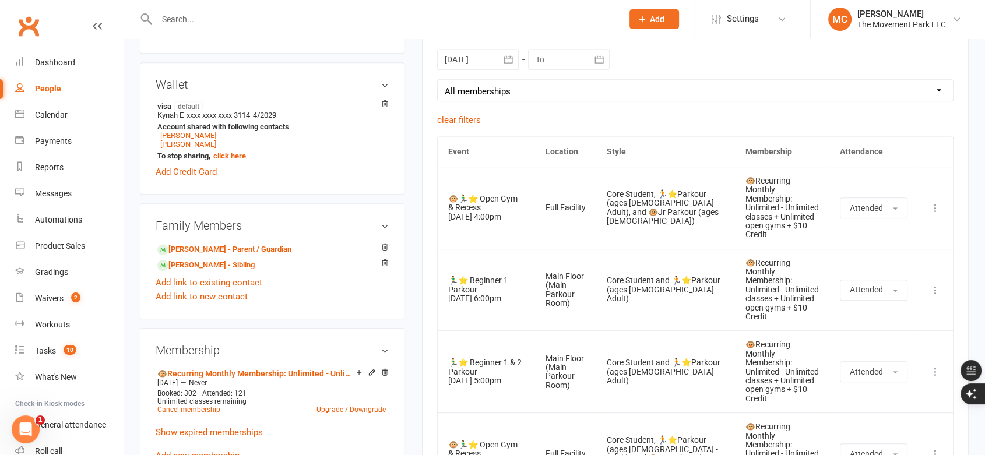
click at [502, 59] on icon "button" at bounding box center [508, 60] width 12 height 12
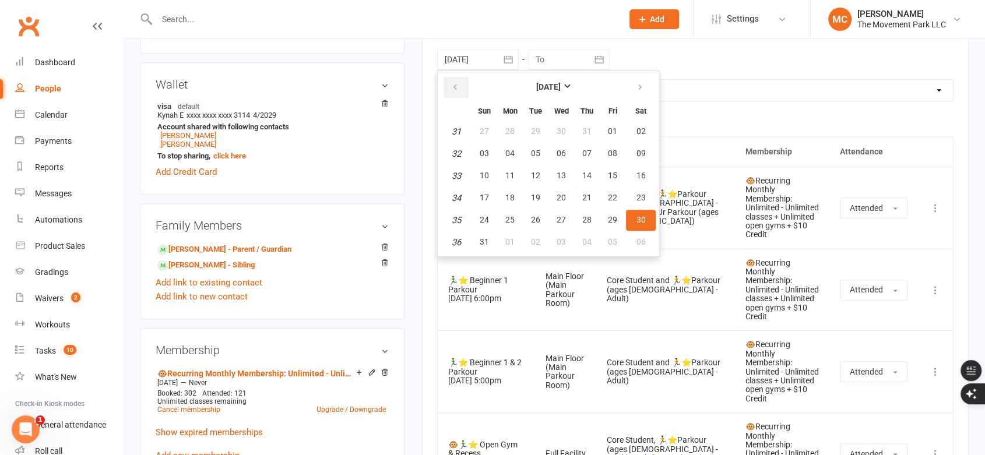
click at [453, 87] on icon "button" at bounding box center [455, 87] width 8 height 9
click at [511, 198] on span "21" at bounding box center [509, 197] width 9 height 9
type input "21 Jul 2025"
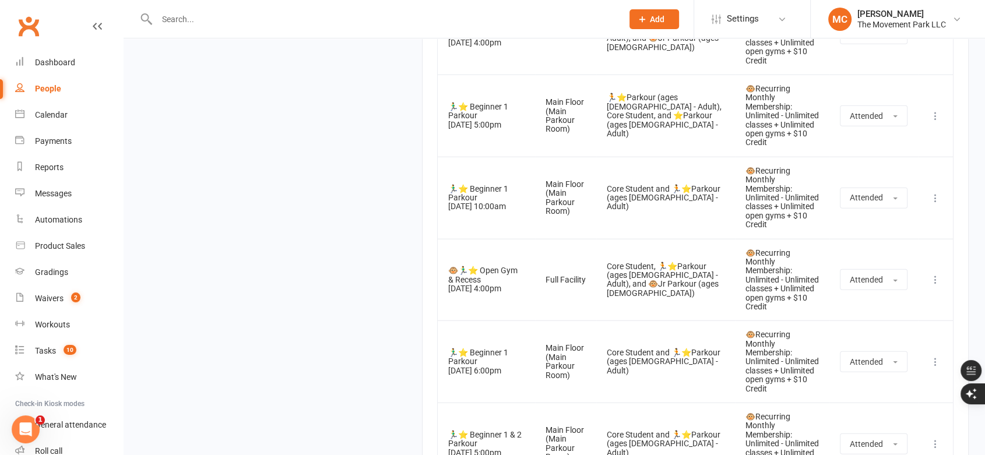
scroll to position [3108, 0]
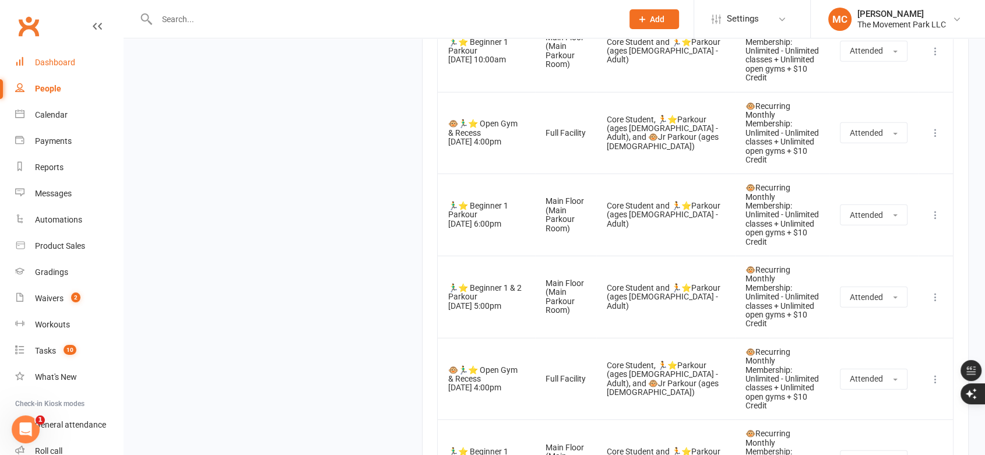
click at [61, 69] on link "Dashboard" at bounding box center [69, 63] width 108 height 26
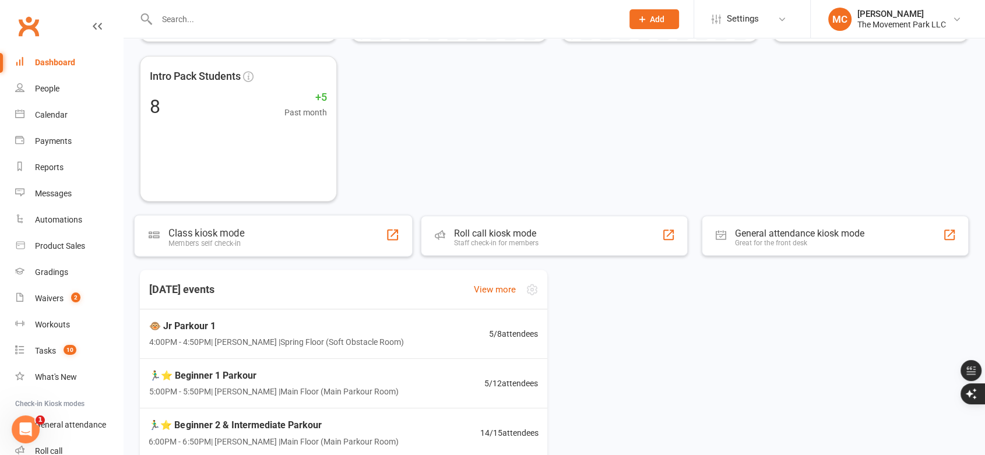
scroll to position [520, 0]
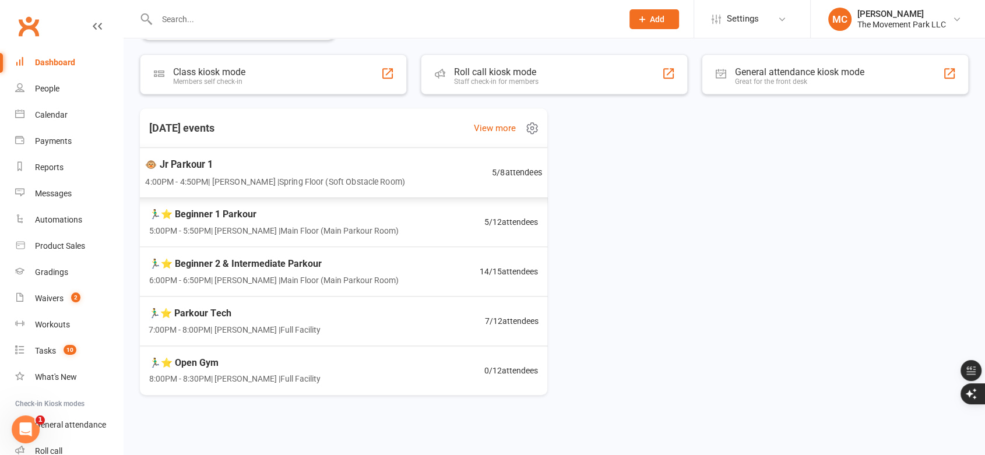
click at [259, 170] on span "🐵 Jr Parkour 1" at bounding box center [275, 164] width 260 height 15
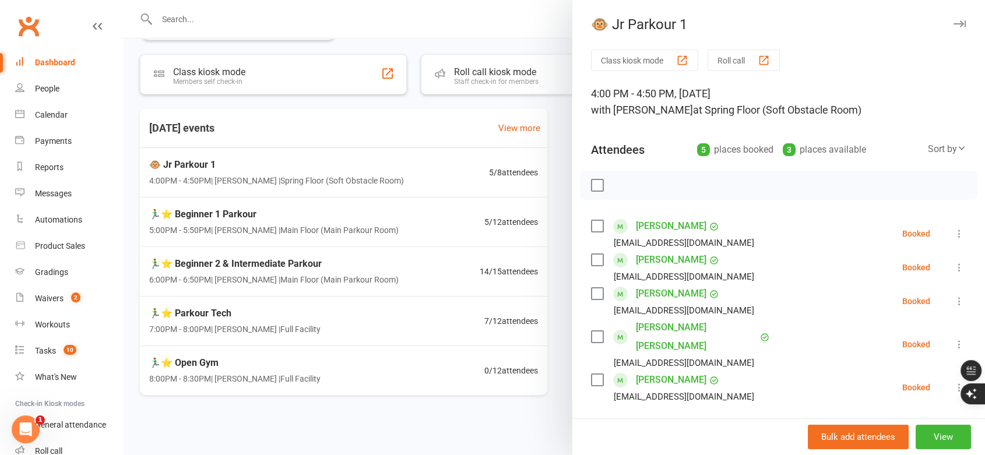
click at [593, 288] on label at bounding box center [597, 294] width 12 height 12
click at [591, 331] on label at bounding box center [597, 337] width 12 height 12
click at [622, 185] on icon "button" at bounding box center [623, 186] width 10 height 10
click at [43, 116] on div "Calendar" at bounding box center [51, 114] width 33 height 9
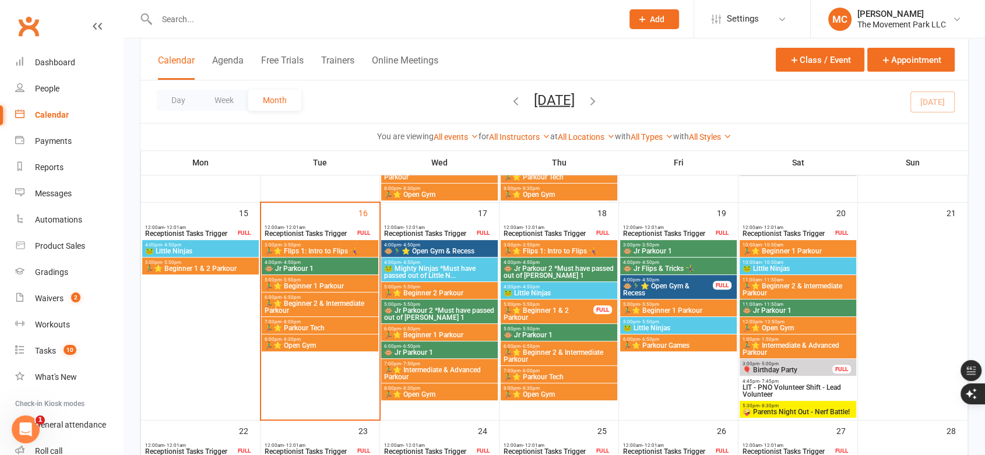
scroll to position [396, 0]
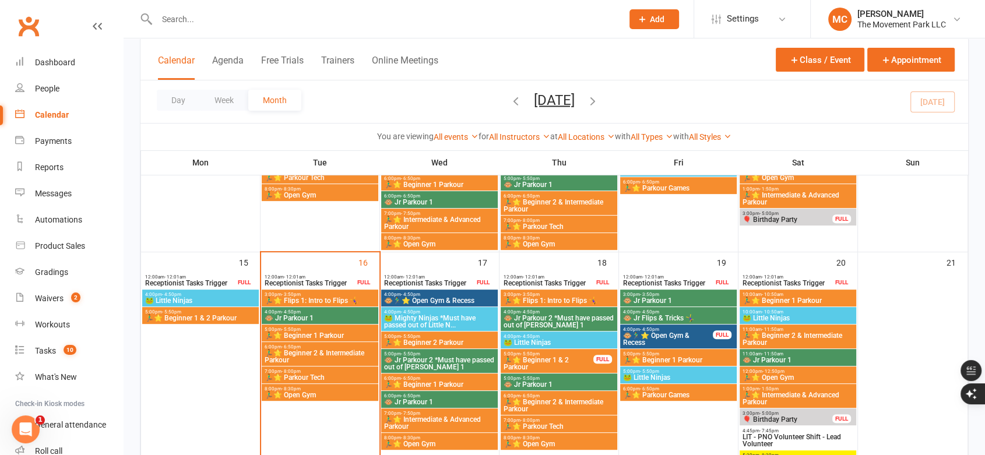
click at [319, 297] on span "🏃‍♂️⭐ Flips 1: Intro to Flips 🤸‍♀️" at bounding box center [320, 300] width 112 height 7
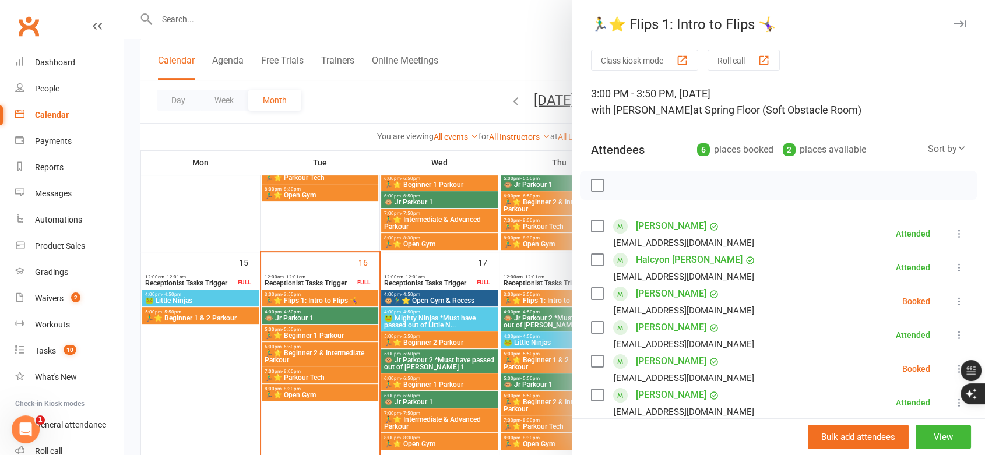
click at [591, 291] on label at bounding box center [597, 294] width 12 height 12
drag, startPoint x: 590, startPoint y: 361, endPoint x: 591, endPoint y: 351, distance: 10.0
click at [591, 358] on label at bounding box center [597, 361] width 12 height 12
drag, startPoint x: 617, startPoint y: 189, endPoint x: 545, endPoint y: 44, distance: 162.4
click at [618, 189] on icon "button" at bounding box center [623, 185] width 13 height 13
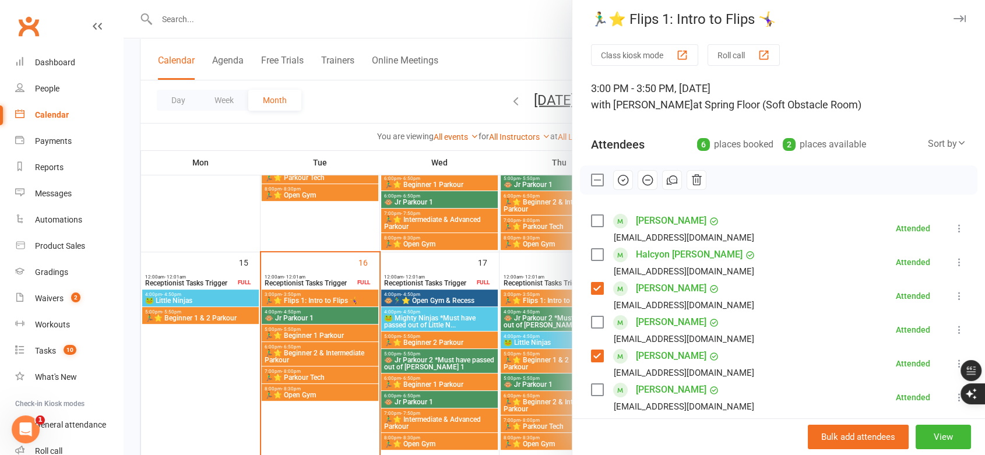
scroll to position [0, 0]
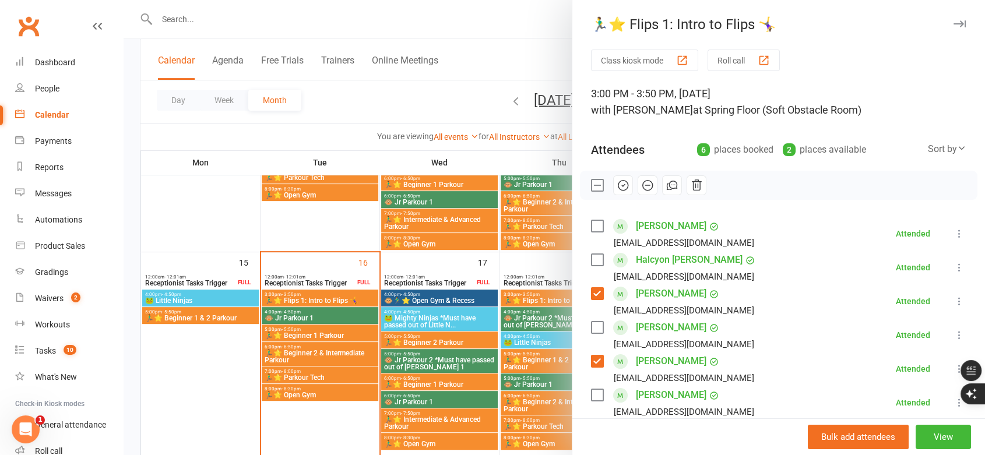
click at [318, 327] on div at bounding box center [554, 227] width 861 height 455
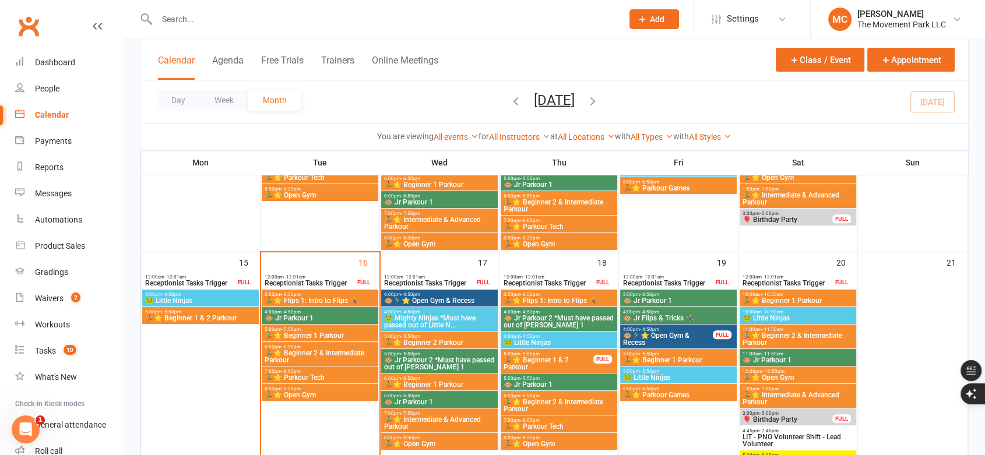
click at [327, 318] on span "🐵 Jr Parkour 1" at bounding box center [320, 318] width 112 height 7
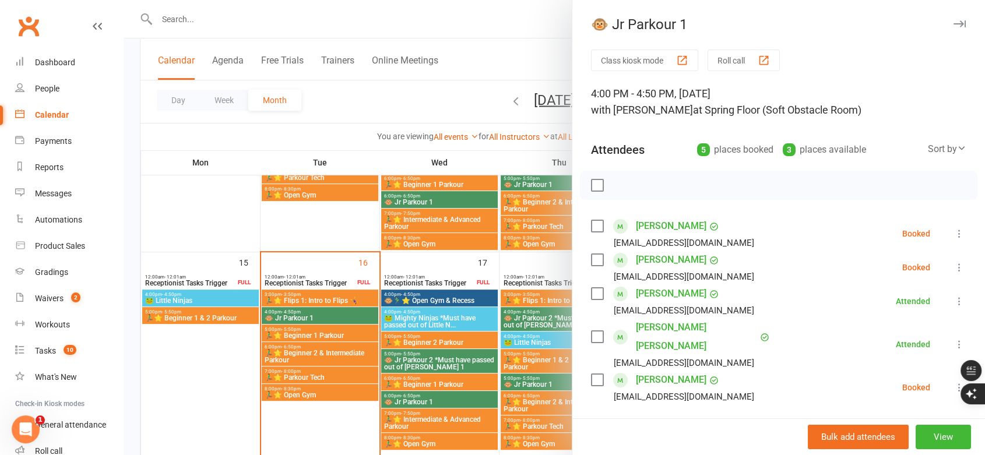
click at [592, 227] on label at bounding box center [597, 226] width 12 height 12
drag, startPoint x: 618, startPoint y: 184, endPoint x: 546, endPoint y: 41, distance: 159.7
click at [617, 185] on icon "button" at bounding box center [623, 185] width 13 height 13
drag, startPoint x: 592, startPoint y: 264, endPoint x: 626, endPoint y: 213, distance: 60.9
click at [591, 265] on label at bounding box center [597, 260] width 12 height 12
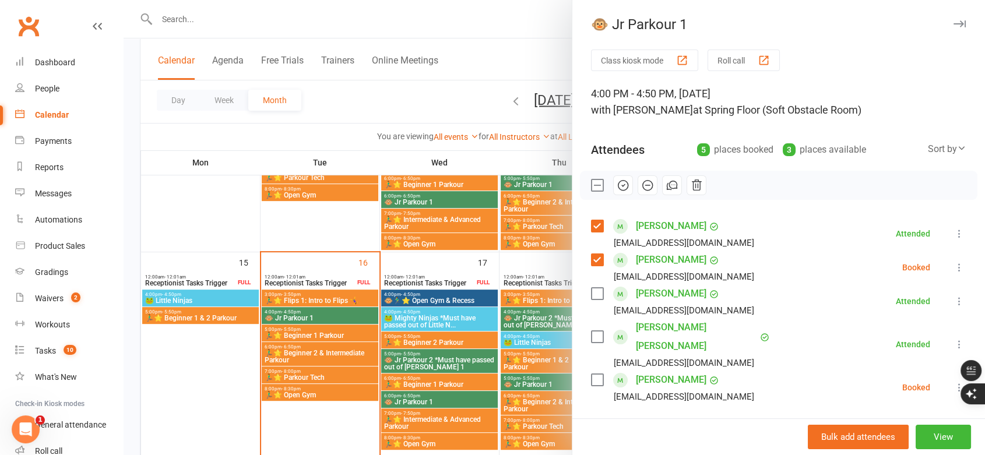
click at [622, 186] on icon "button" at bounding box center [622, 185] width 1 height 1
click at [953, 27] on icon "button" at bounding box center [959, 23] width 12 height 7
